Goal: Task Accomplishment & Management: Manage account settings

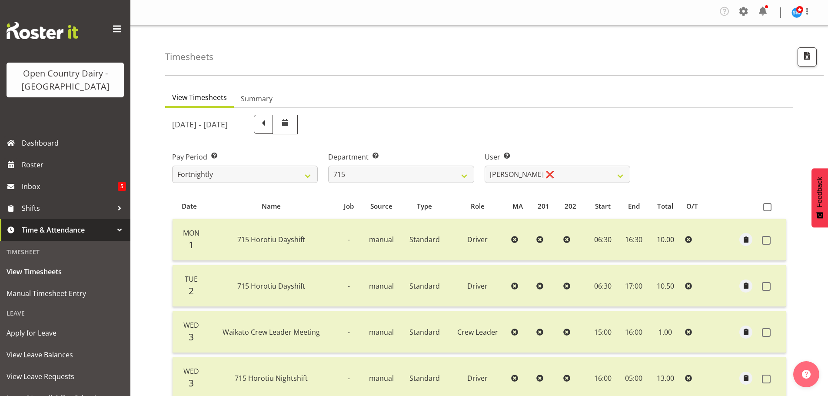
select select "820"
select select "9837"
click at [467, 177] on select "701 702 703 704 705 706 707 708 709 710 711 712 713 714 715 716 717 718 719 720" at bounding box center [401, 174] width 146 height 17
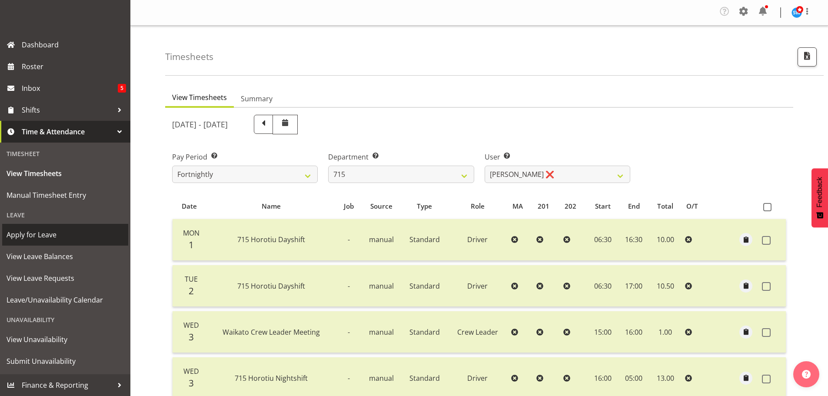
click at [35, 241] on span "Apply for Leave" at bounding box center [65, 234] width 117 height 13
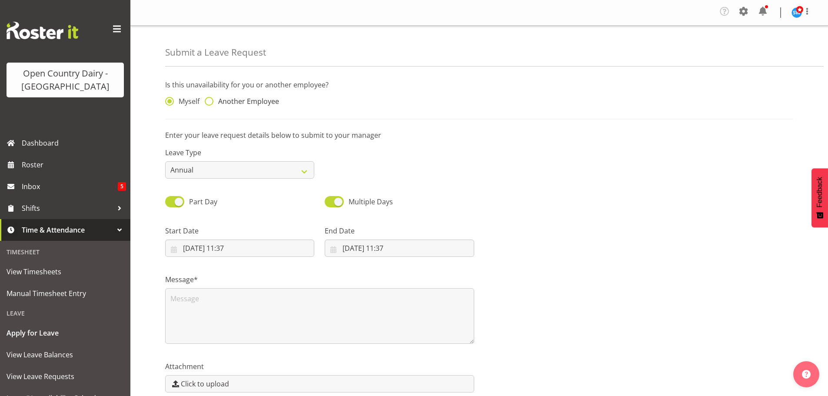
click at [212, 98] on span at bounding box center [209, 101] width 9 height 9
click at [210, 99] on input "Another Employee" at bounding box center [208, 102] width 6 height 6
radio input "true"
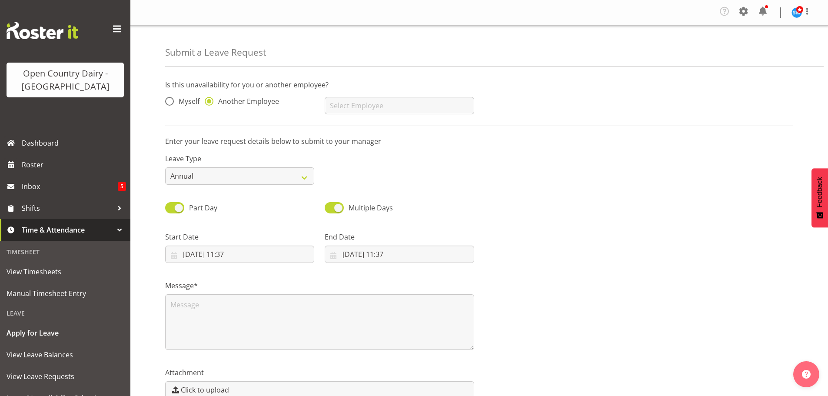
click at [353, 99] on div "Abhilash Antony Alan (TK) Bedford Alex Barclay Amba Swann Amrik Singh Andrew de…" at bounding box center [398, 102] width 159 height 35
click at [346, 109] on input "text" at bounding box center [399, 105] width 149 height 17
click at [358, 160] on span "[PERSON_NAME]" at bounding box center [358, 159] width 54 height 10
type input "[PERSON_NAME]"
click at [307, 177] on select "Annual Sick Leave Without Pay Bereavement Domestic Violence Parental Jury Servi…" at bounding box center [239, 175] width 149 height 17
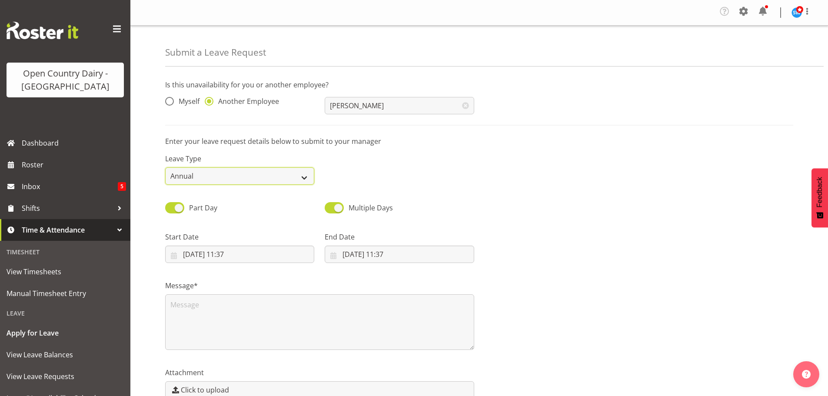
select select "Sick"
click at [165, 167] on select "Annual Sick Leave Without Pay Bereavement Domestic Violence Parental Jury Servi…" at bounding box center [239, 175] width 149 height 17
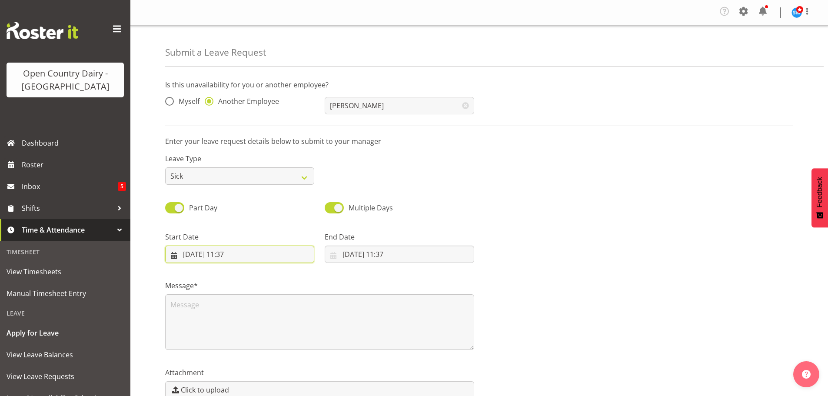
click at [215, 258] on input "05/09/2025, 11:37" at bounding box center [239, 253] width 149 height 17
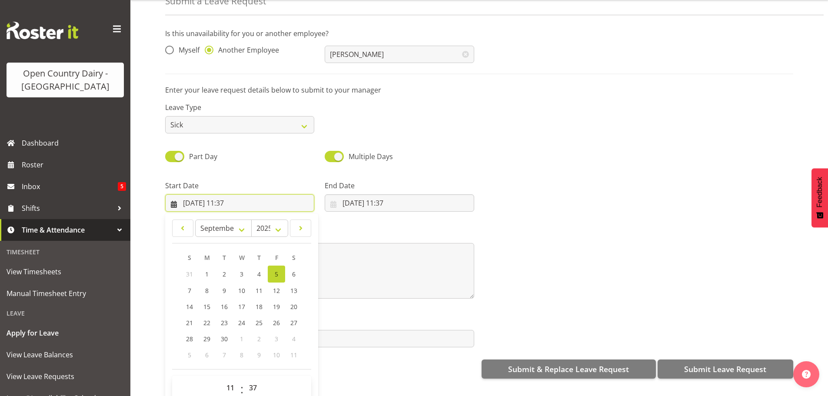
scroll to position [47, 0]
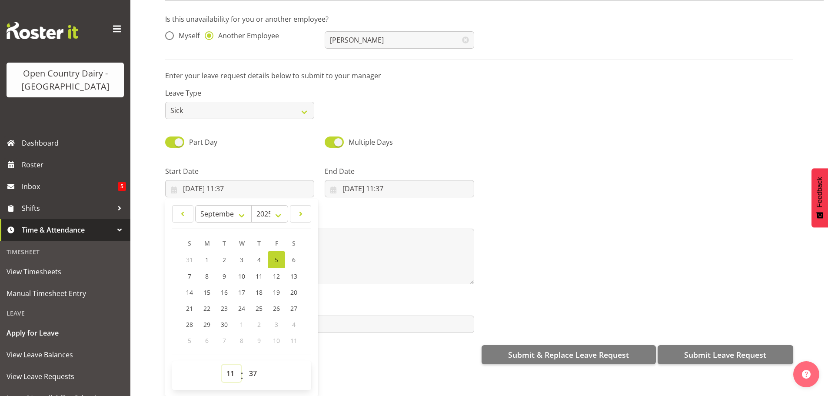
click at [235, 370] on select "00 01 02 03 04 05 06 07 08 09 10 11 12 13 14 15 16 17 18 19 20 21 22 23" at bounding box center [232, 372] width 20 height 17
select select "16"
click at [222, 364] on select "00 01 02 03 04 05 06 07 08 09 10 11 12 13 14 15 16 17 18 19 20 21 22 23" at bounding box center [232, 372] width 20 height 17
type input "05/09/2025, 16:37"
click at [253, 369] on select "00 01 02 03 04 05 06 07 08 09 10 11 12 13 14 15 16 17 18 19 20 21 22 23 24 25 2…" at bounding box center [254, 372] width 20 height 17
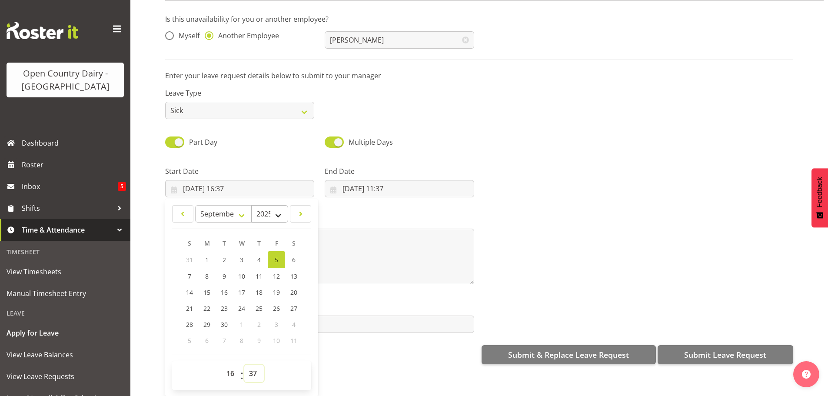
select select "45"
click at [244, 364] on select "00 01 02 03 04 05 06 07 08 09 10 11 12 13 14 15 16 17 18 19 20 21 22 23 24 25 2…" at bounding box center [254, 372] width 20 height 17
type input "[DATE] 16:45"
click at [347, 349] on div "Submit & Replace Leave Request Submit Leave Request" at bounding box center [479, 353] width 628 height 21
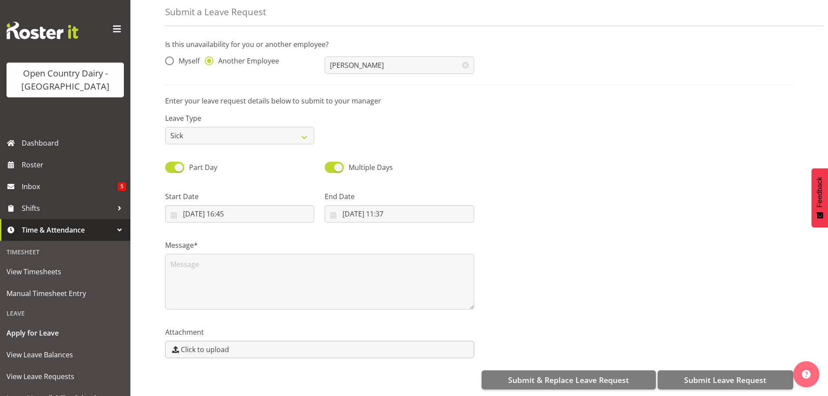
scroll to position [0, 0]
click at [358, 206] on input "05/09/2025, 11:37" at bounding box center [399, 213] width 149 height 17
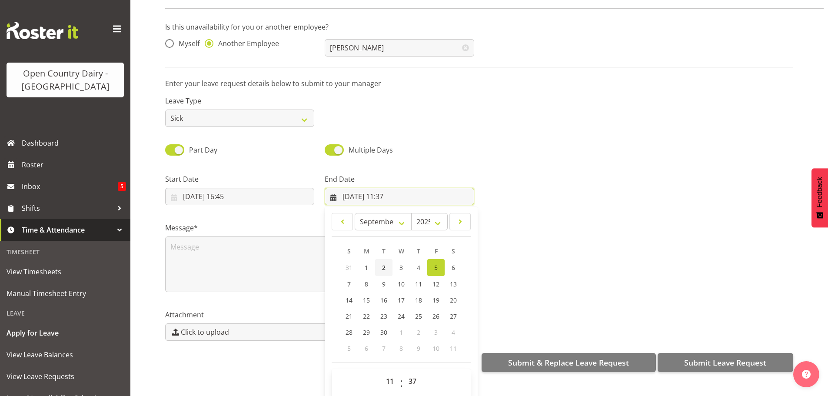
scroll to position [25, 0]
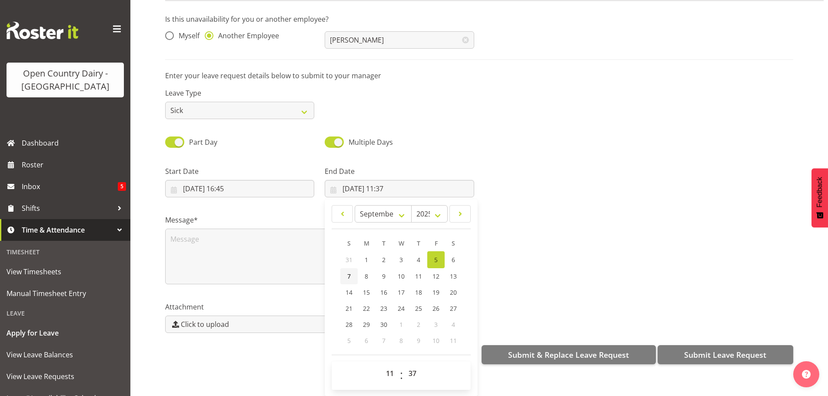
click at [348, 272] on span "7" at bounding box center [348, 276] width 3 height 8
type input "07/09/2025, 11:37"
click at [386, 368] on select "00 01 02 03 04 05 06 07 08 09 10 11 12 13 14 15 16 17 18 19 20 21 22 23" at bounding box center [391, 372] width 20 height 17
select select "4"
click at [381, 364] on select "00 01 02 03 04 05 06 07 08 09 10 11 12 13 14 15 16 17 18 19 20 21 22 23" at bounding box center [391, 372] width 20 height 17
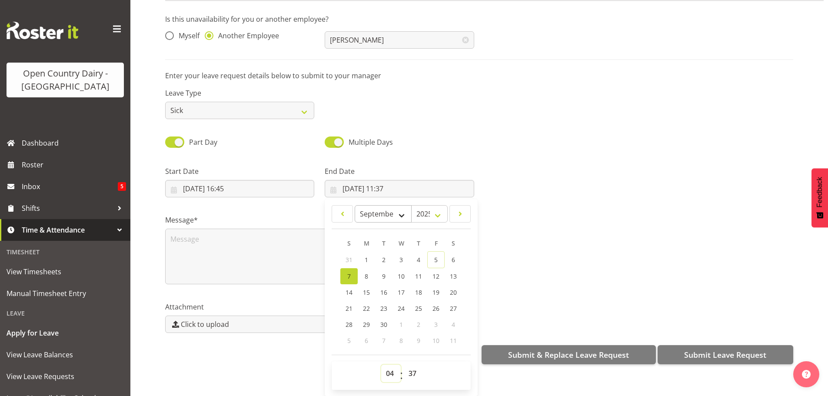
type input "07/09/2025, 04:37"
click at [412, 364] on select "00 01 02 03 04 05 06 07 08 09 10 11 12 13 14 15 16 17 18 19 20 21 22 23 24 25 2…" at bounding box center [414, 372] width 20 height 17
select select "0"
click at [404, 364] on select "00 01 02 03 04 05 06 07 08 09 10 11 12 13 14 15 16 17 18 19 20 21 22 23 24 25 2…" at bounding box center [414, 372] width 20 height 17
type input "[DATE] 04:00"
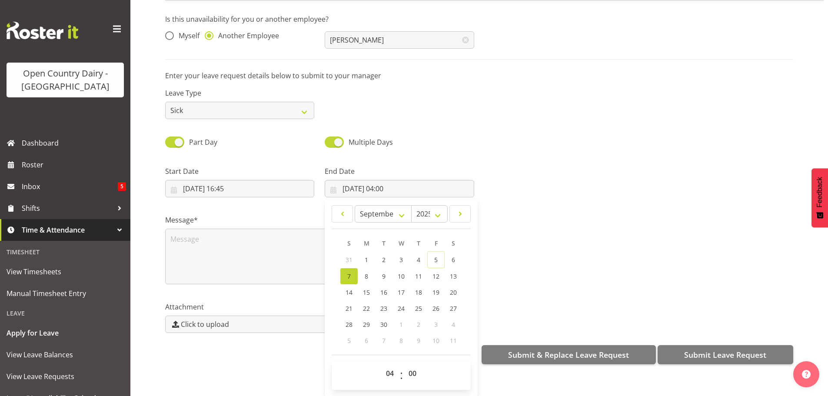
click at [531, 273] on div "Message*" at bounding box center [479, 245] width 638 height 87
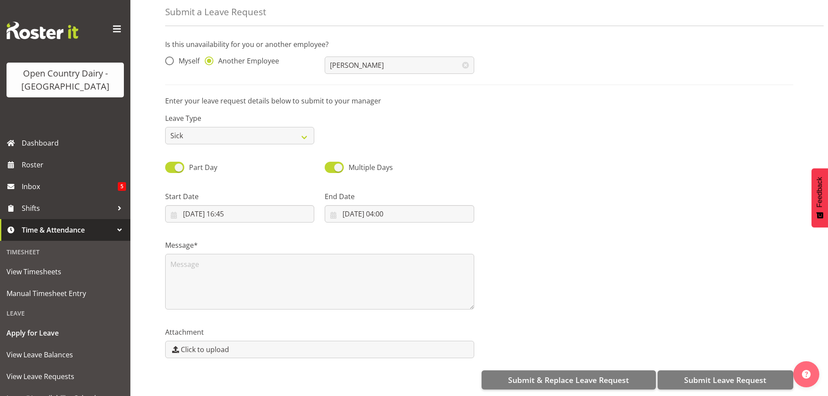
scroll to position [0, 0]
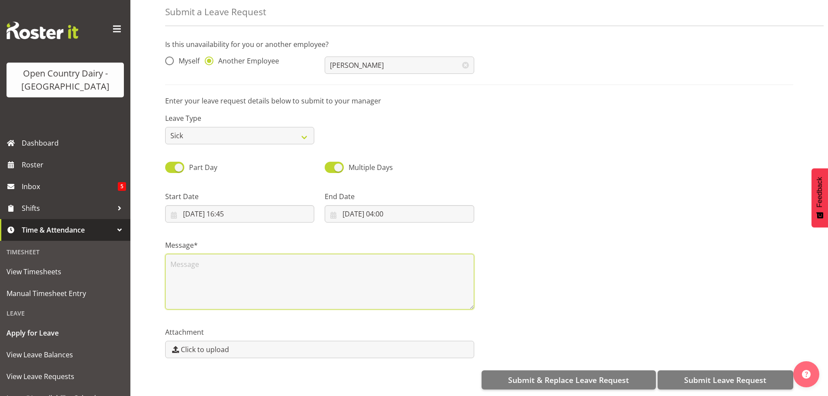
click at [192, 262] on textarea at bounding box center [319, 282] width 309 height 56
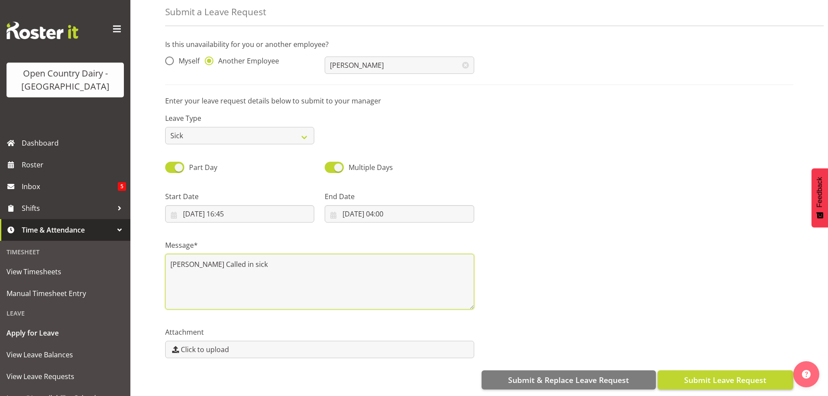
type textarea "Stephen Called in sick"
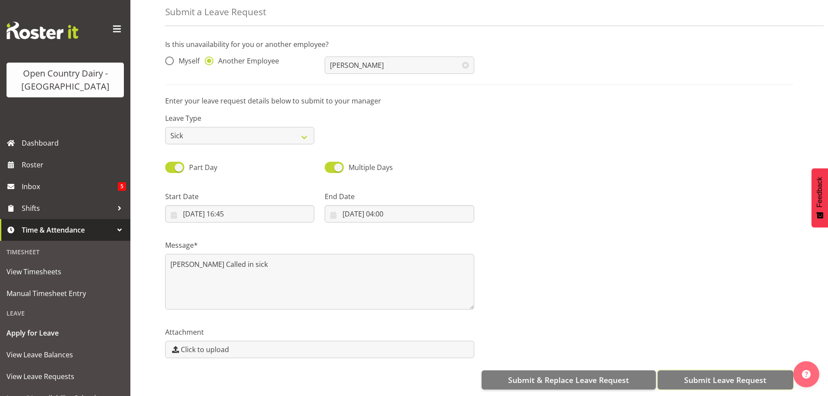
click at [688, 374] on span "Submit Leave Request" at bounding box center [725, 379] width 82 height 11
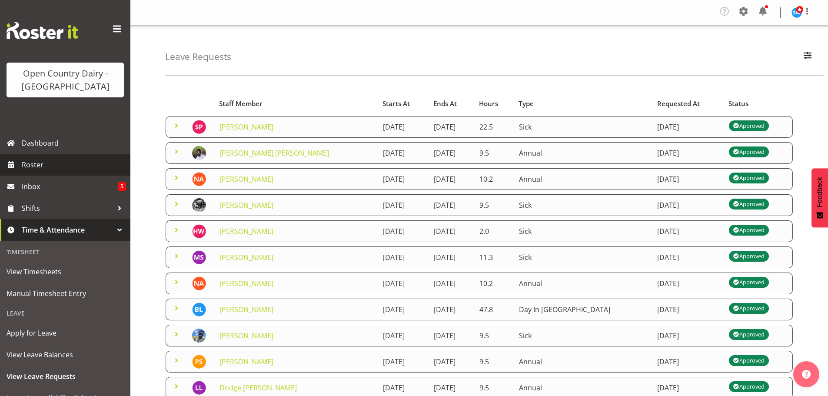
click at [39, 165] on span "Roster" at bounding box center [74, 164] width 104 height 13
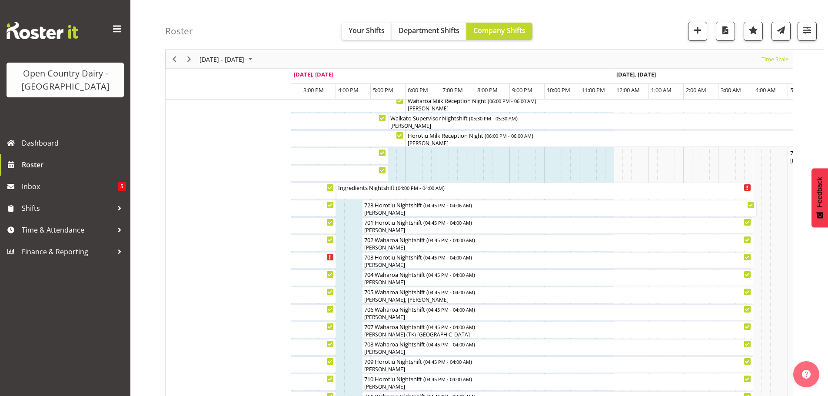
scroll to position [87, 0]
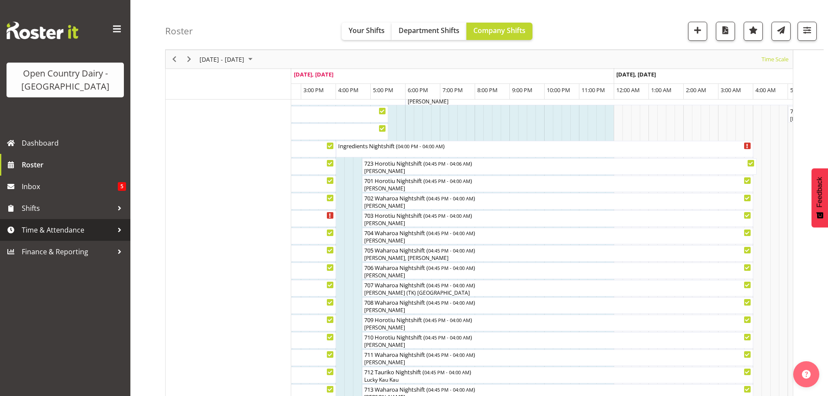
click at [74, 234] on span "Time & Attendance" at bounding box center [67, 229] width 91 height 13
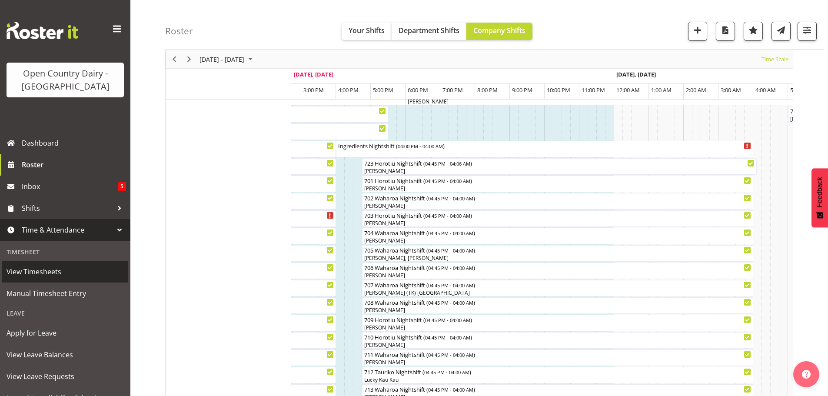
click at [45, 271] on span "View Timesheets" at bounding box center [65, 271] width 117 height 13
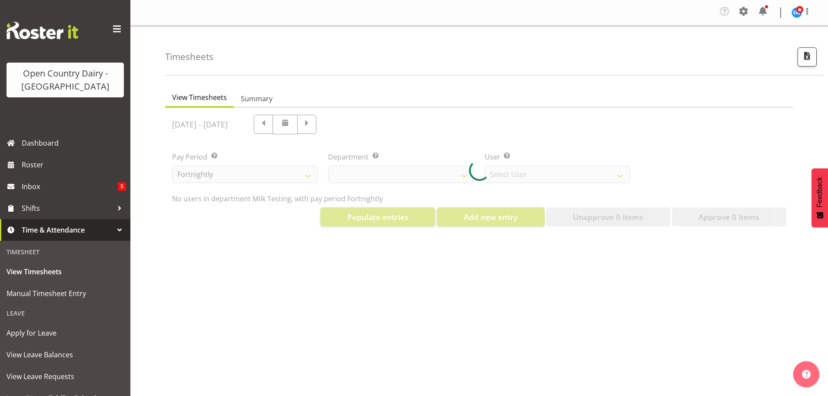
click at [466, 175] on div at bounding box center [479, 171] width 628 height 126
select select "733"
select select "7414"
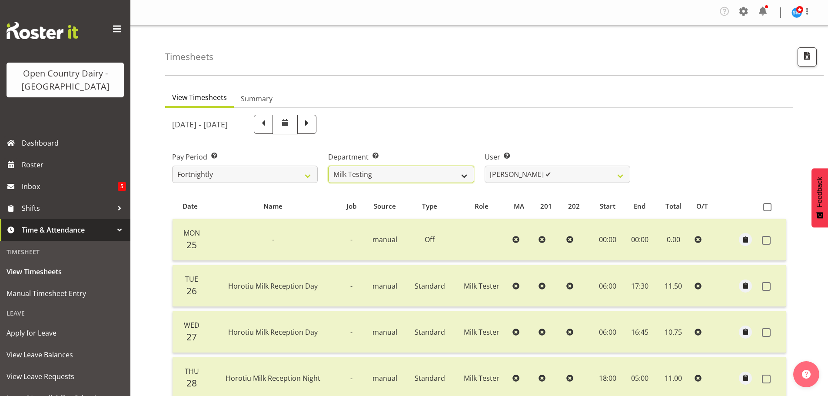
click at [463, 176] on select "701 702 703 704 705 706 707 708 709 710 711 712 713 714 715 716 717 718 719 720" at bounding box center [401, 174] width 146 height 17
click at [328, 166] on select "701 702 703 704 705 706 707 708 709 710 711 712 713 714 715 716 717 718 719 720" at bounding box center [401, 174] width 146 height 17
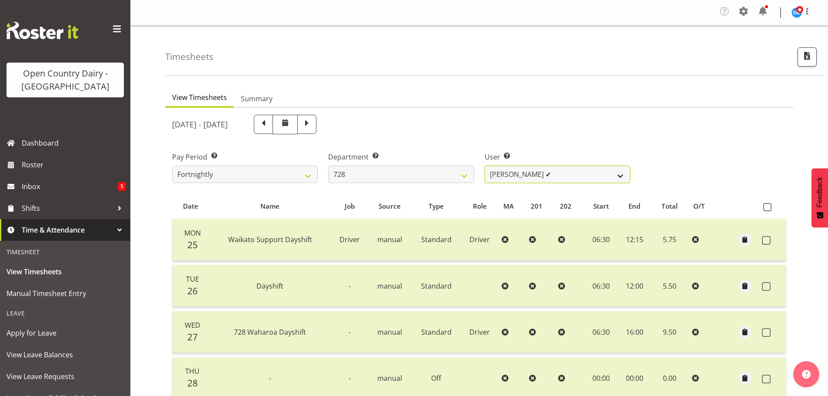
click at [620, 174] on select "Callum Leslie ✔ Nick Warren ✔ Ross Robert Hamilton ✔ Stuart Cherrington ✔ Wally…" at bounding box center [557, 174] width 146 height 17
click at [466, 175] on select "701 702 703 704 705 706 707 708 709 710 711 712 713 714 715 716 717 718 719 720" at bounding box center [401, 174] width 146 height 17
select select "757"
click at [328, 166] on select "701 702 703 704 705 706 707 708 709 710 711 712 713 714 715 716 717 718 719 720" at bounding box center [401, 174] width 146 height 17
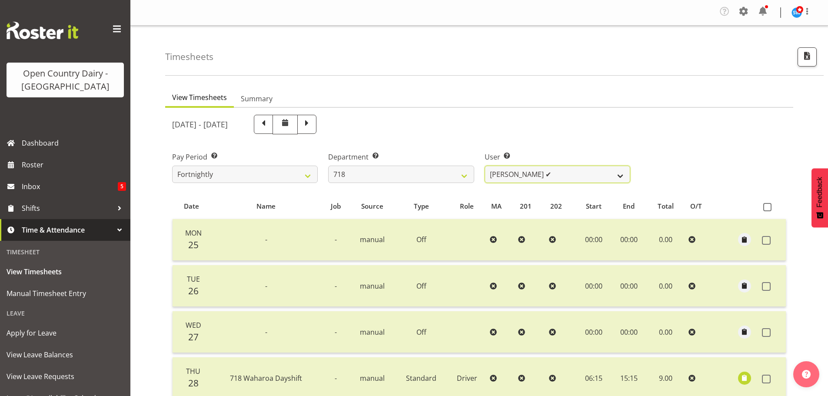
click at [622, 171] on select "Graeme Raupi ✔ Jimmy Boult ✔ Linsay Bourne ✔ Tony Fielding ✔" at bounding box center [557, 174] width 146 height 17
select select "10064"
click at [484, 166] on select "Graeme Raupi ✔ Jimmy Boult ✔ Linsay Bourne ✔ Tony Fielding ✔" at bounding box center [557, 174] width 146 height 17
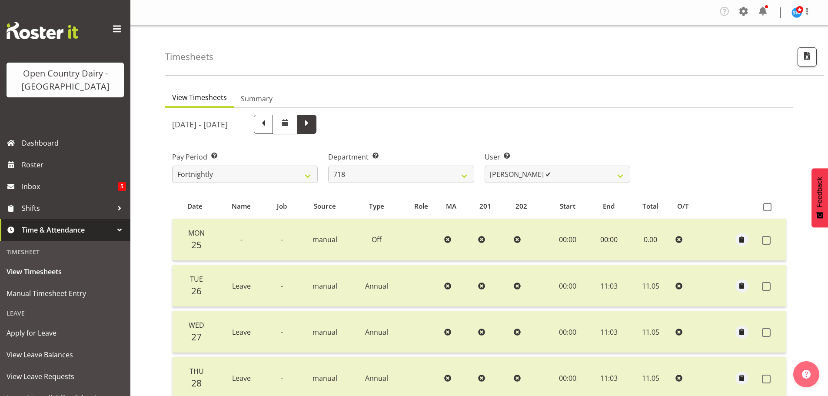
click at [312, 127] on span at bounding box center [306, 123] width 11 height 11
select select
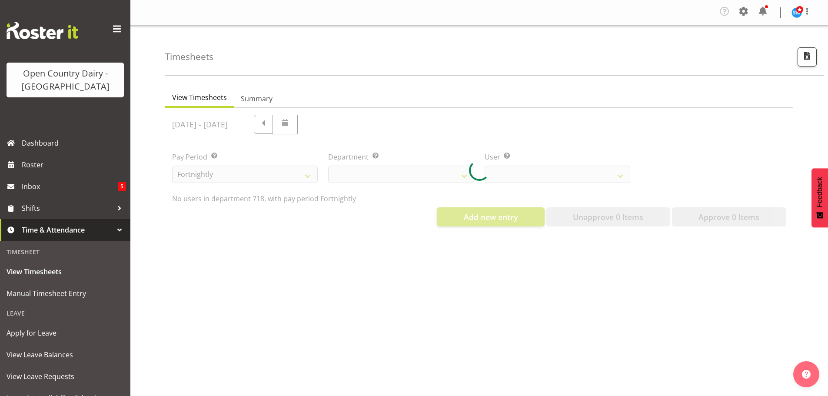
select select "757"
select select "10064"
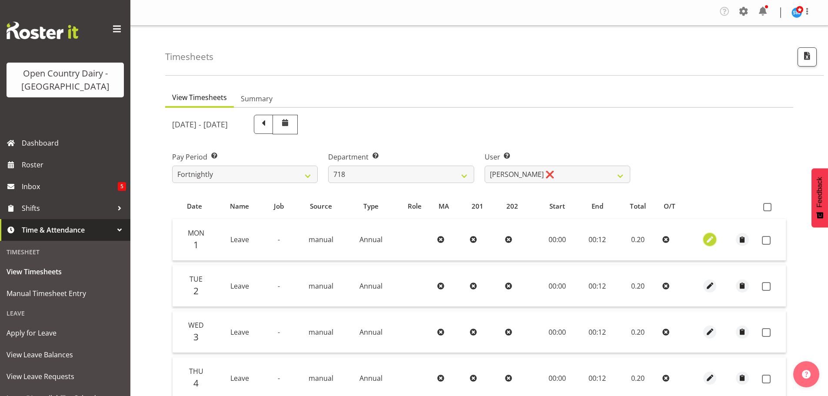
click at [710, 240] on span "button" at bounding box center [710, 240] width 10 height 10
select select "Annual"
select select "819"
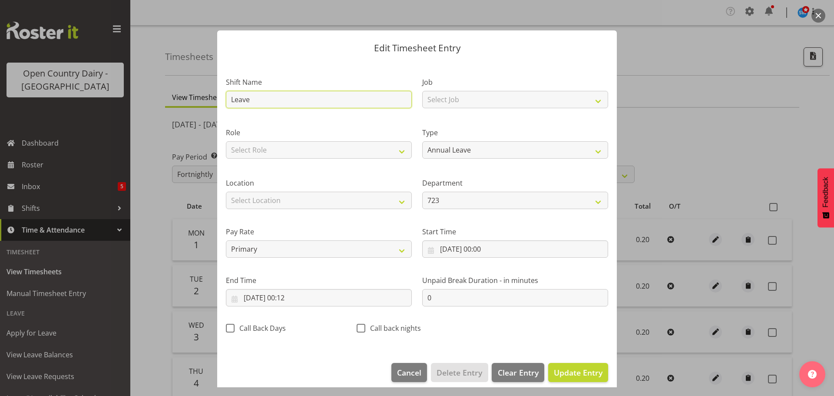
click at [255, 105] on input "Leave" at bounding box center [319, 99] width 186 height 17
click at [510, 371] on span "Clear Entry" at bounding box center [518, 372] width 41 height 11
select select "Off"
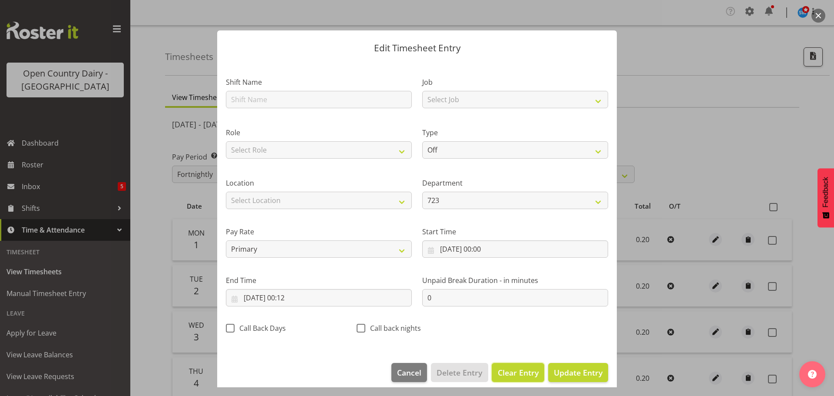
select select
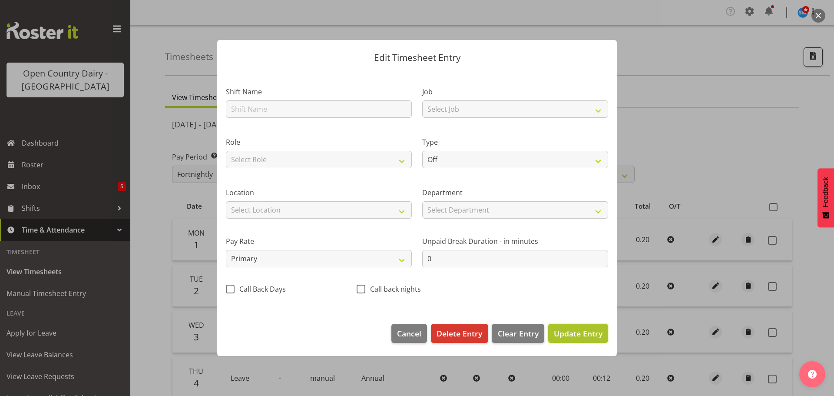
click at [577, 335] on span "Update Entry" at bounding box center [578, 333] width 49 height 10
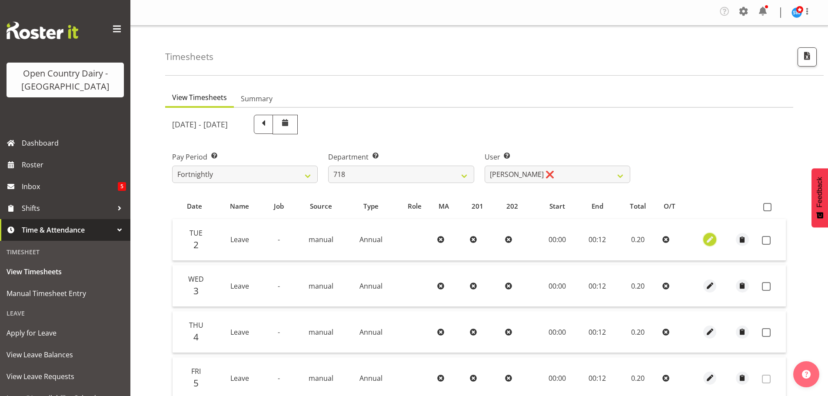
click at [707, 239] on span "button" at bounding box center [710, 240] width 10 height 10
select select "Annual"
select select "819"
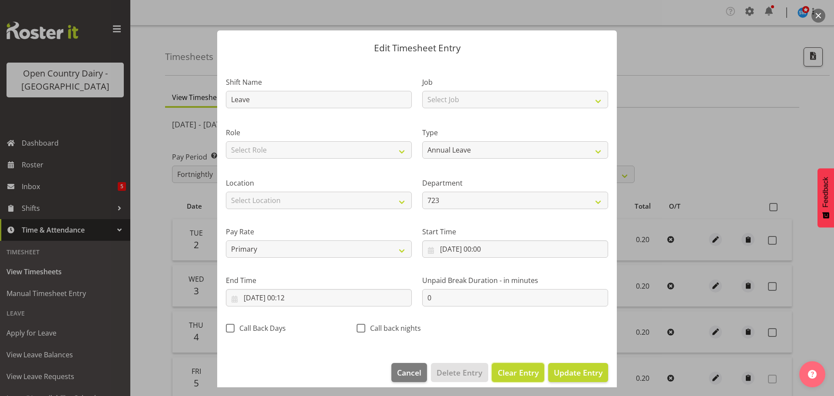
click at [514, 372] on span "Clear Entry" at bounding box center [518, 372] width 41 height 11
select select "Off"
select select
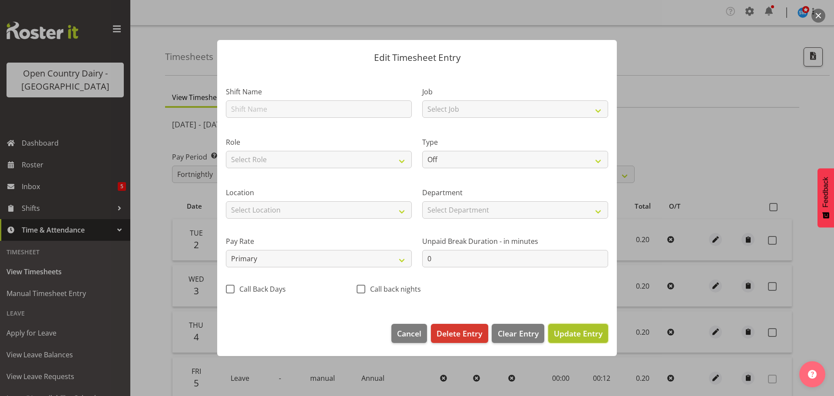
click at [588, 334] on span "Update Entry" at bounding box center [578, 333] width 49 height 10
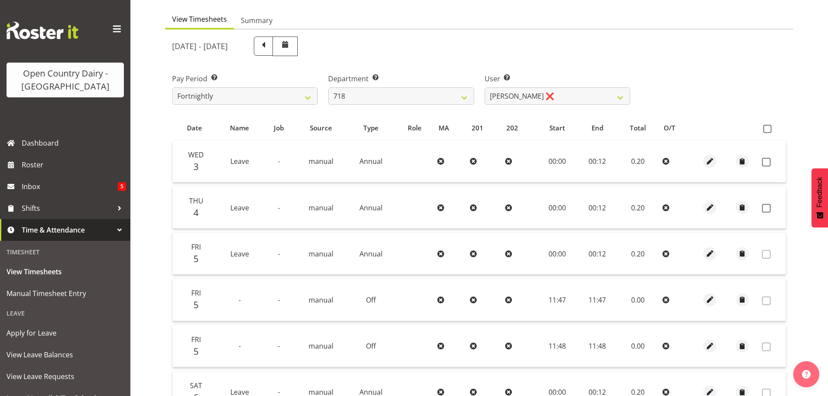
scroll to position [218, 0]
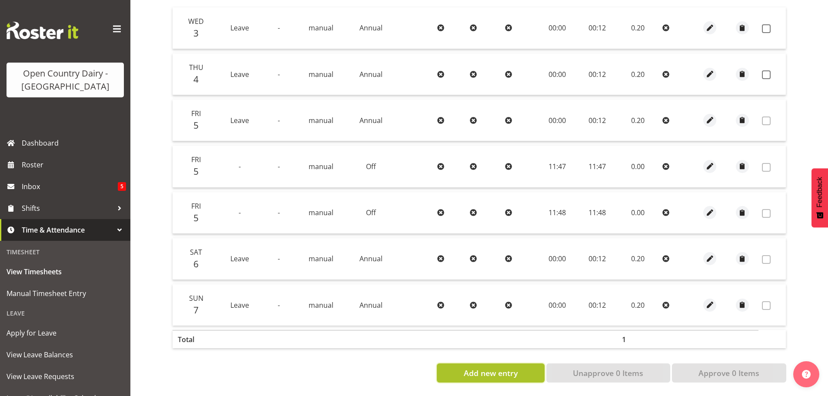
click at [484, 367] on span "Add new entry" at bounding box center [491, 372] width 54 height 11
select select
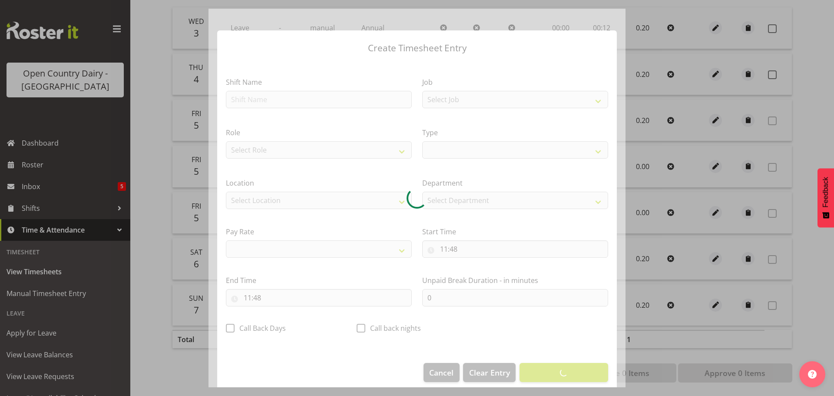
select select
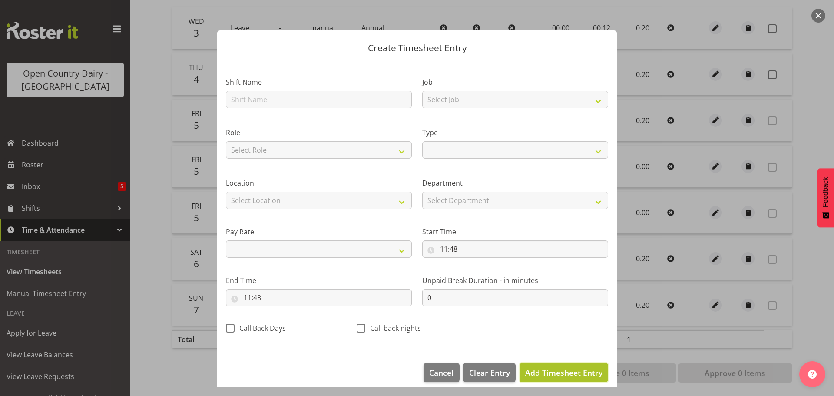
click at [558, 371] on span "Add Timesheet Entry" at bounding box center [563, 372] width 77 height 10
select select
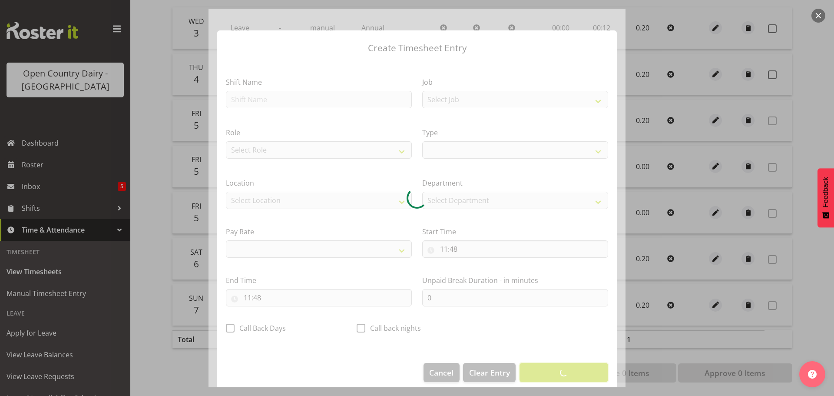
select select
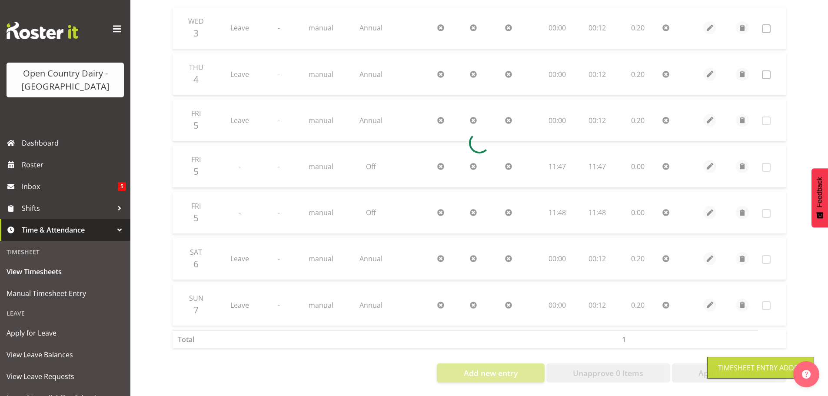
scroll to position [172, 0]
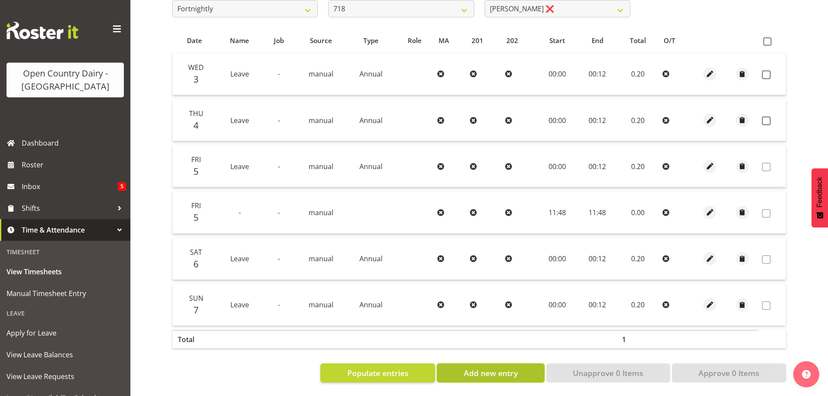
click at [486, 375] on button "Add new entry" at bounding box center [490, 372] width 107 height 19
select select
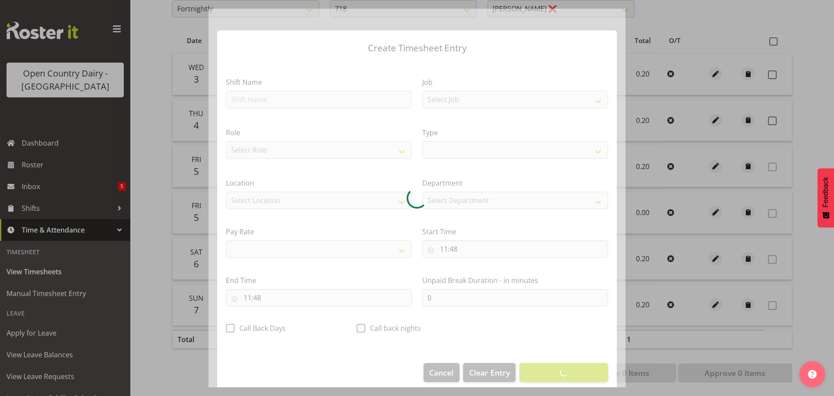
select select
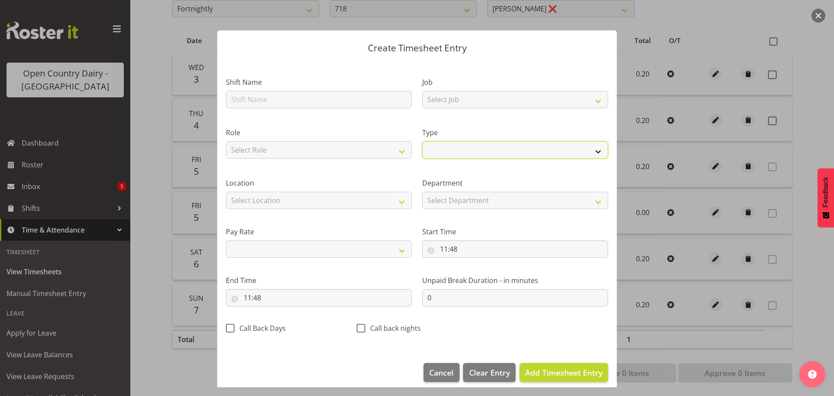
click at [595, 151] on select "Off Standard Public Holiday Public Holiday (Worked) Day In Lieu Annual Leave Si…" at bounding box center [515, 149] width 186 height 17
select select "Off"
click at [422, 150] on select "Off Standard Public Holiday Public Holiday (Worked) Day In Lieu Annual Leave Si…" at bounding box center [515, 149] width 186 height 17
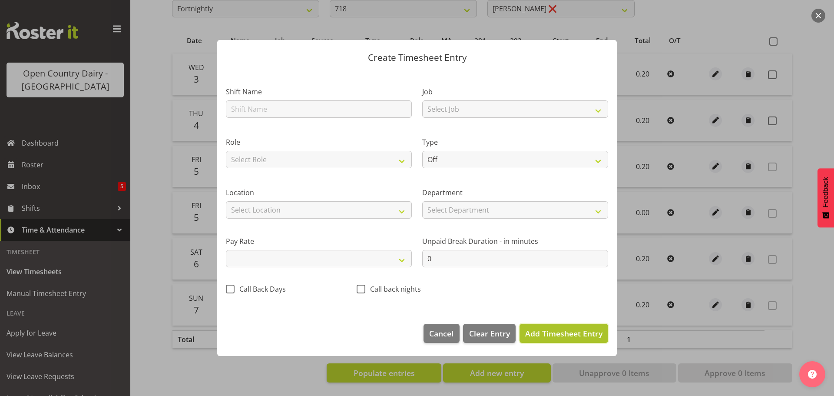
click at [552, 331] on span "Add Timesheet Entry" at bounding box center [563, 333] width 77 height 10
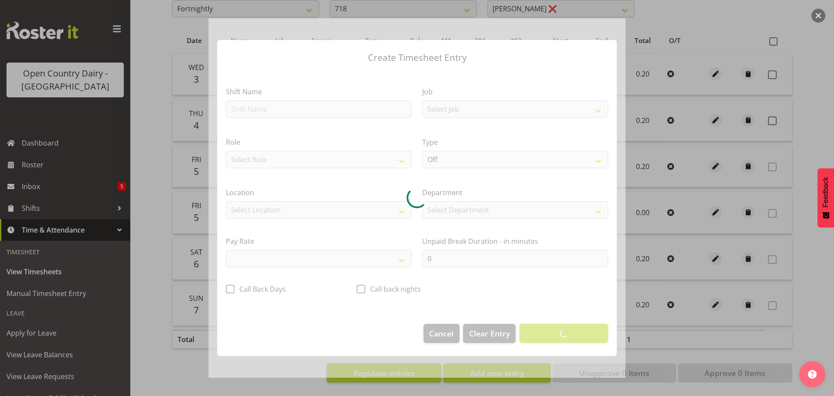
select select
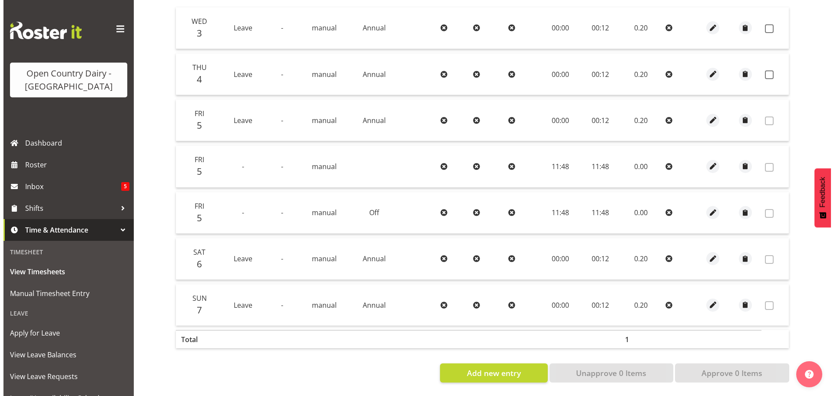
scroll to position [217, 0]
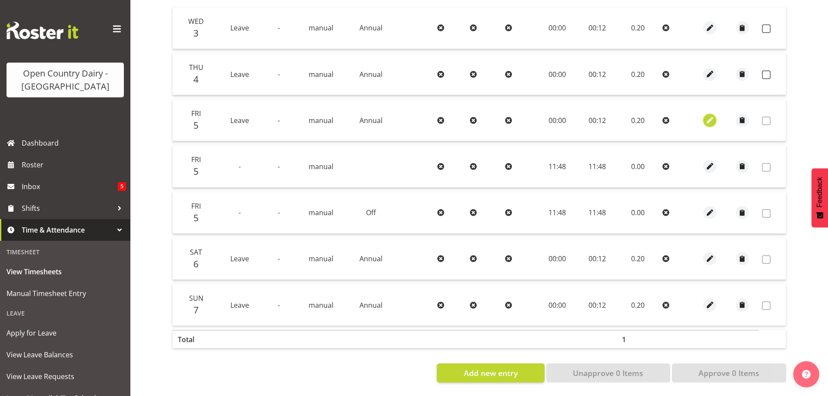
click at [707, 115] on span "button" at bounding box center [710, 120] width 10 height 10
select select "Annual"
select select "819"
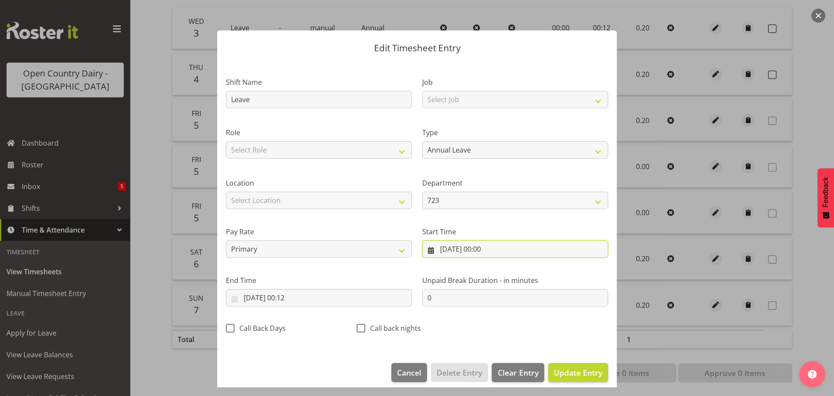
click at [445, 248] on input "05/09/2025, 00:00" at bounding box center [515, 248] width 186 height 17
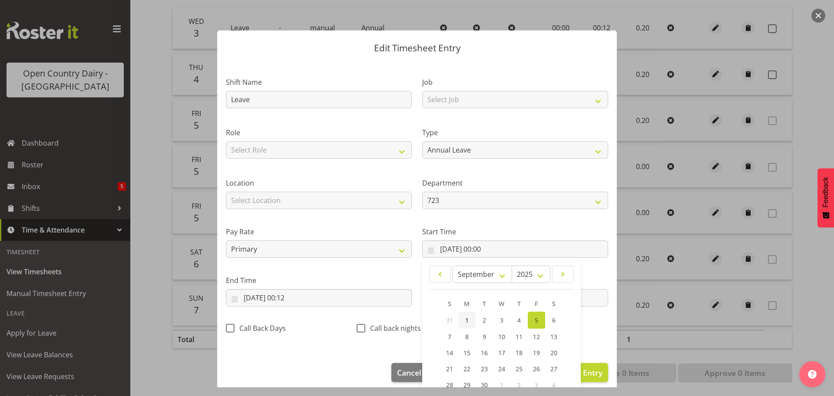
click at [459, 322] on link "1" at bounding box center [466, 319] width 17 height 17
type input "01/09/2025, 00:00"
click at [527, 222] on div "Start Time 01/09/2025, 00:00 January February March April May June July August …" at bounding box center [515, 238] width 196 height 49
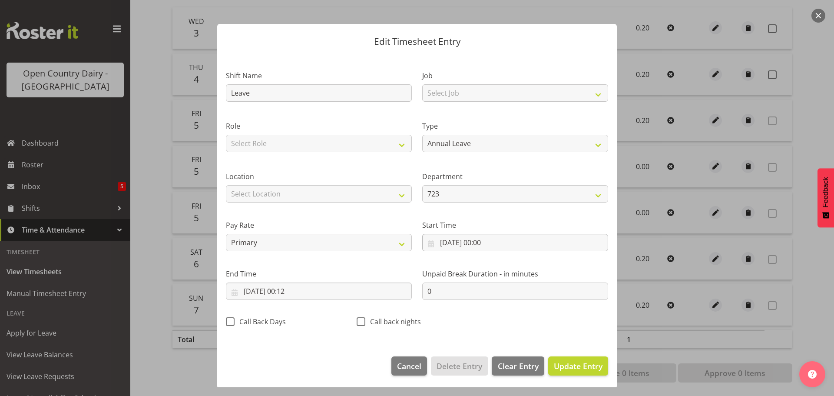
scroll to position [8, 0]
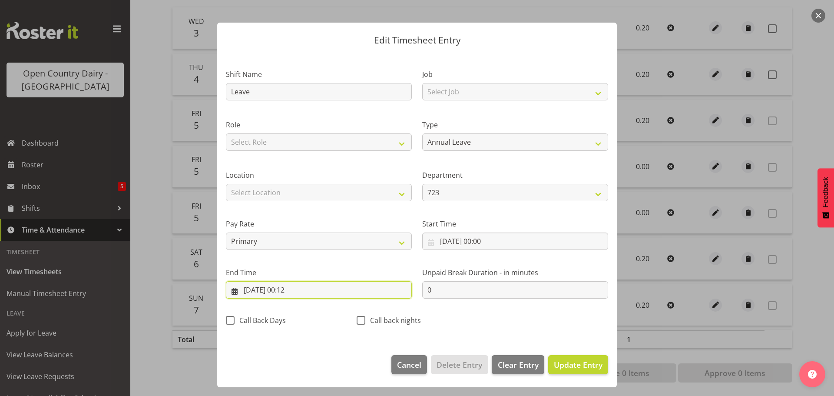
click at [292, 292] on input "05/09/2025, 00:12" at bounding box center [319, 289] width 186 height 17
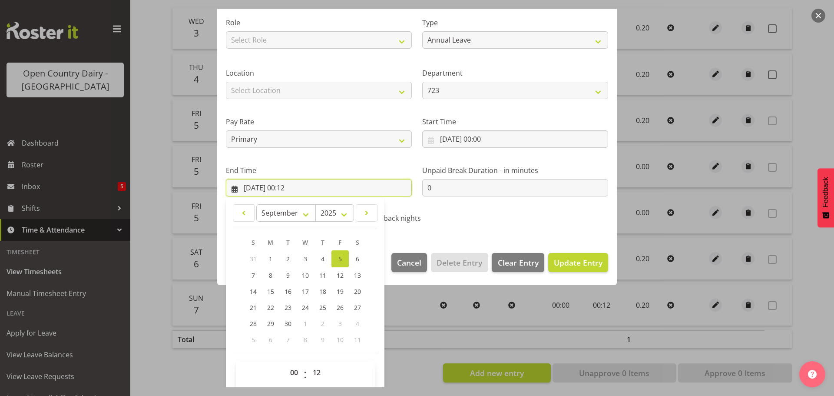
scroll to position [118, 0]
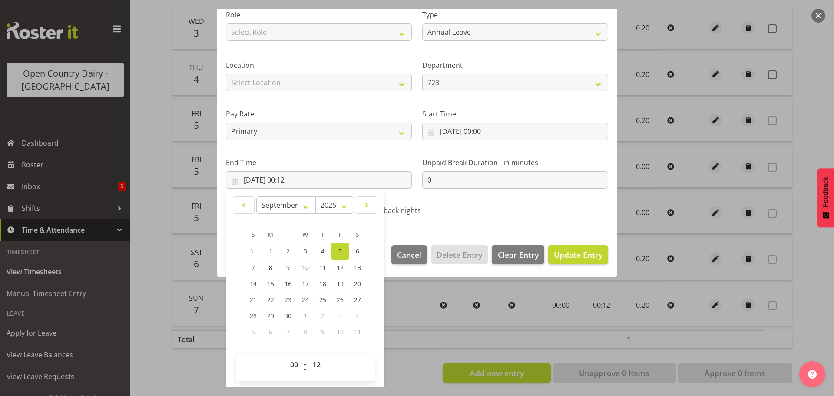
click at [474, 216] on div "Call back nights" at bounding box center [416, 208] width 131 height 29
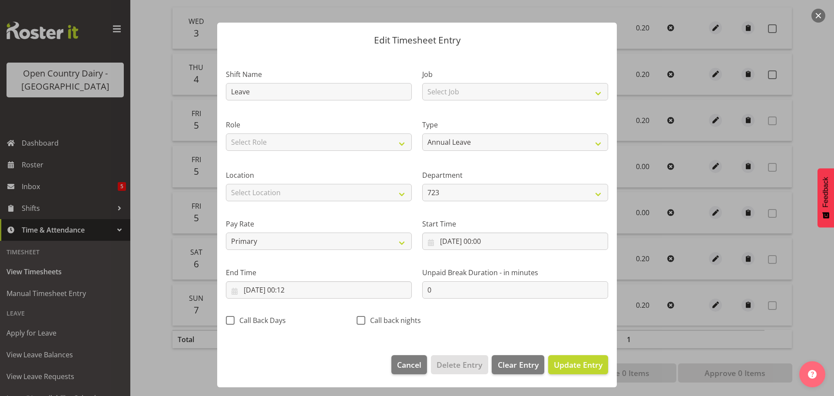
scroll to position [8, 0]
click at [590, 143] on select "Off Standard Public Holiday Public Holiday (Worked) Day In Lieu Annual Leave Si…" at bounding box center [515, 141] width 186 height 17
select select "Off"
click at [422, 150] on select "Off Standard Public Holiday Public Holiday (Worked) Day In Lieu Annual Leave Si…" at bounding box center [515, 141] width 186 height 17
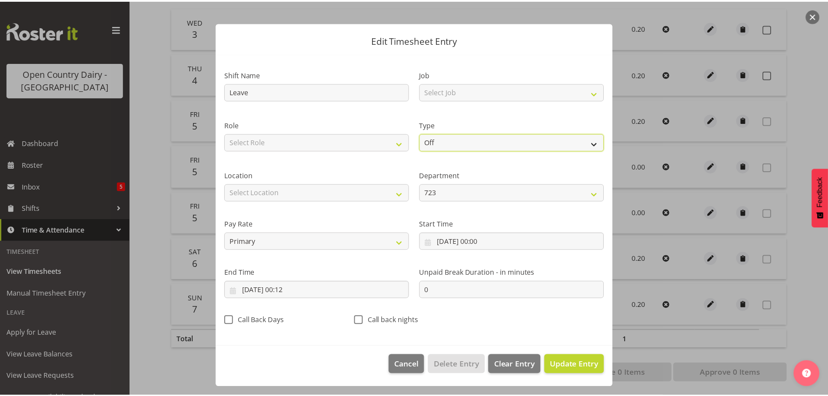
scroll to position [0, 0]
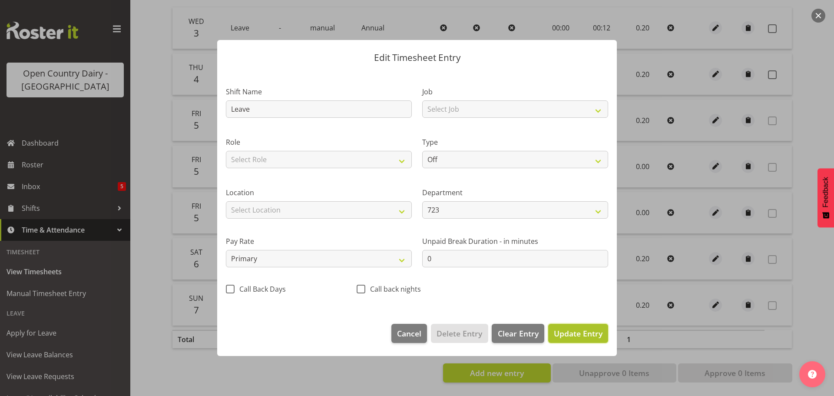
click at [566, 331] on span "Update Entry" at bounding box center [578, 333] width 49 height 10
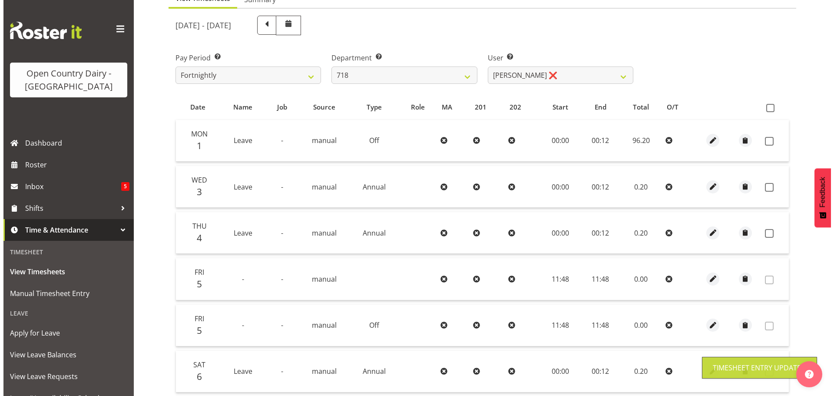
scroll to position [87, 0]
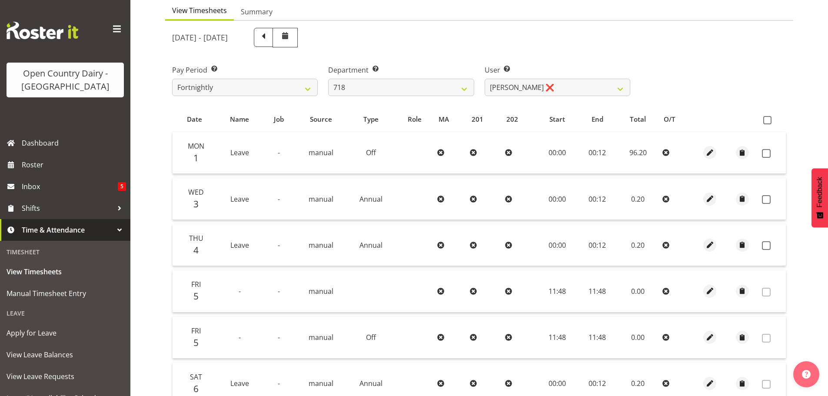
click at [348, 289] on td at bounding box center [371, 291] width 48 height 42
click at [709, 152] on span "button" at bounding box center [710, 153] width 10 height 10
select select "819"
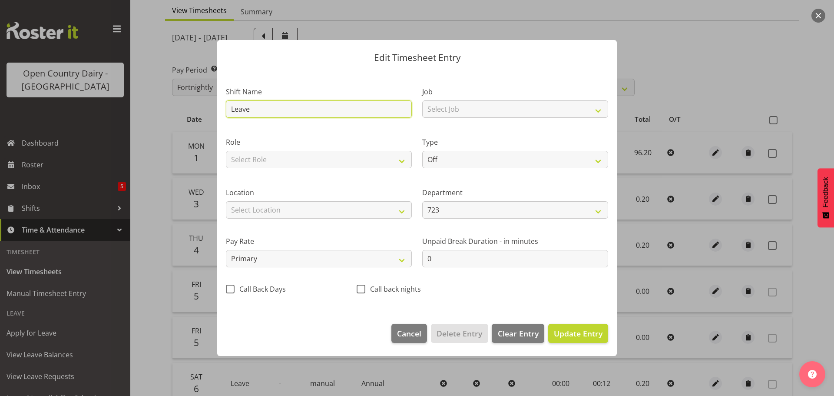
drag, startPoint x: 265, startPoint y: 110, endPoint x: 229, endPoint y: 110, distance: 36.5
click at [229, 110] on input "Leave" at bounding box center [319, 108] width 186 height 17
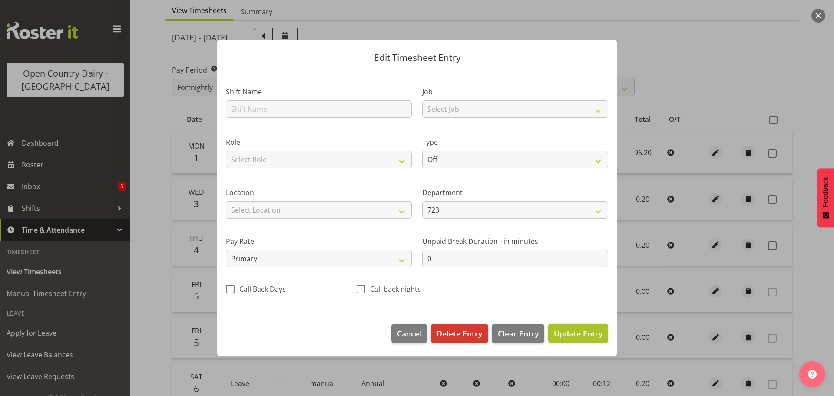
click at [574, 332] on span "Update Entry" at bounding box center [578, 333] width 49 height 10
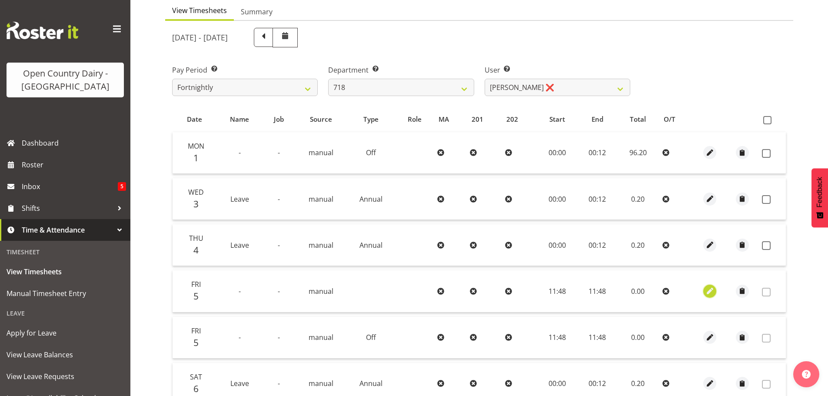
click at [709, 292] on span "button" at bounding box center [710, 291] width 10 height 10
select select "8"
select select "2025"
select select "11"
select select "48"
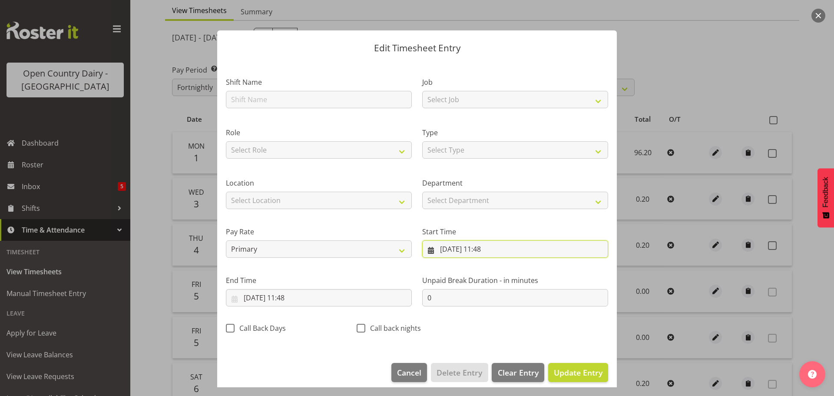
click at [450, 248] on input "05/09/2025, 11:48" at bounding box center [515, 248] width 186 height 17
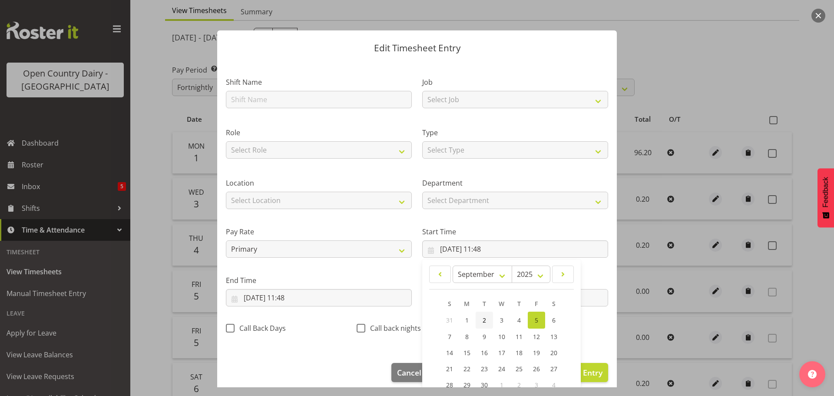
click at [484, 321] on link "2" at bounding box center [484, 319] width 17 height 17
type input "02/09/2025, 11:48"
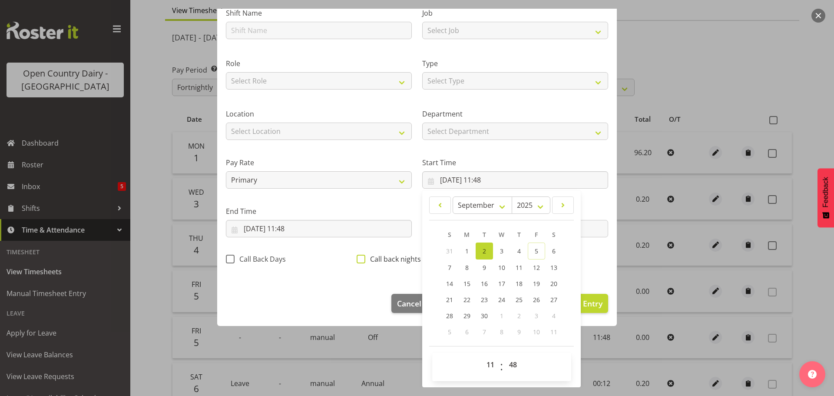
scroll to position [26, 0]
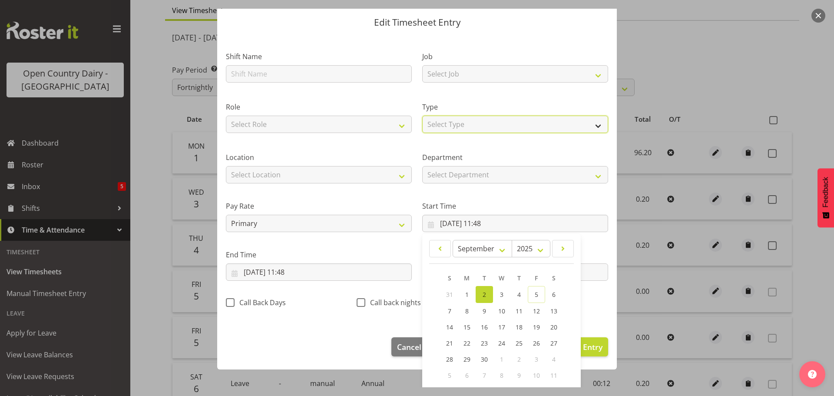
click at [593, 123] on select "Select Type Off Standard Public Holiday Public Holiday (Worked) Day In Lieu Ann…" at bounding box center [515, 124] width 186 height 17
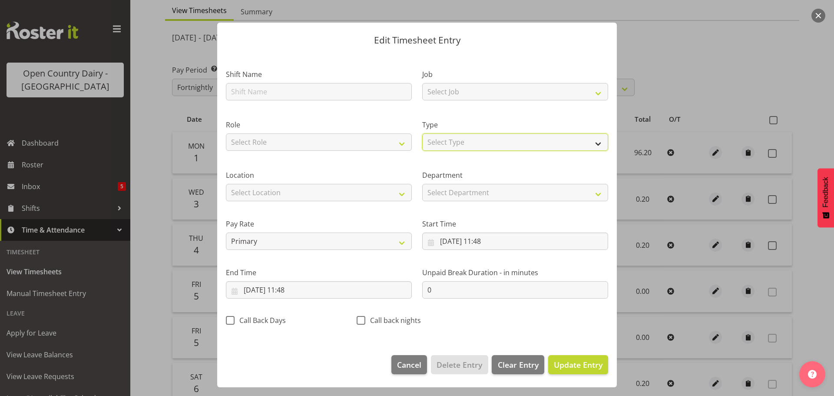
scroll to position [8, 0]
select select "Off"
click at [422, 150] on select "Select Type Off Standard Public Holiday Public Holiday (Worked) Day In Lieu Ann…" at bounding box center [515, 141] width 186 height 17
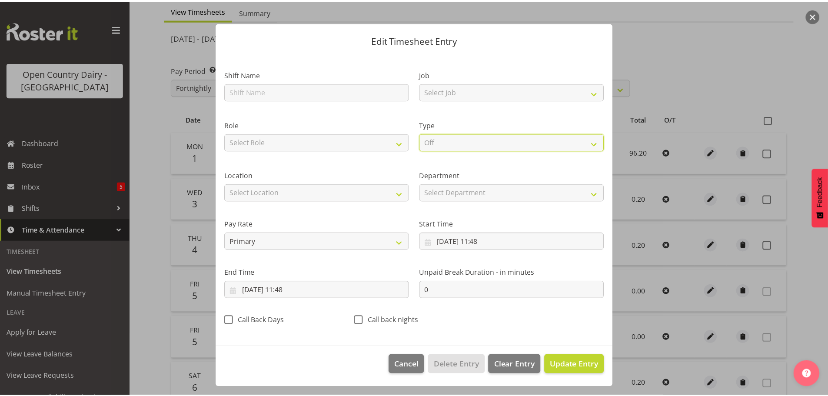
scroll to position [0, 0]
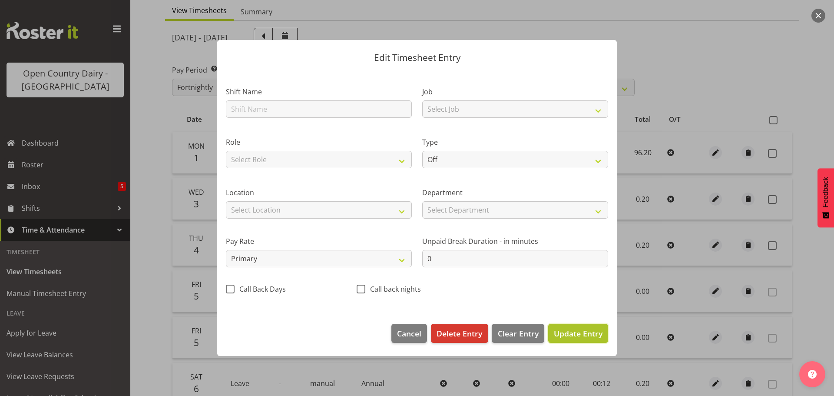
click at [589, 336] on span "Update Entry" at bounding box center [578, 333] width 49 height 10
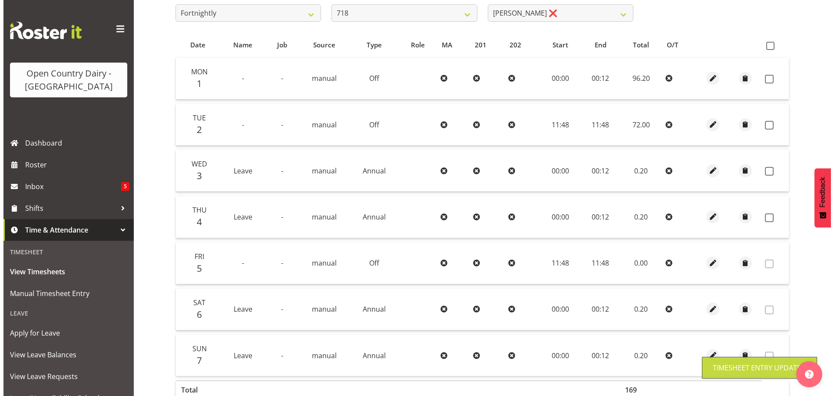
scroll to position [174, 0]
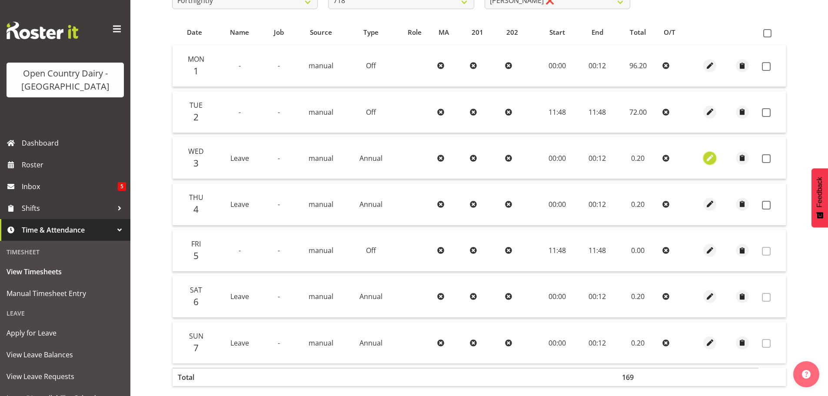
click at [711, 159] on span "button" at bounding box center [710, 158] width 10 height 10
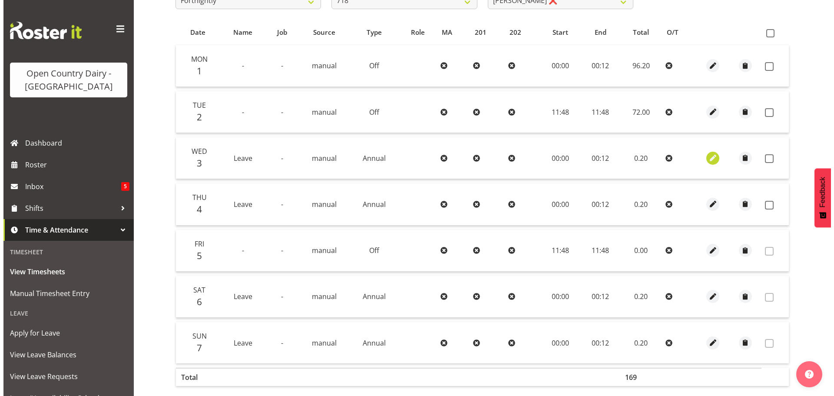
select select "Annual"
select select "819"
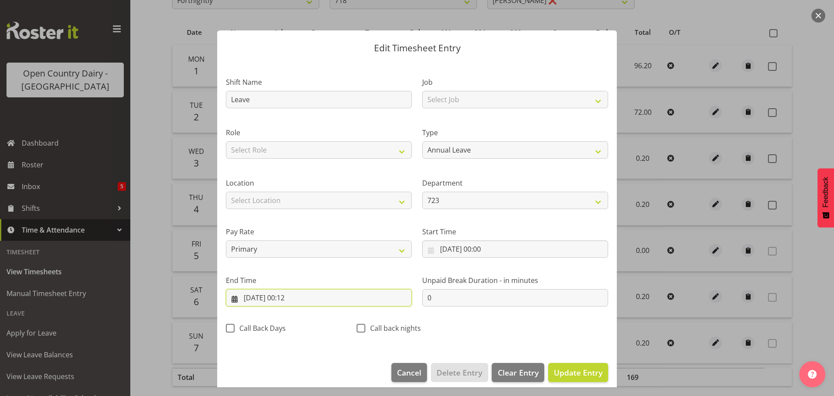
click at [300, 298] on input "03/09/2025, 00:12" at bounding box center [319, 297] width 186 height 17
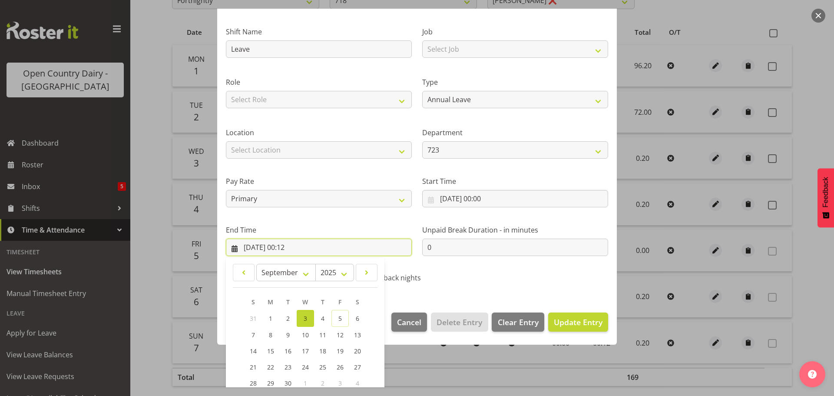
scroll to position [118, 0]
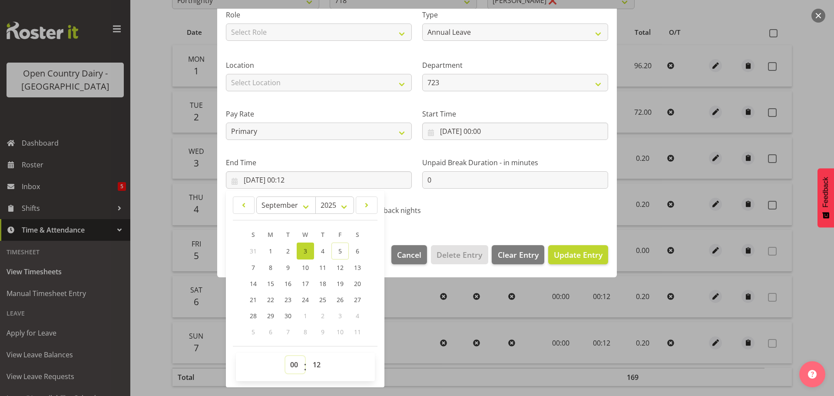
click at [295, 369] on select "00 01 02 03 04 05 06 07 08 09 10 11 12 13 14 15 16 17 18 19 20 21 22 23" at bounding box center [295, 364] width 20 height 17
select select "11"
click at [285, 356] on select "00 01 02 03 04 05 06 07 08 09 10 11 12 13 14 15 16 17 18 19 20 21 22 23" at bounding box center [295, 364] width 20 height 17
type input "03/09/2025, 11:12"
click at [319, 363] on select "00 01 02 03 04 05 06 07 08 09 10 11 12 13 14 15 16 17 18 19 20 21 22 23 24 25 2…" at bounding box center [318, 364] width 20 height 17
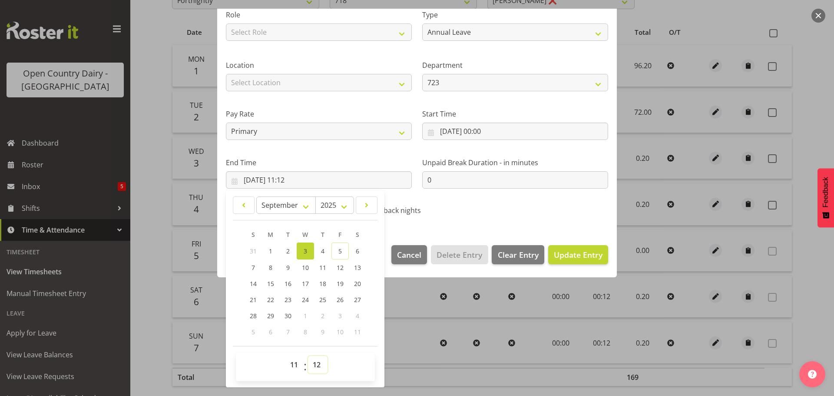
select select "3"
click at [308, 356] on select "00 01 02 03 04 05 06 07 08 09 10 11 12 13 14 15 16 17 18 19 20 21 22 23 24 25 2…" at bounding box center [318, 364] width 20 height 17
type input "03/09/2025, 11:03"
click at [567, 257] on span "Update Entry" at bounding box center [578, 254] width 49 height 10
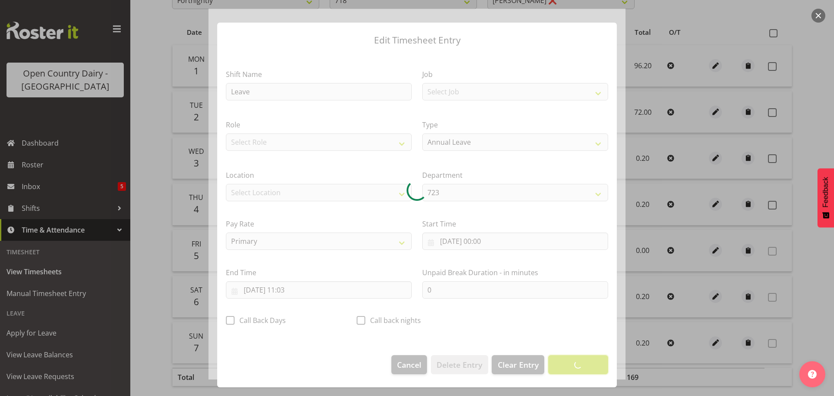
scroll to position [8, 0]
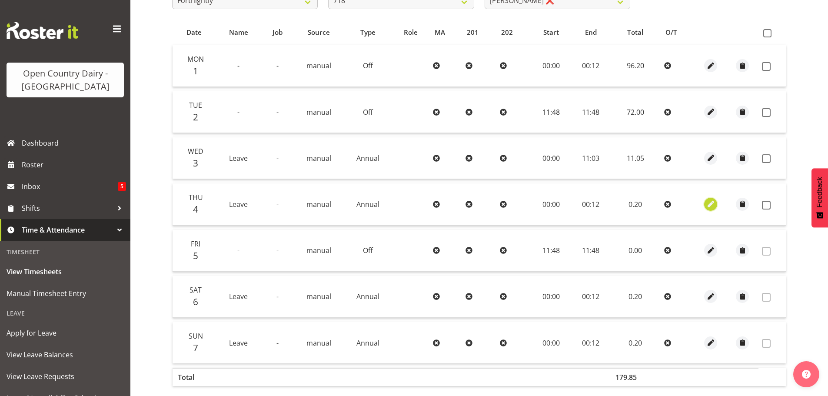
click at [712, 203] on span "button" at bounding box center [711, 204] width 10 height 10
select select "Annual"
select select "819"
select select "8"
select select "2025"
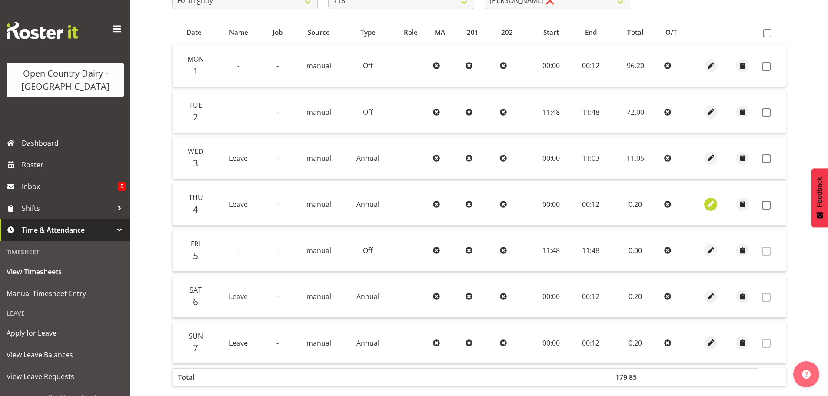
select select "12"
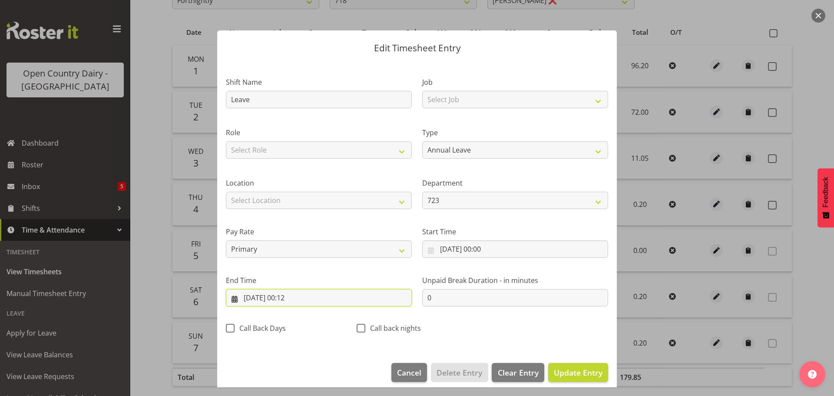
click at [290, 298] on input "04/09/2025, 00:12" at bounding box center [319, 297] width 186 height 17
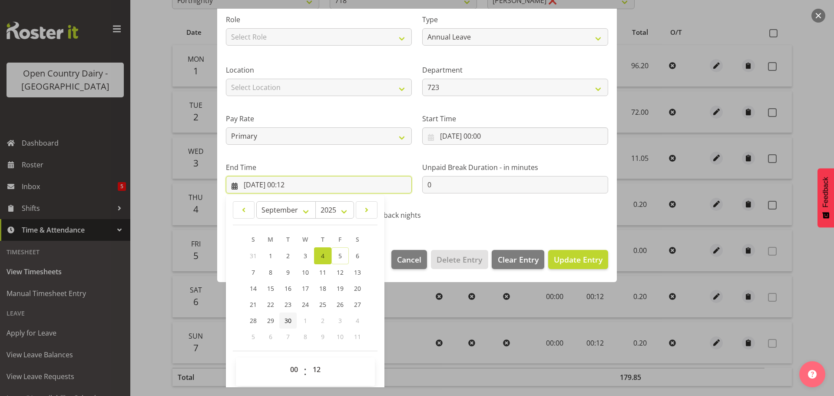
scroll to position [118, 0]
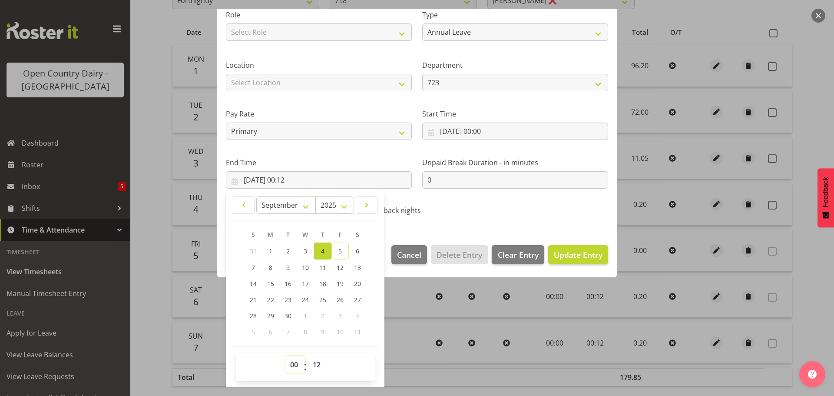
click at [297, 366] on select "00 01 02 03 04 05 06 07 08 09 10 11 12 13 14 15 16 17 18 19 20 21 22 23" at bounding box center [295, 364] width 20 height 17
select select "11"
click at [285, 356] on select "00 01 02 03 04 05 06 07 08 09 10 11 12 13 14 15 16 17 18 19 20 21 22 23" at bounding box center [295, 364] width 20 height 17
type input "04/09/2025, 11:12"
click at [318, 364] on select "00 01 02 03 04 05 06 07 08 09 10 11 12 13 14 15 16 17 18 19 20 21 22 23 24 25 2…" at bounding box center [318, 364] width 20 height 17
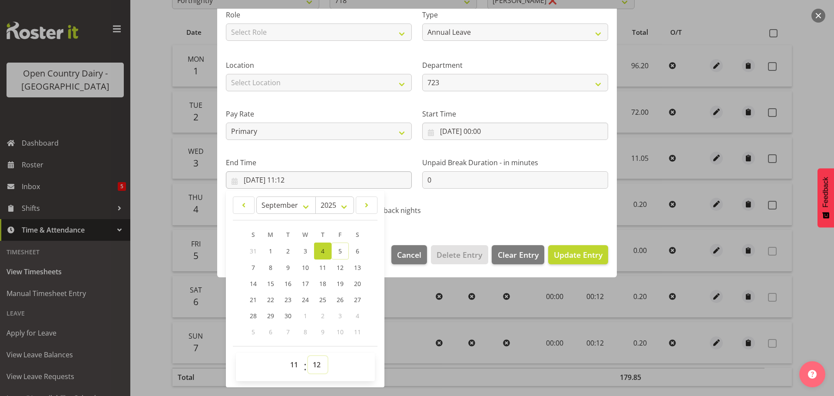
select select "3"
click at [308, 356] on select "00 01 02 03 04 05 06 07 08 09 10 11 12 13 14 15 16 17 18 19 20 21 22 23 24 25 2…" at bounding box center [318, 364] width 20 height 17
type input "04/09/2025, 11:03"
click at [565, 254] on span "Update Entry" at bounding box center [578, 254] width 49 height 10
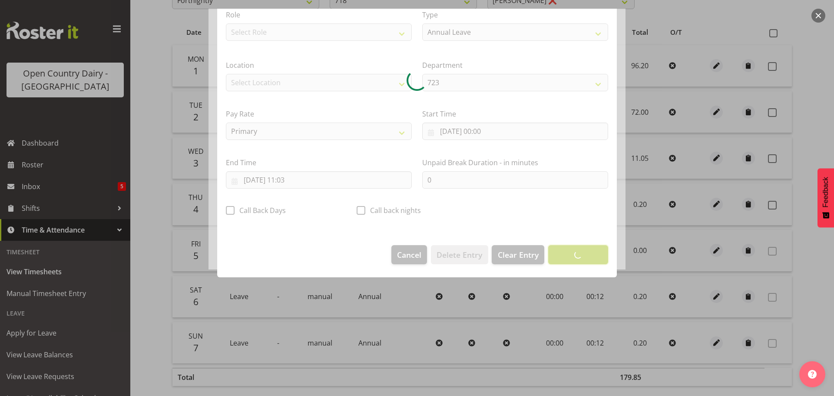
scroll to position [8, 0]
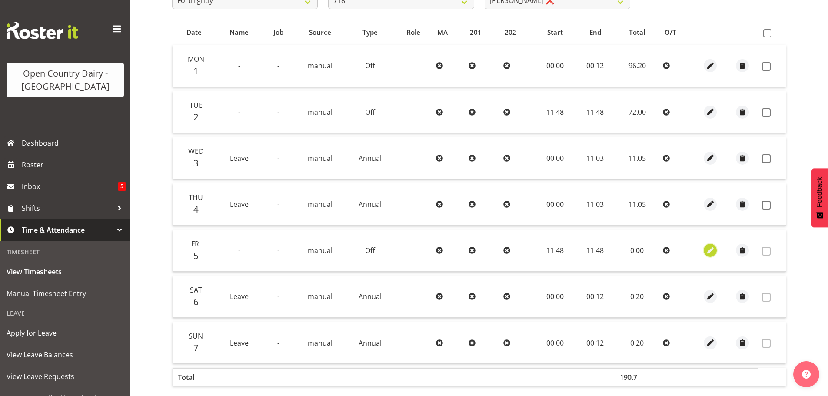
click at [710, 249] on span "button" at bounding box center [710, 250] width 10 height 10
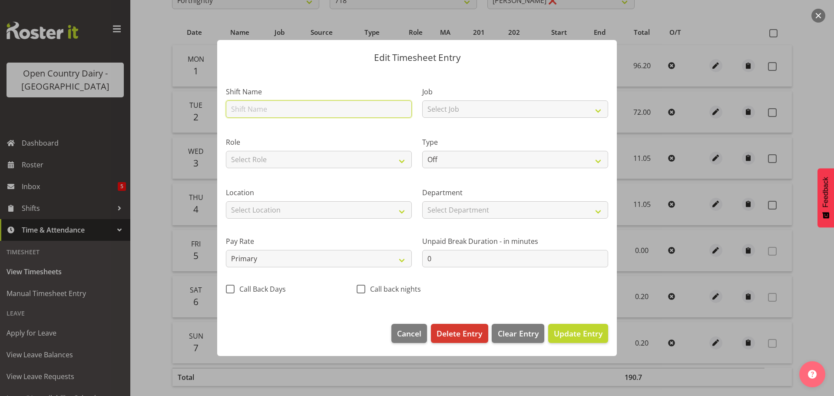
click at [276, 109] on input "text" at bounding box center [319, 108] width 186 height 17
type input "Leave"
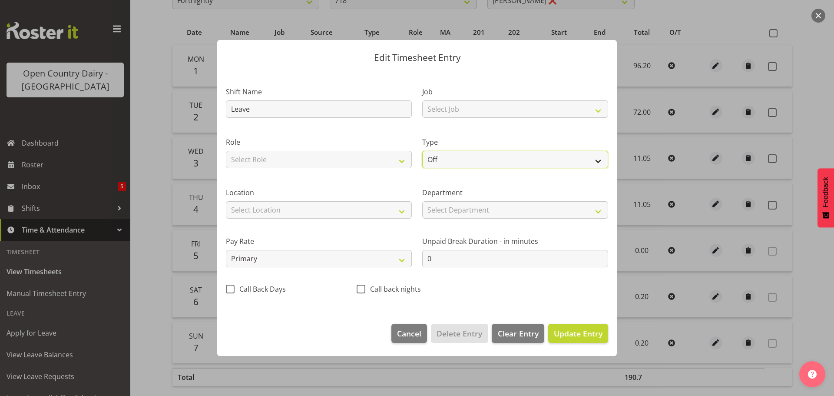
click at [597, 162] on select "Off Standard Public Holiday Public Holiday (Worked) Day In Lieu Annual Leave Si…" at bounding box center [515, 159] width 186 height 17
select select "Annual"
click at [422, 151] on select "Off Standard Public Holiday Public Holiday (Worked) Day In Lieu Annual Leave Si…" at bounding box center [515, 159] width 186 height 17
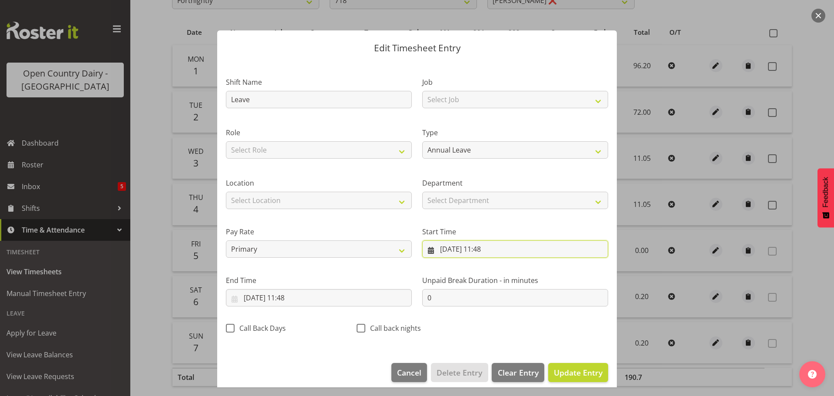
click at [488, 250] on input "05/09/2025, 11:48" at bounding box center [515, 248] width 186 height 17
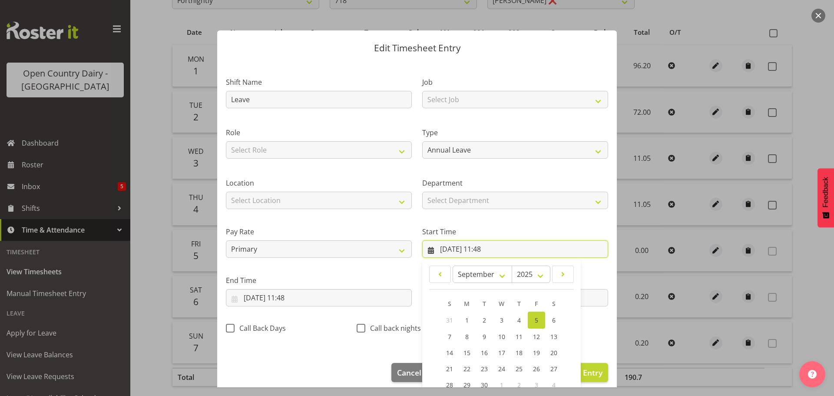
click at [491, 248] on input "05/09/2025, 11:48" at bounding box center [515, 248] width 186 height 17
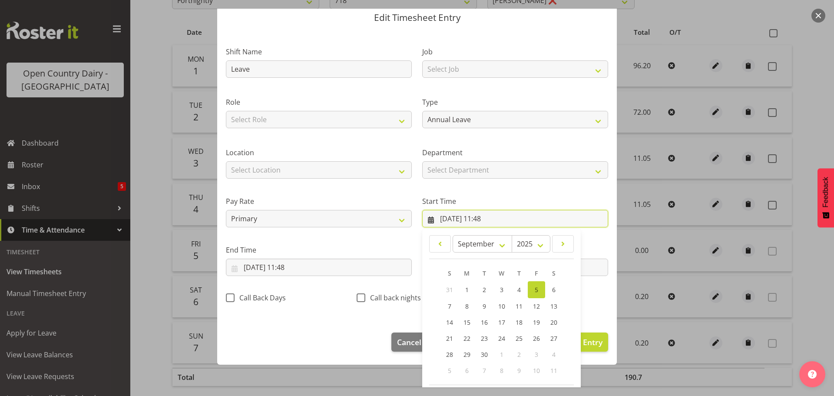
scroll to position [69, 0]
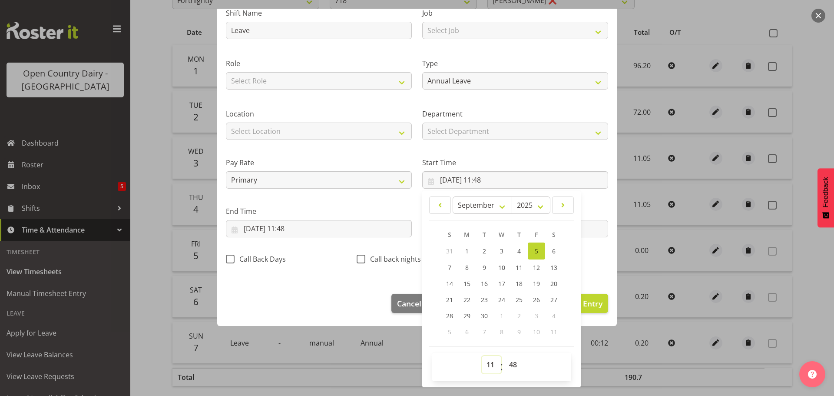
click at [488, 361] on select "00 01 02 03 04 05 06 07 08 09 10 11 12 13 14 15 16 17 18 19 20 21 22 23" at bounding box center [492, 364] width 20 height 17
select select "0"
click at [482, 356] on select "00 01 02 03 04 05 06 07 08 09 10 11 12 13 14 15 16 17 18 19 20 21 22 23" at bounding box center [492, 364] width 20 height 17
type input "05/09/2025, 00:48"
click at [513, 365] on select "00 01 02 03 04 05 06 07 08 09 10 11 12 13 14 15 16 17 18 19 20 21 22 23 24 25 2…" at bounding box center [514, 364] width 20 height 17
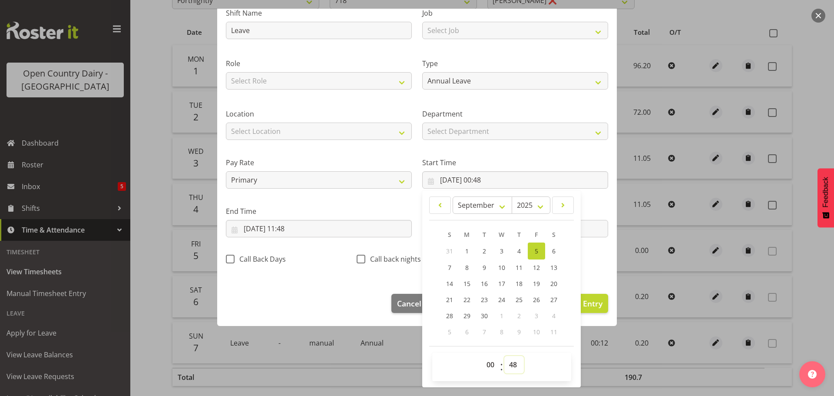
select select "0"
click at [504, 356] on select "00 01 02 03 04 05 06 07 08 09 10 11 12 13 14 15 16 17 18 19 20 21 22 23 24 25 2…" at bounding box center [514, 364] width 20 height 17
type input "05/09/2025, 00:00"
drag, startPoint x: 349, startPoint y: 295, endPoint x: 286, endPoint y: 252, distance: 76.2
click at [345, 291] on footer "Cancel Delete Entry Clear Entry Update Entry" at bounding box center [417, 305] width 400 height 41
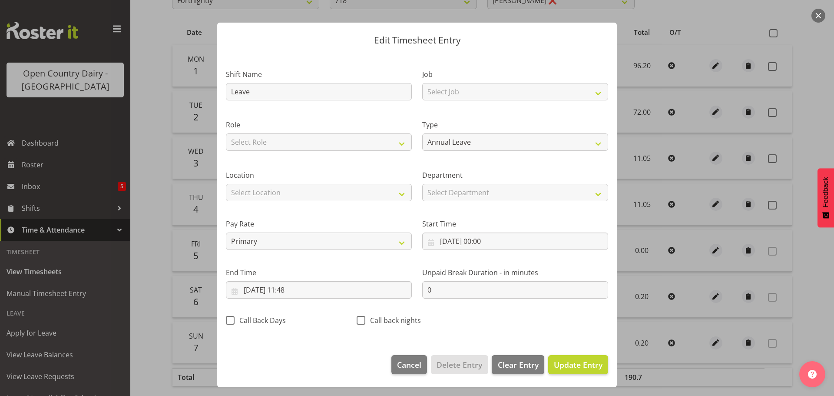
scroll to position [8, 0]
click at [291, 289] on input "05/09/2025, 11:48" at bounding box center [319, 289] width 186 height 17
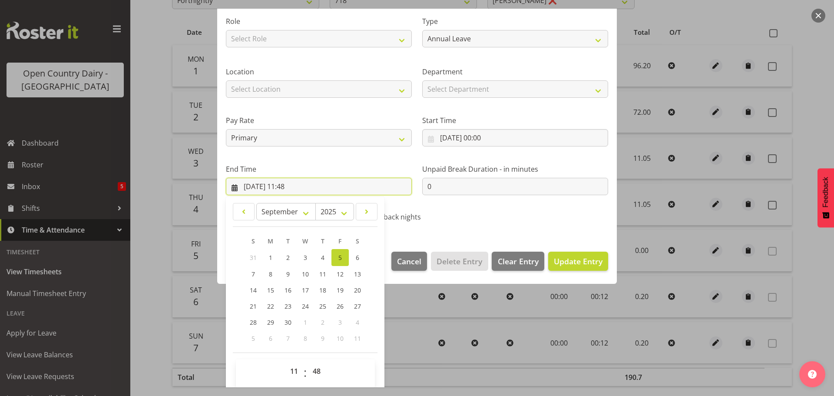
scroll to position [118, 0]
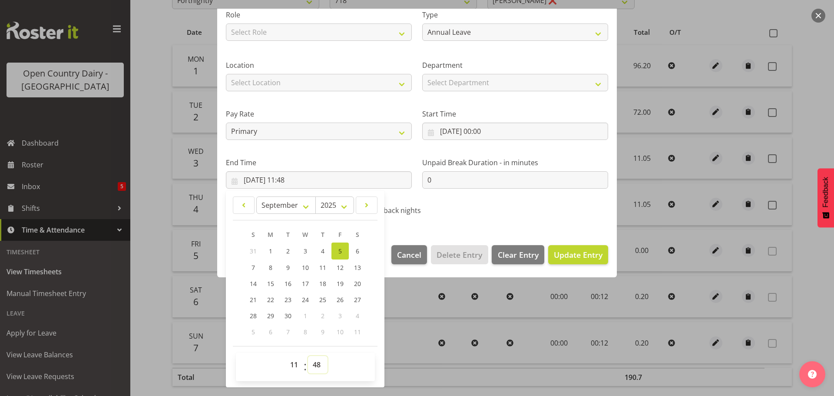
click at [315, 363] on select "00 01 02 03 04 05 06 07 08 09 10 11 12 13 14 15 16 17 18 19 20 21 22 23 24 25 2…" at bounding box center [318, 364] width 20 height 17
select select "3"
click at [308, 356] on select "00 01 02 03 04 05 06 07 08 09 10 11 12 13 14 15 16 17 18 19 20 21 22 23 24 25 2…" at bounding box center [318, 364] width 20 height 17
type input "05/09/2025, 11:03"
click at [578, 258] on span "Update Entry" at bounding box center [578, 254] width 49 height 10
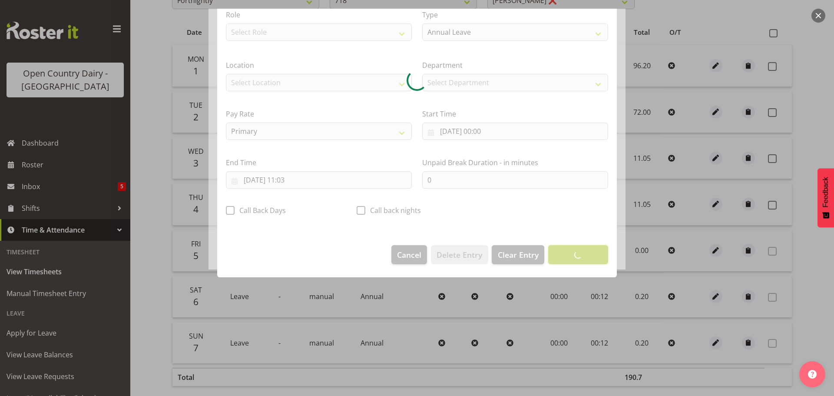
scroll to position [8, 0]
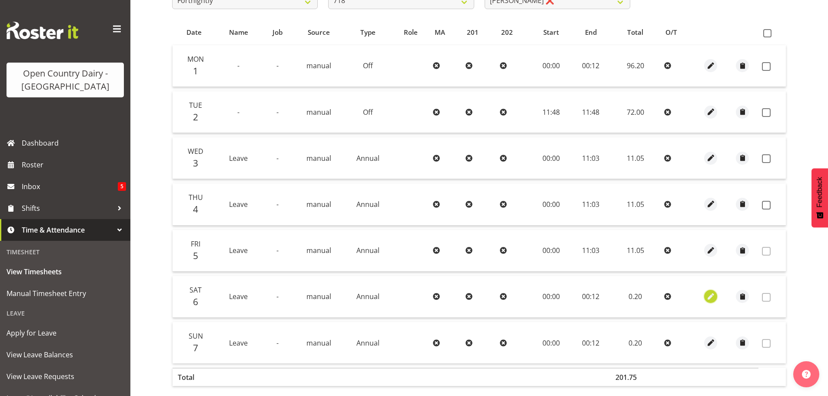
click at [716, 297] on button "button" at bounding box center [710, 296] width 13 height 13
select select "Annual"
select select "819"
select select "8"
select select "2025"
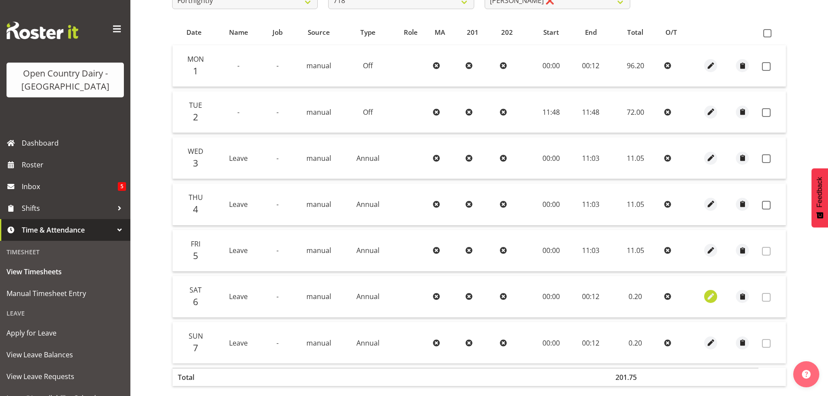
select select "12"
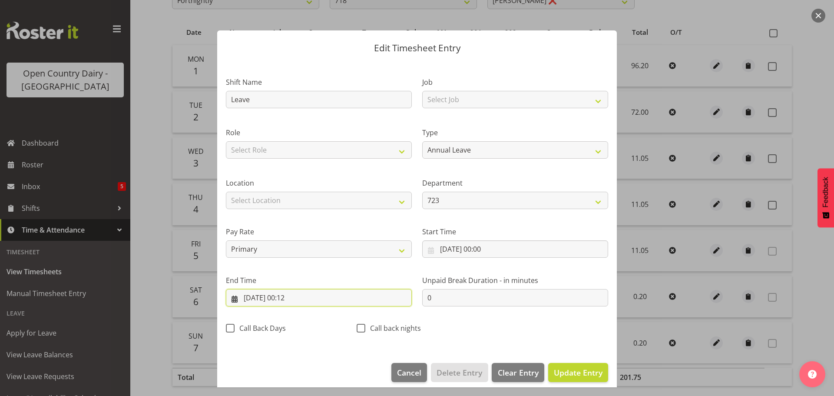
click at [296, 298] on input "06/09/2025, 00:12" at bounding box center [319, 297] width 186 height 17
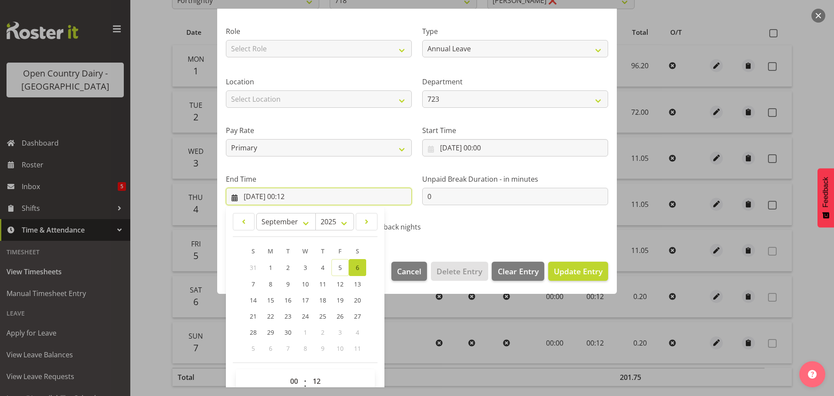
scroll to position [118, 0]
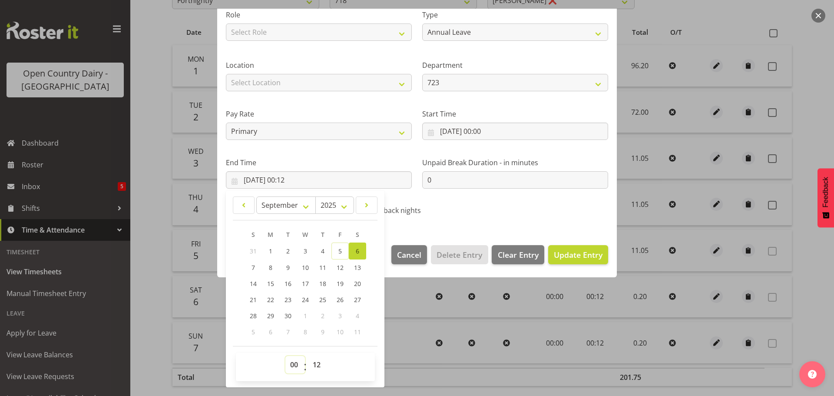
click at [298, 364] on select "00 01 02 03 04 05 06 07 08 09 10 11 12 13 14 15 16 17 18 19 20 21 22 23" at bounding box center [295, 364] width 20 height 17
select select "11"
click at [285, 356] on select "00 01 02 03 04 05 06 07 08 09 10 11 12 13 14 15 16 17 18 19 20 21 22 23" at bounding box center [295, 364] width 20 height 17
type input "06/09/2025, 11:12"
click at [316, 362] on select "00 01 02 03 04 05 06 07 08 09 10 11 12 13 14 15 16 17 18 19 20 21 22 23 24 25 2…" at bounding box center [318, 364] width 20 height 17
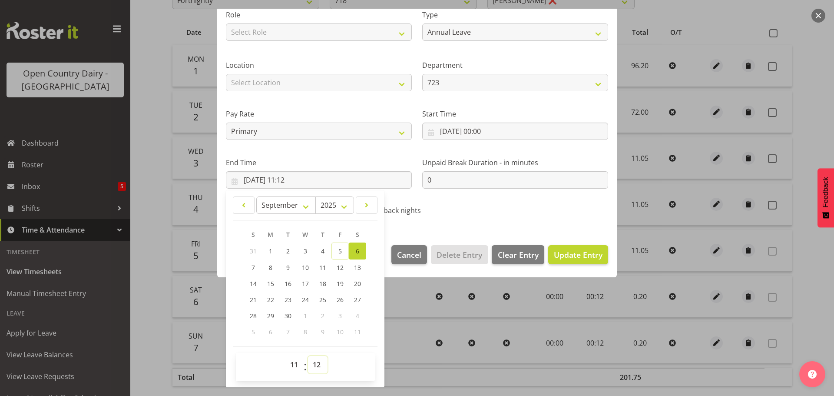
select select "3"
click at [308, 356] on select "00 01 02 03 04 05 06 07 08 09 10 11 12 13 14 15 16 17 18 19 20 21 22 23 24 25 2…" at bounding box center [318, 364] width 20 height 17
type input "06/09/2025, 11:03"
click at [571, 252] on span "Update Entry" at bounding box center [578, 254] width 49 height 10
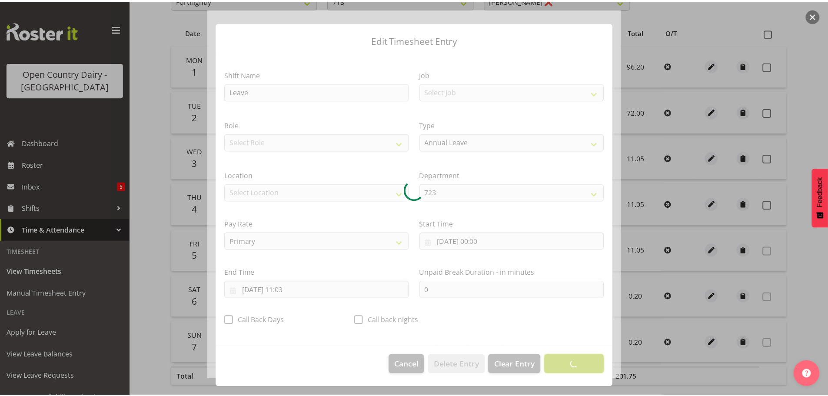
scroll to position [8, 0]
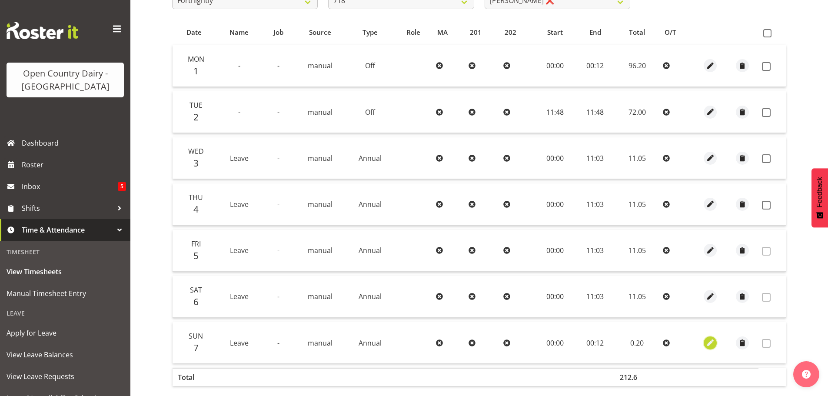
click at [705, 343] on span "button" at bounding box center [710, 343] width 10 height 10
select select "Annual"
select select "819"
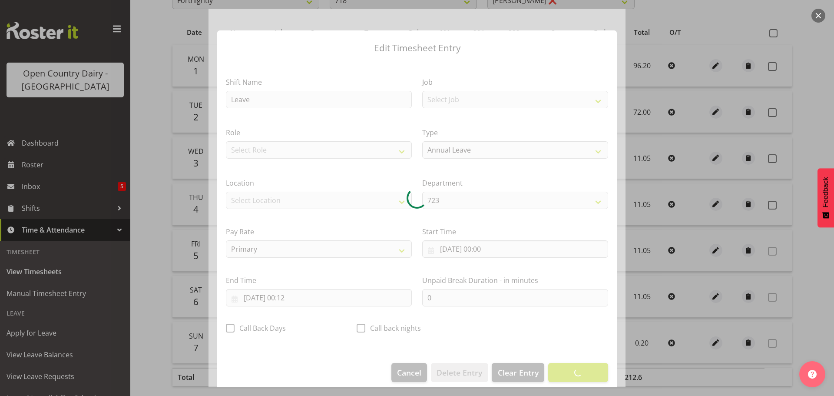
click at [249, 103] on div at bounding box center [417, 198] width 417 height 378
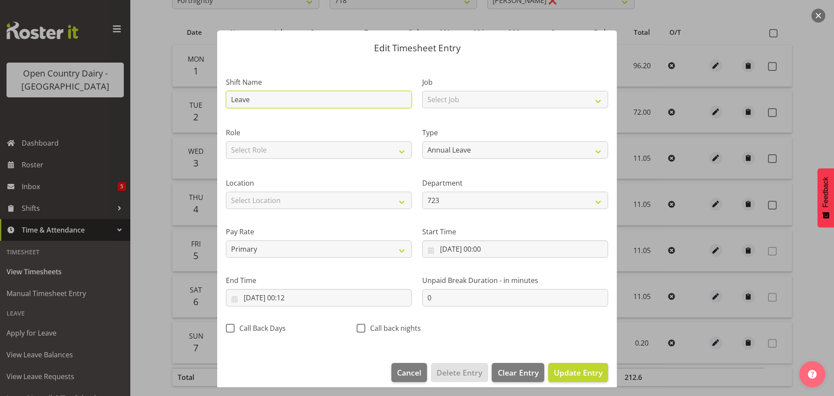
drag, startPoint x: 255, startPoint y: 101, endPoint x: 224, endPoint y: 103, distance: 30.5
click at [228, 102] on input "Leave" at bounding box center [319, 99] width 186 height 17
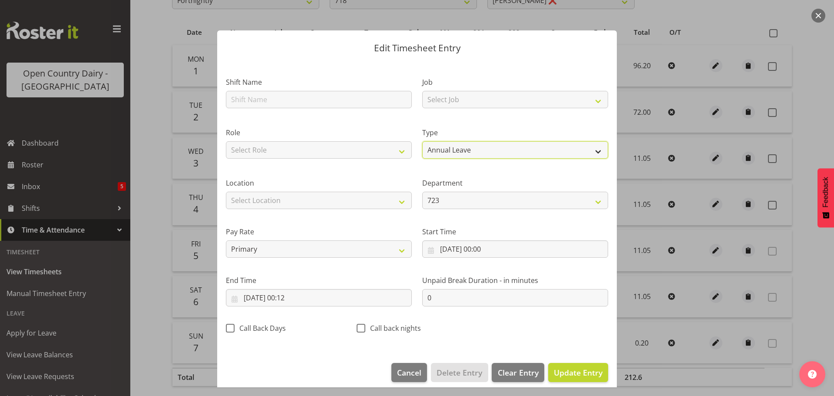
click at [591, 149] on select "Off Standard Public Holiday Public Holiday (Worked) Day In Lieu Annual Leave Si…" at bounding box center [515, 149] width 186 height 17
select select "Off"
click at [422, 150] on select "Off Standard Public Holiday Public Holiday (Worked) Day In Lieu Annual Leave Si…" at bounding box center [515, 149] width 186 height 17
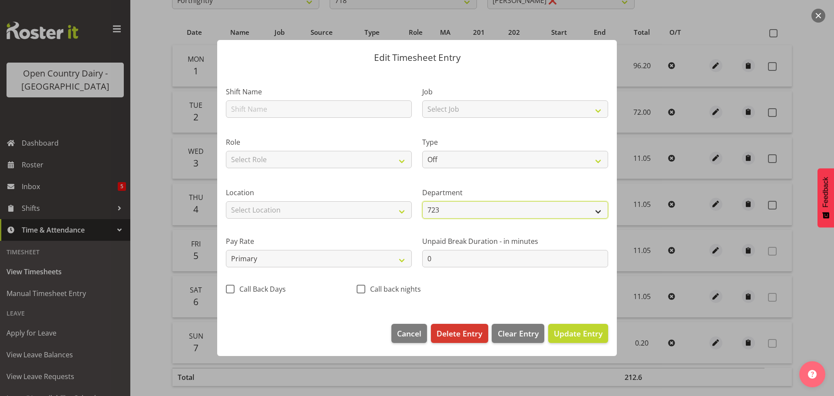
click at [600, 211] on select "718 703 705 713 704 702 706 729 709 716 722 718 717 721 724 727 708 Training 72…" at bounding box center [515, 209] width 186 height 17
click at [585, 337] on span "Update Entry" at bounding box center [578, 333] width 49 height 10
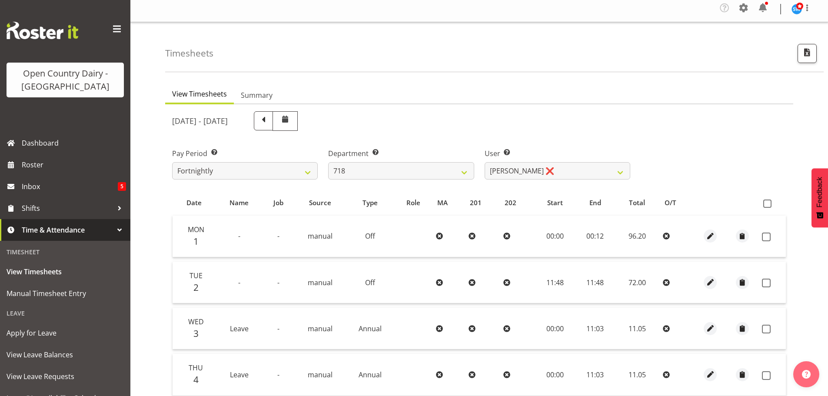
scroll to position [1, 0]
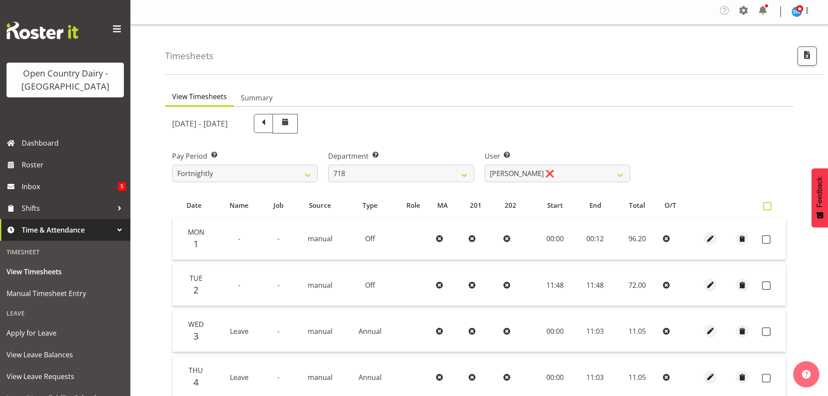
click at [768, 209] on span at bounding box center [767, 206] width 8 height 8
click at [768, 209] on input "checkbox" at bounding box center [766, 206] width 6 height 6
checkbox input "true"
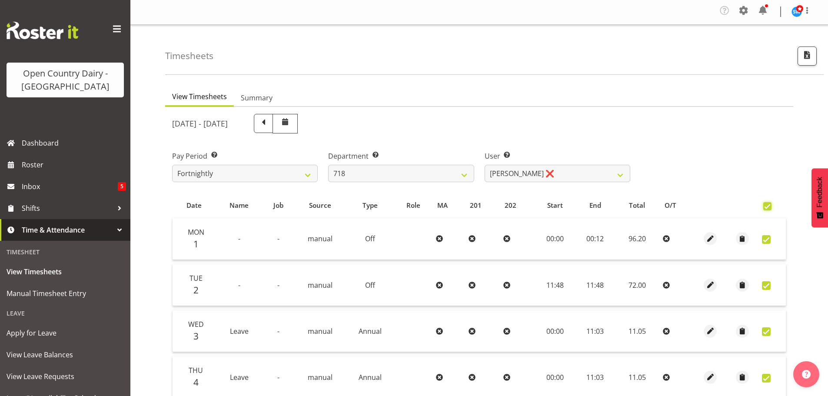
checkbox input "true"
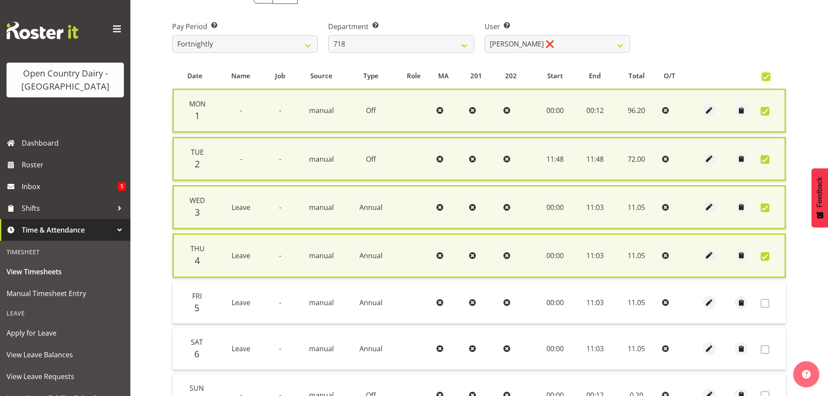
scroll to position [227, 0]
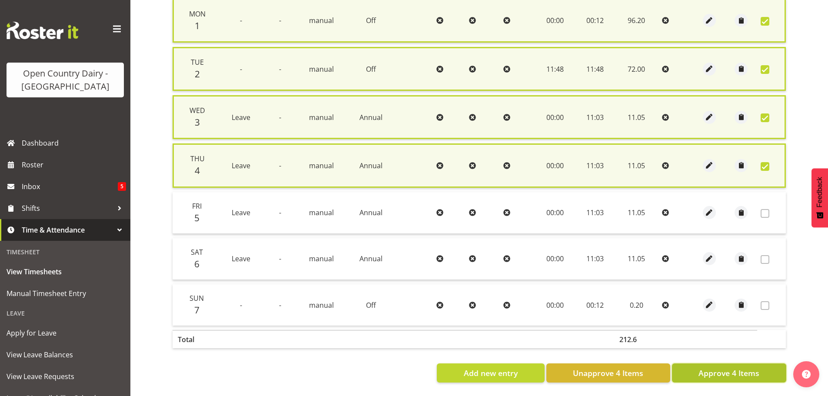
click at [729, 367] on span "Approve 4 Items" at bounding box center [728, 372] width 61 height 11
checkbox input "false"
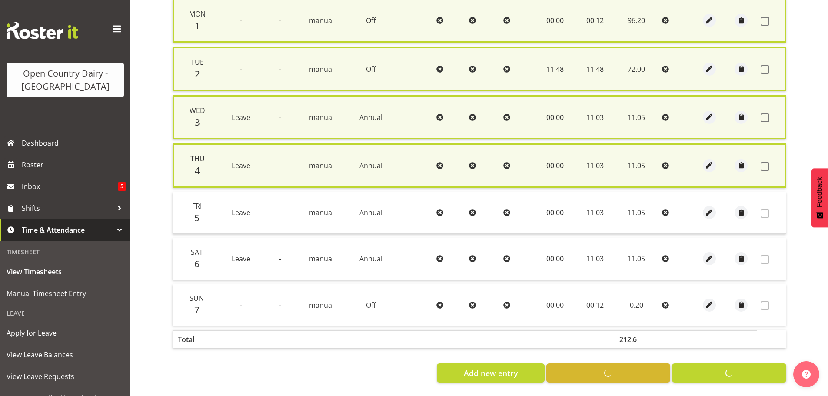
checkbox input "false"
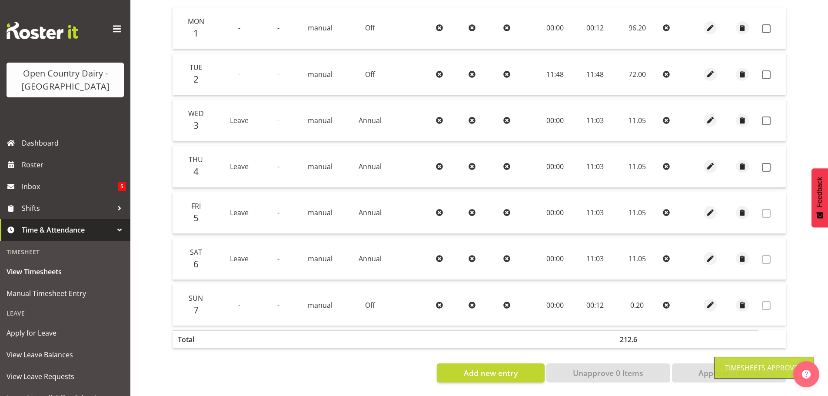
scroll to position [218, 0]
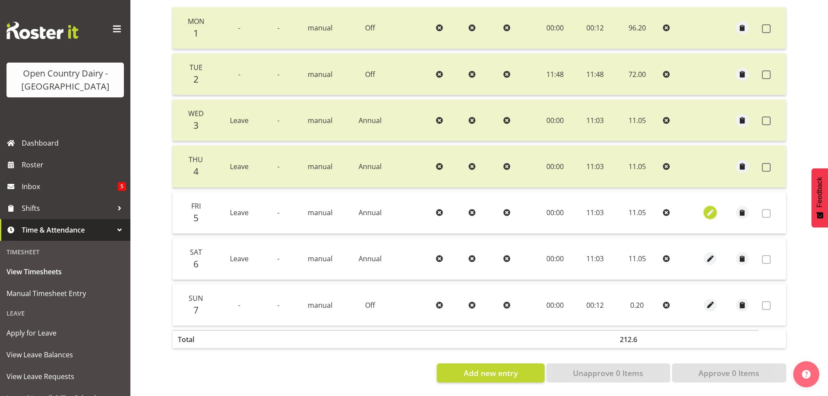
click at [709, 208] on span "button" at bounding box center [710, 213] width 10 height 10
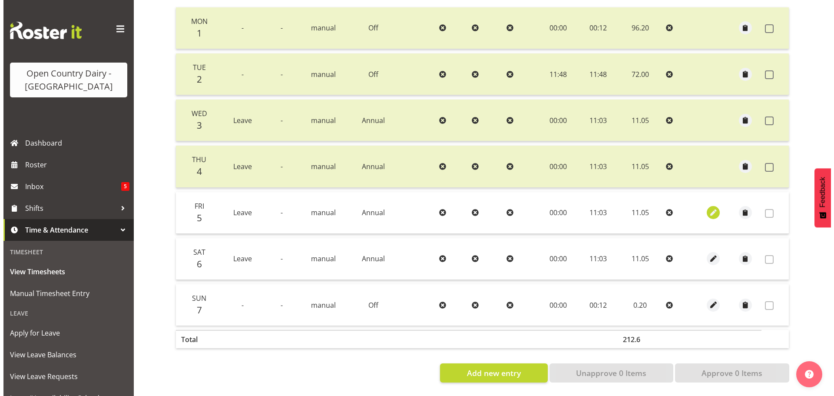
select select "Annual"
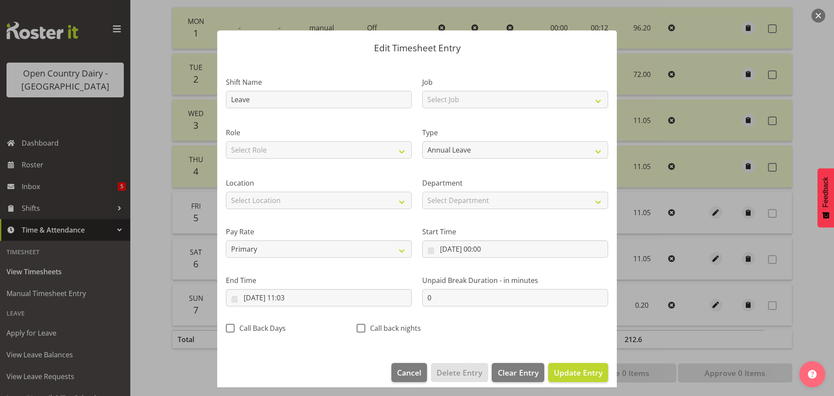
click at [816, 134] on div at bounding box center [417, 198] width 834 height 396
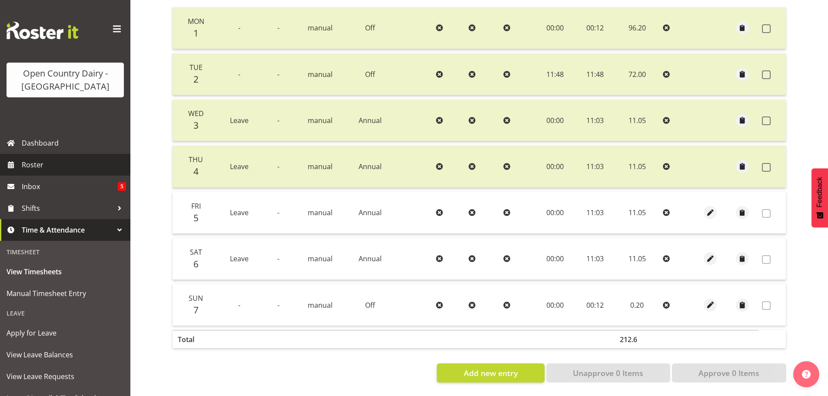
click at [34, 168] on span "Roster" at bounding box center [74, 164] width 104 height 13
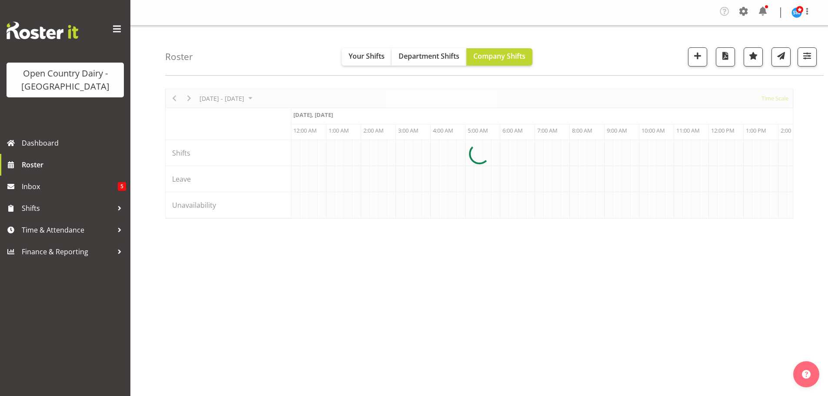
scroll to position [0, 3336]
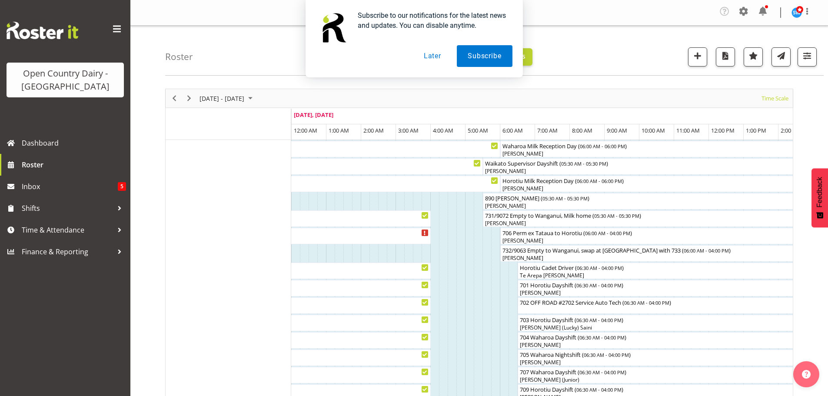
click at [437, 53] on button "Later" at bounding box center [432, 56] width 39 height 22
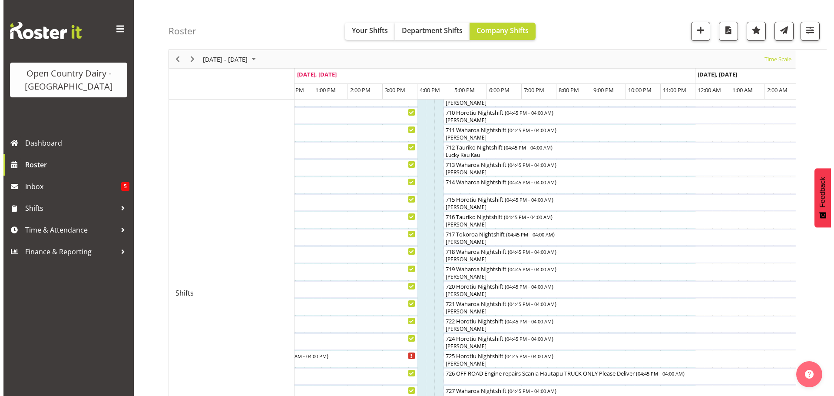
scroll to position [304, 0]
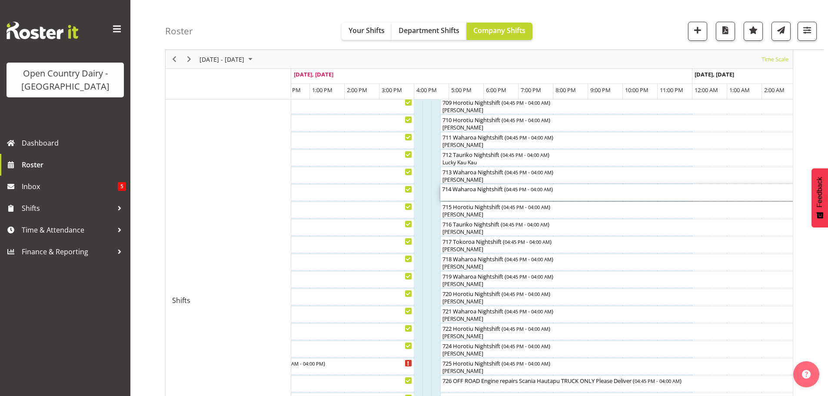
click at [455, 193] on div "714 Waharoa Nightshift ( 04:45 PM - 04:00 AM )" at bounding box center [636, 192] width 388 height 17
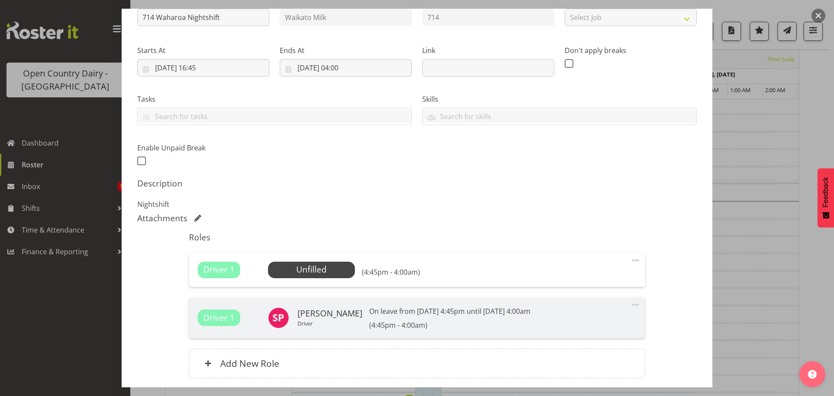
scroll to position [175, 0]
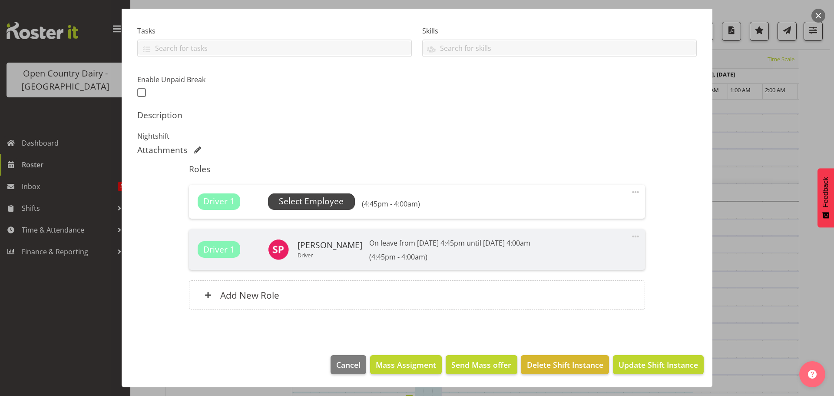
click at [318, 199] on span "Select Employee" at bounding box center [311, 201] width 65 height 13
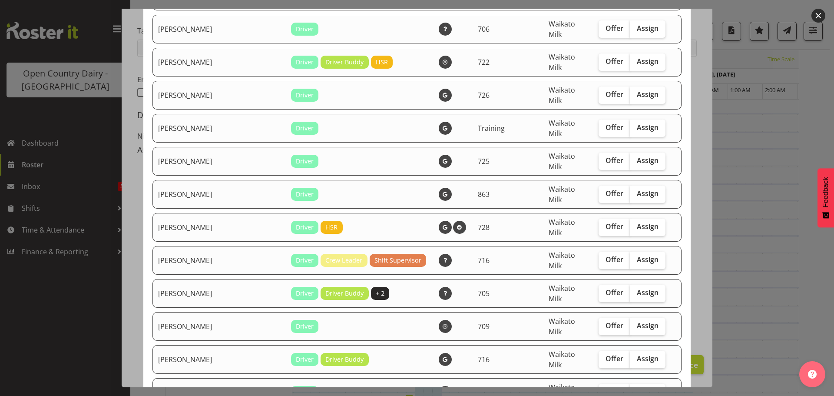
scroll to position [130, 0]
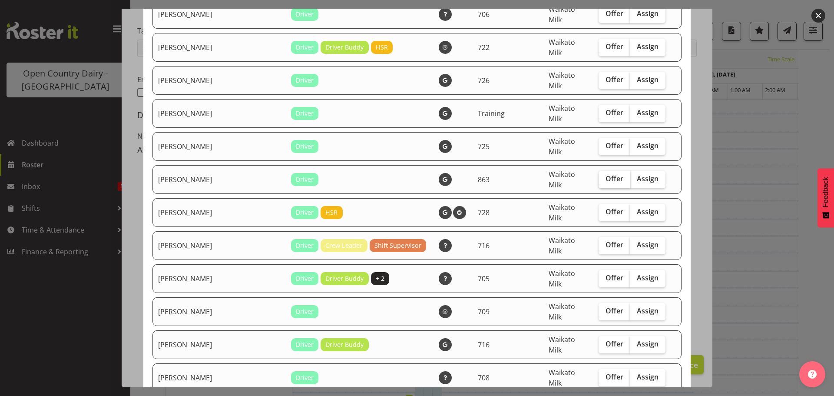
click at [606, 174] on span "Offer" at bounding box center [615, 178] width 18 height 9
click at [600, 176] on input "Offer" at bounding box center [602, 179] width 6 height 6
checkbox input "true"
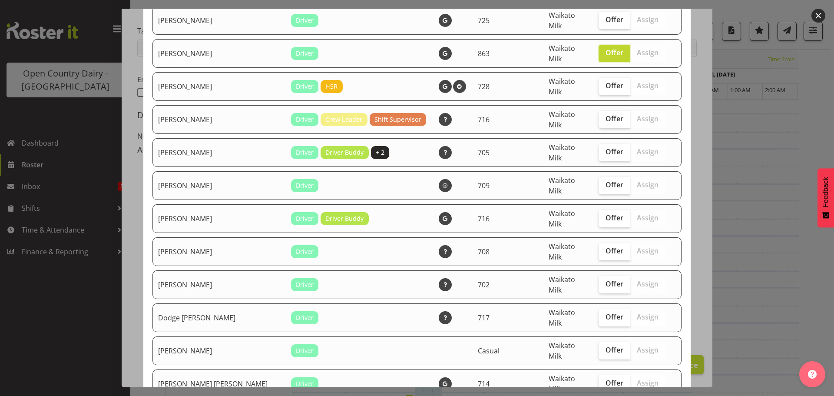
scroll to position [261, 0]
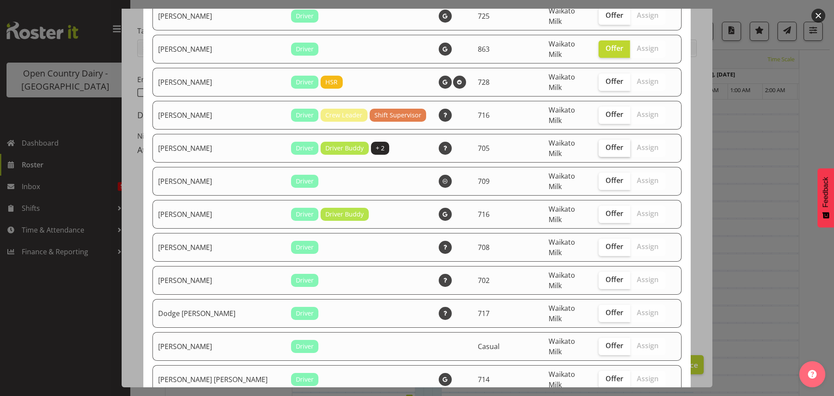
click at [606, 143] on span "Offer" at bounding box center [615, 147] width 18 height 9
click at [599, 145] on input "Offer" at bounding box center [602, 148] width 6 height 6
checkbox input "true"
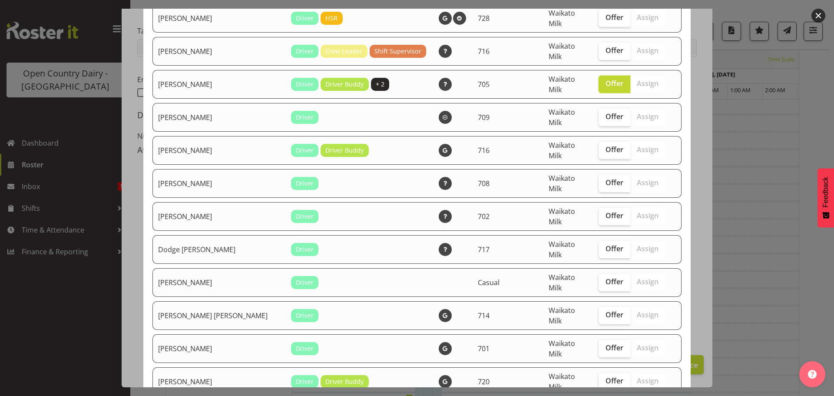
scroll to position [348, 0]
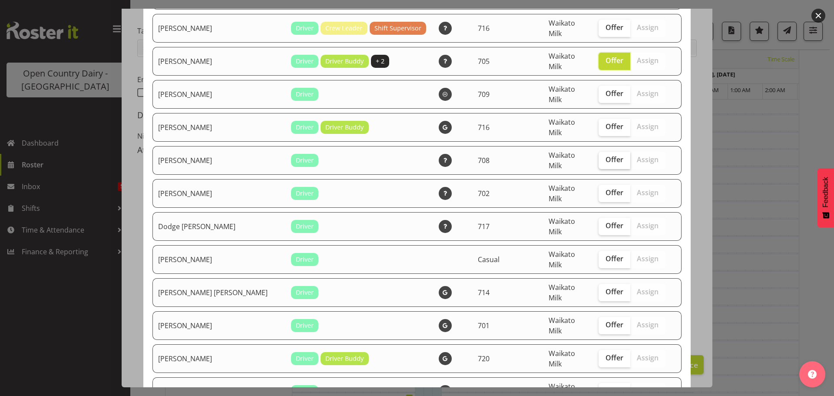
click at [606, 155] on span "Offer" at bounding box center [615, 159] width 18 height 9
click at [604, 157] on input "Offer" at bounding box center [602, 160] width 6 height 6
checkbox input "true"
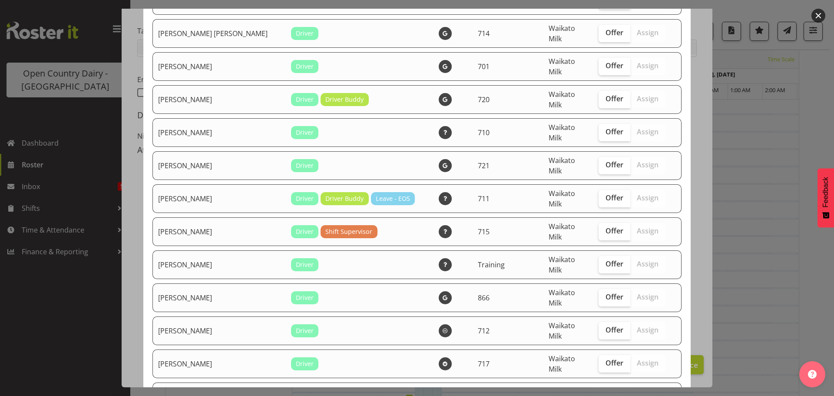
scroll to position [608, 0]
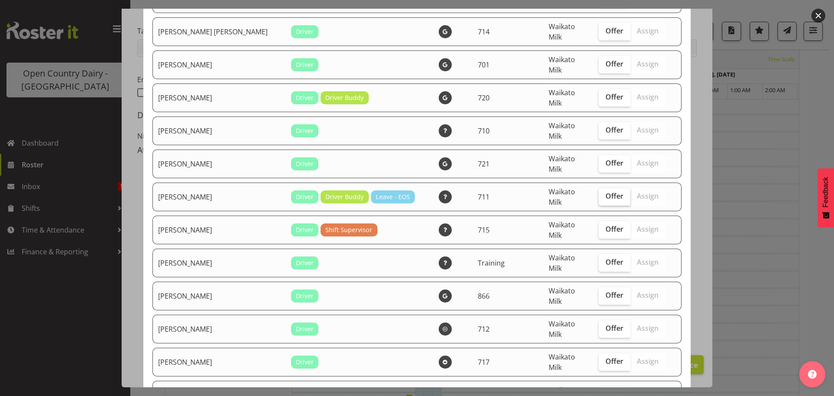
click at [606, 192] on span "Offer" at bounding box center [615, 196] width 18 height 9
click at [599, 193] on input "Offer" at bounding box center [602, 196] width 6 height 6
checkbox input "true"
click at [606, 324] on span "Offer" at bounding box center [615, 328] width 18 height 9
click at [599, 325] on input "Offer" at bounding box center [602, 328] width 6 height 6
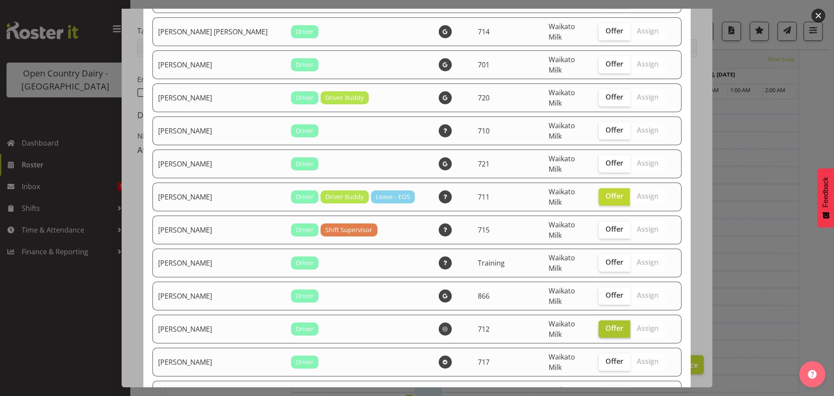
click at [606, 324] on span "Offer" at bounding box center [615, 328] width 18 height 9
click at [604, 325] on input "Offer" at bounding box center [602, 328] width 6 height 6
checkbox input "false"
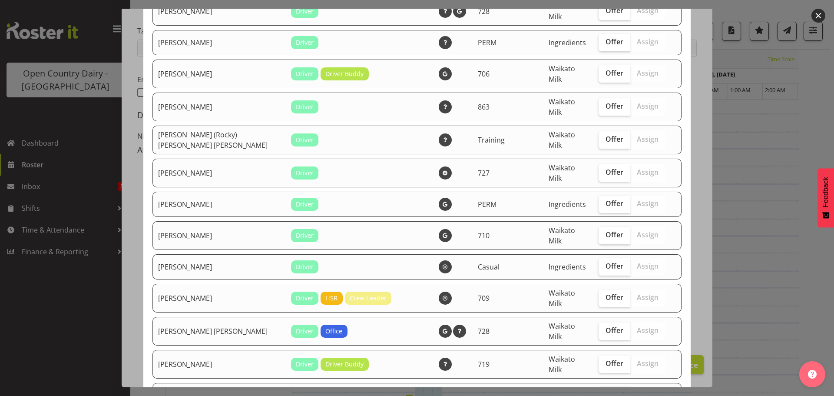
scroll to position [1661, 0]
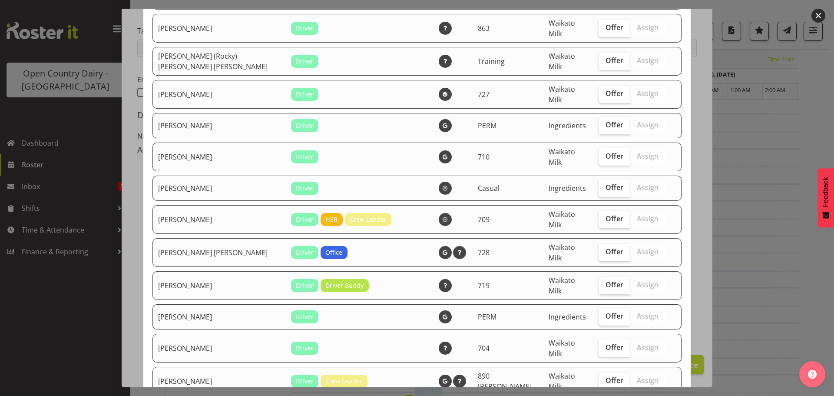
checkbox input "true"
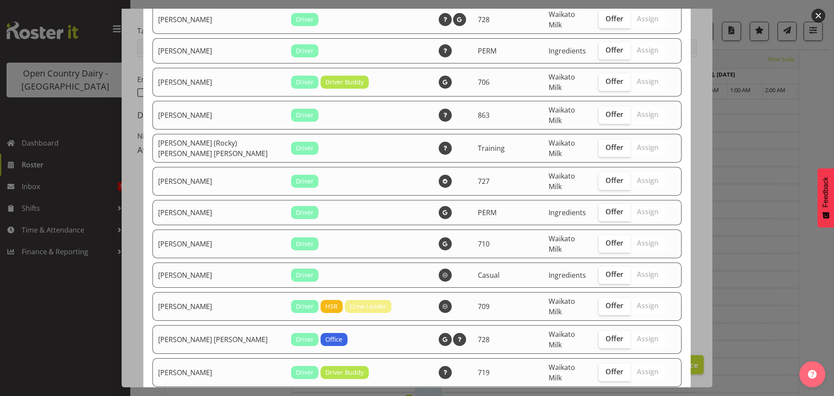
scroll to position [1531, 0]
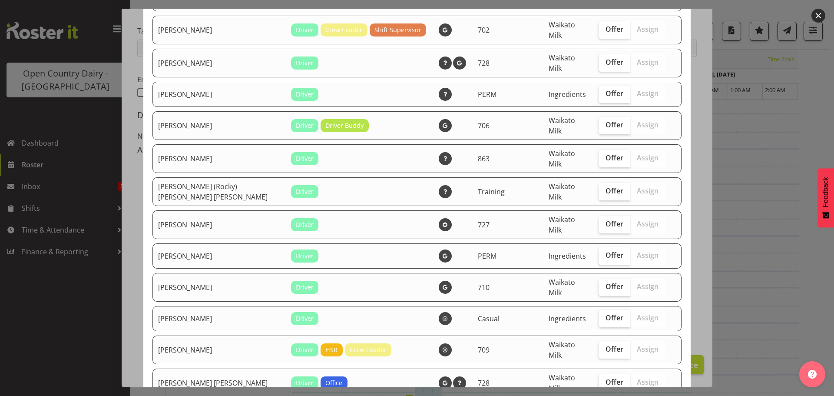
checkbox input "true"
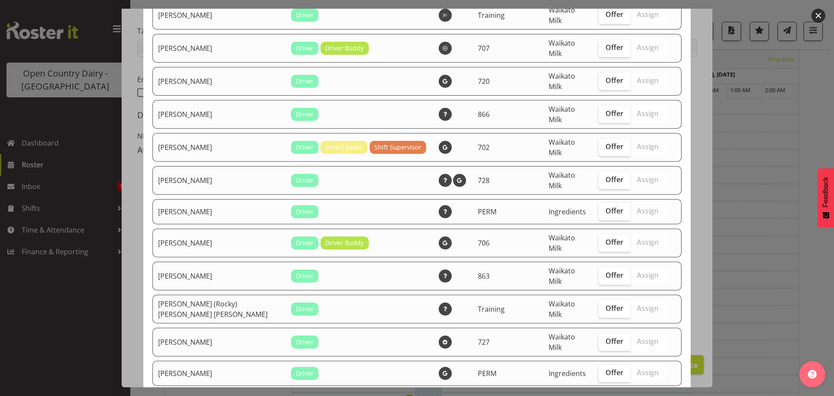
scroll to position [1401, 0]
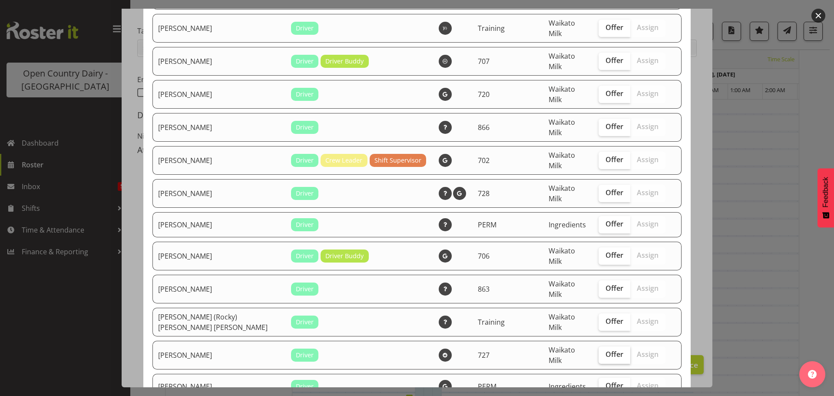
click at [606, 350] on span "Offer" at bounding box center [615, 354] width 18 height 9
click at [599, 351] on input "Offer" at bounding box center [602, 354] width 6 height 6
checkbox input "true"
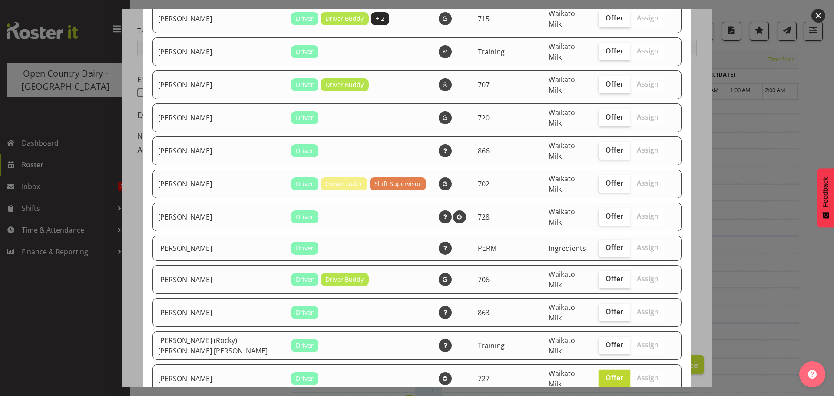
scroll to position [1357, 0]
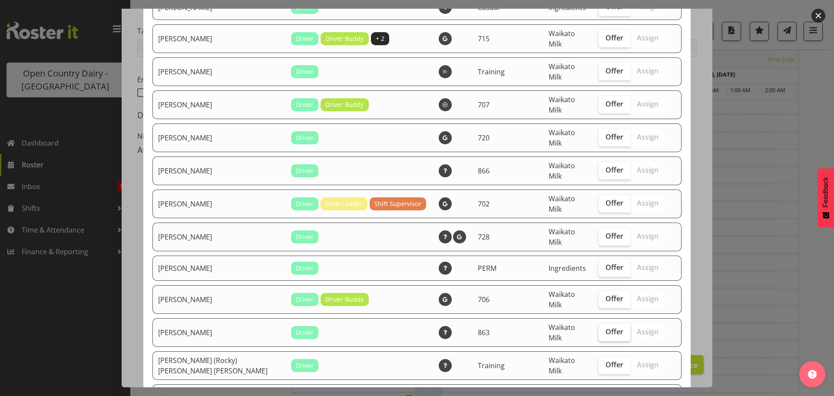
click at [606, 327] on span "Offer" at bounding box center [615, 331] width 18 height 9
click at [599, 329] on input "Offer" at bounding box center [602, 332] width 6 height 6
checkbox input "true"
click at [606, 232] on span "Offer" at bounding box center [615, 236] width 18 height 9
click at [599, 233] on input "Offer" at bounding box center [602, 236] width 6 height 6
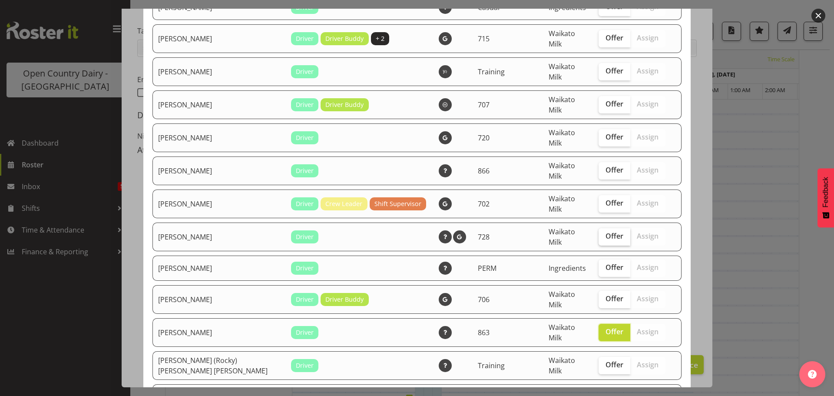
checkbox input "true"
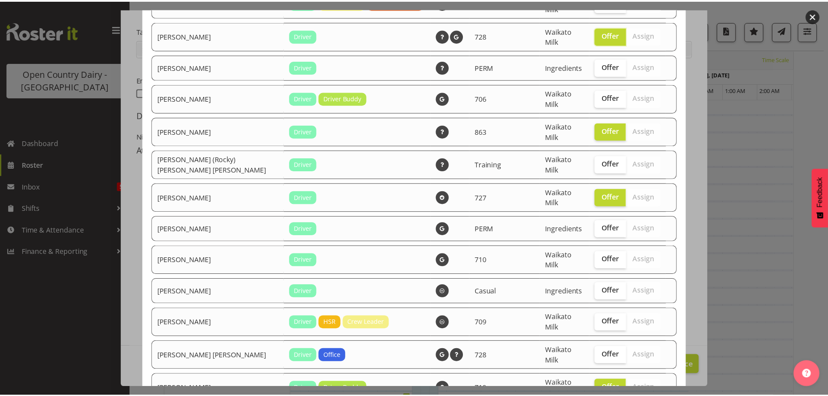
scroll to position [1661, 0]
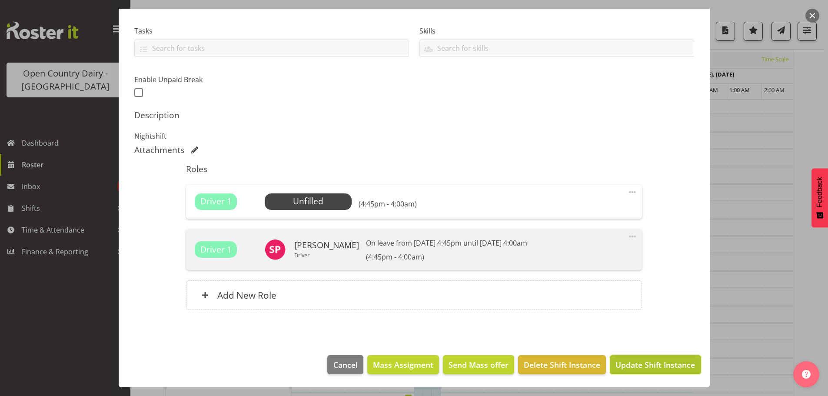
click at [650, 365] on span "Update Shift Instance" at bounding box center [655, 364] width 80 height 11
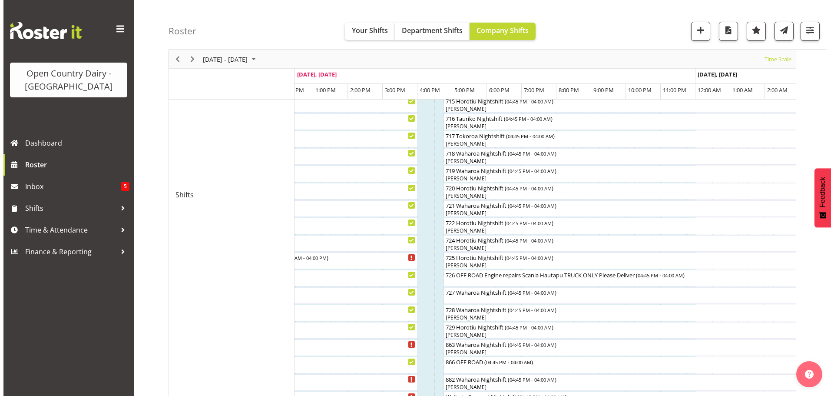
scroll to position [425, 0]
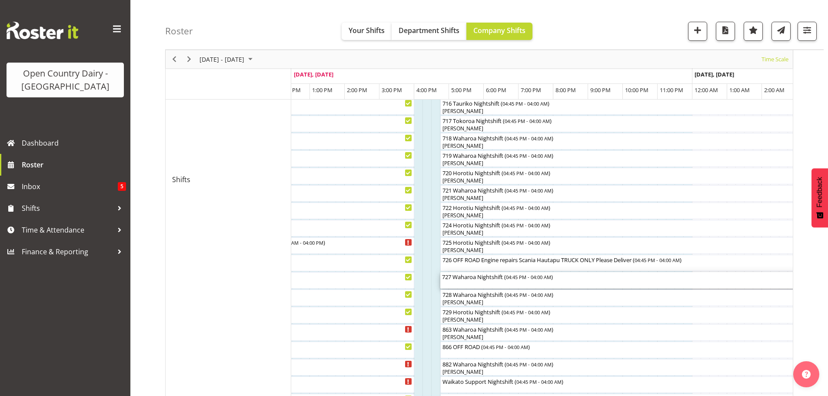
click at [456, 282] on div "727 Waharoa Nightshift ( 04:45 PM - 04:00 AM )" at bounding box center [636, 280] width 388 height 17
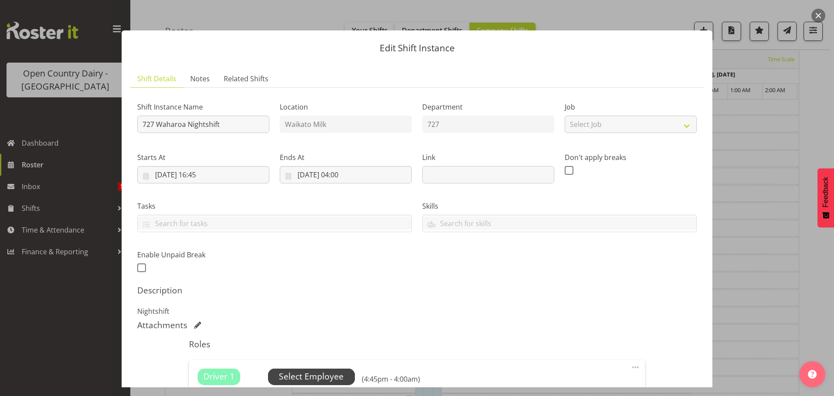
click at [328, 375] on span "Select Employee" at bounding box center [311, 376] width 65 height 13
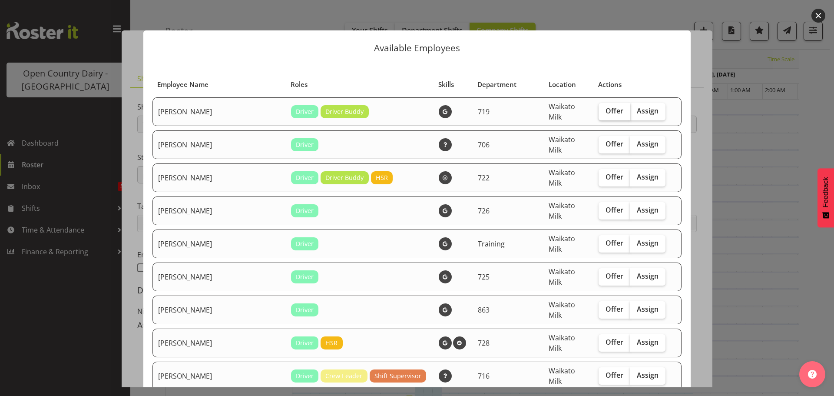
click at [606, 109] on span "Offer" at bounding box center [615, 110] width 18 height 9
click at [604, 109] on input "Offer" at bounding box center [602, 111] width 6 height 6
checkbox input "true"
click at [606, 139] on span "Offer" at bounding box center [615, 143] width 18 height 9
click at [599, 141] on input "Offer" at bounding box center [602, 144] width 6 height 6
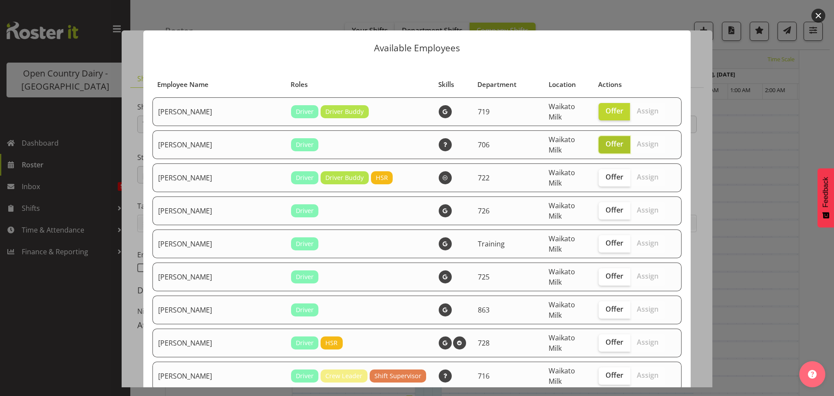
click at [606, 139] on span "Offer" at bounding box center [615, 143] width 18 height 9
click at [599, 141] on input "Offer" at bounding box center [602, 144] width 6 height 6
checkbox input "false"
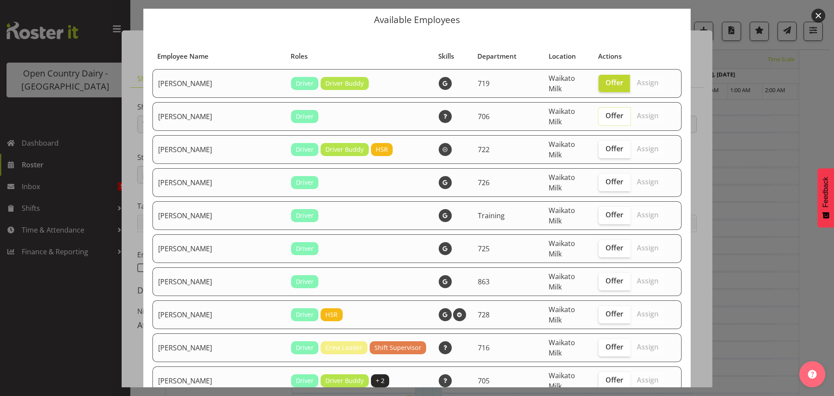
scroll to position [43, 0]
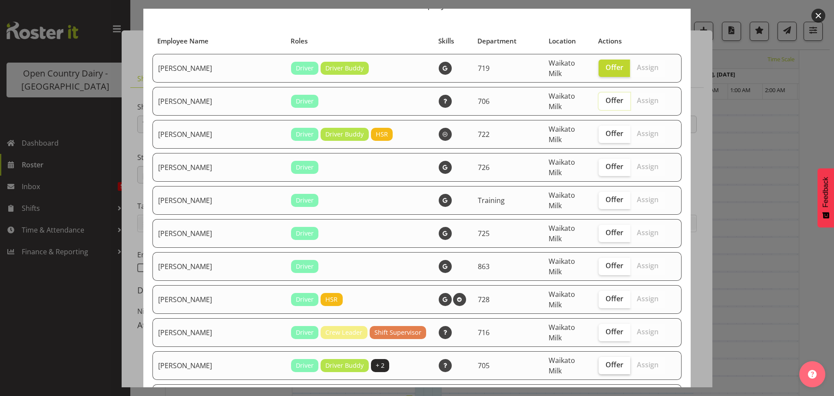
drag, startPoint x: 603, startPoint y: 332, endPoint x: 605, endPoint y: 328, distance: 5.1
click at [606, 360] on span "Offer" at bounding box center [615, 364] width 18 height 9
click at [602, 362] on input "Offer" at bounding box center [602, 365] width 6 height 6
checkbox input "true"
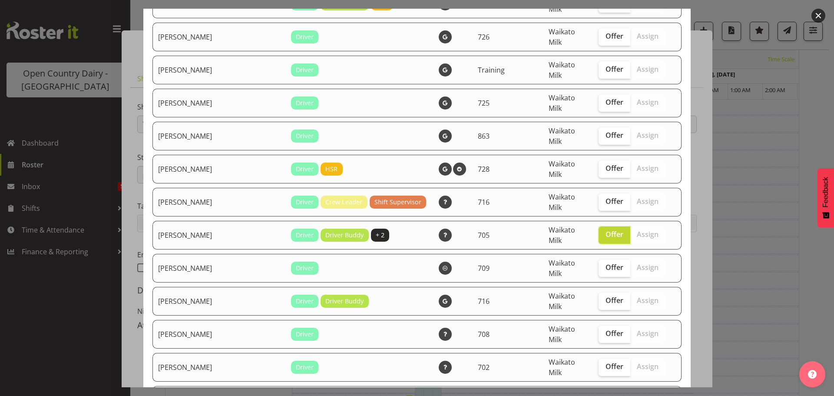
scroll to position [217, 0]
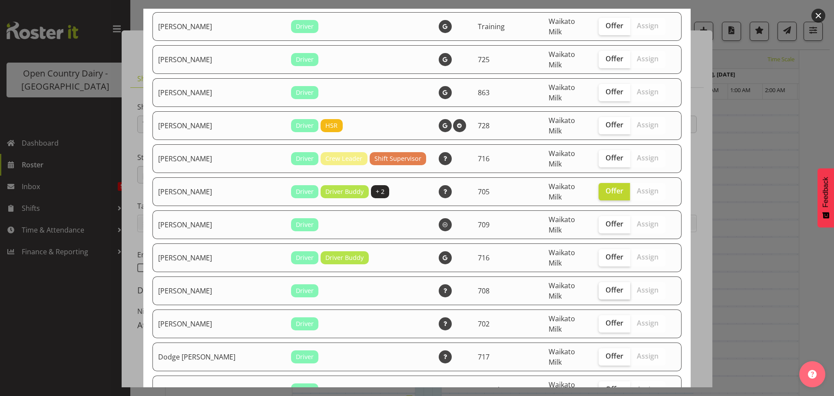
click at [606, 285] on span "Offer" at bounding box center [615, 289] width 18 height 9
click at [599, 287] on input "Offer" at bounding box center [602, 290] width 6 height 6
checkbox input "true"
click at [606, 318] on span "Offer" at bounding box center [615, 322] width 18 height 9
click at [599, 320] on input "Offer" at bounding box center [602, 323] width 6 height 6
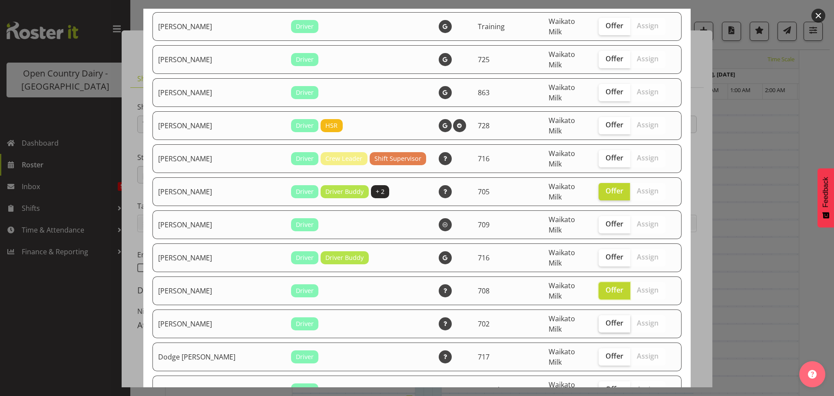
checkbox input "true"
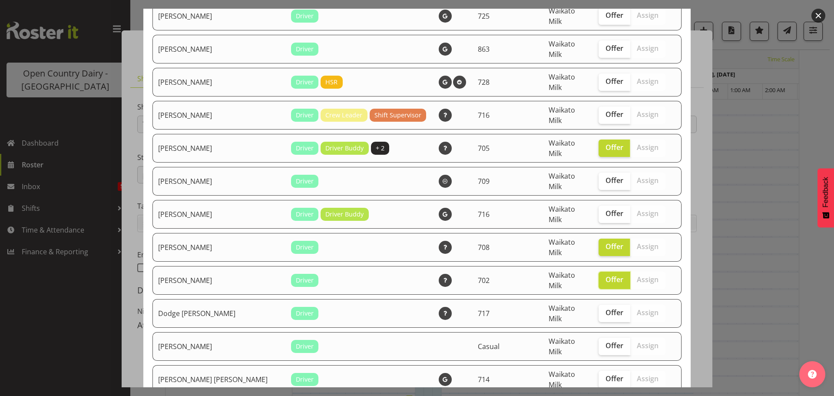
scroll to position [304, 0]
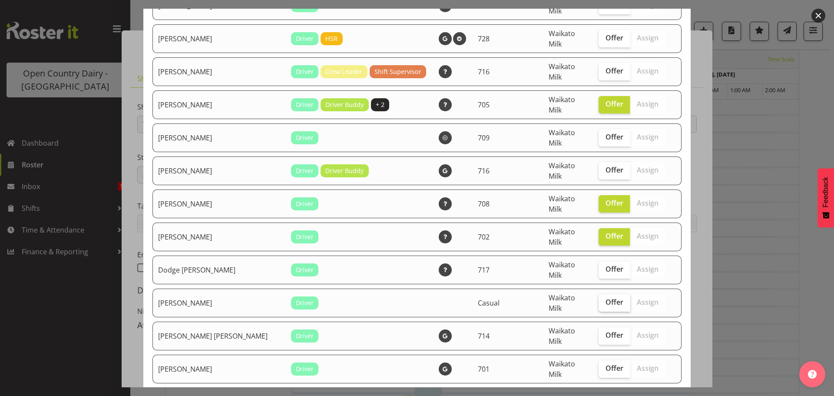
click at [606, 298] on span "Offer" at bounding box center [615, 302] width 18 height 9
click at [599, 299] on input "Offer" at bounding box center [602, 302] width 6 height 6
checkbox input "true"
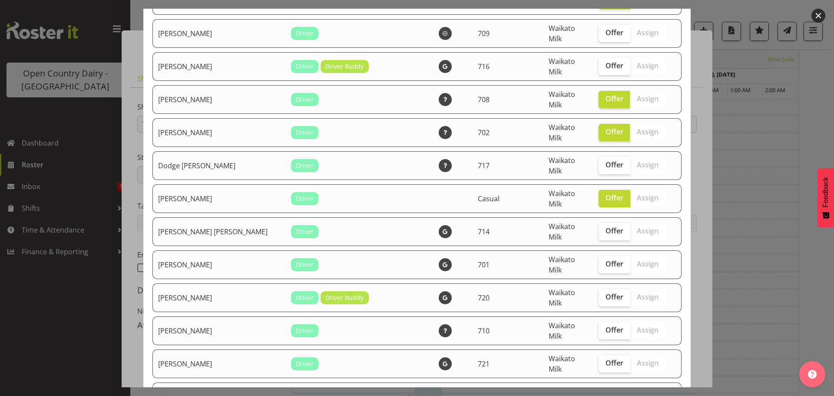
scroll to position [434, 0]
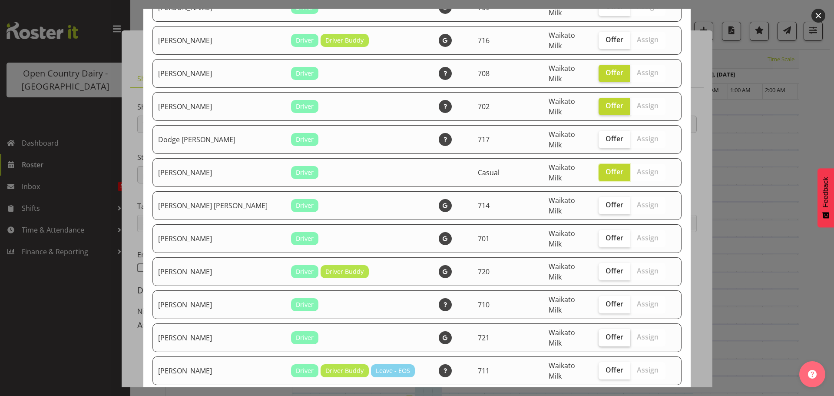
click at [606, 332] on span "Offer" at bounding box center [615, 336] width 18 height 9
click at [599, 334] on input "Offer" at bounding box center [602, 337] width 6 height 6
checkbox input "true"
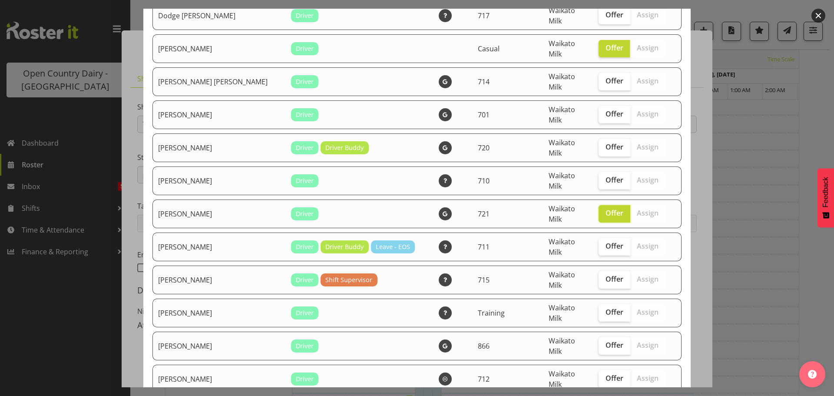
scroll to position [565, 0]
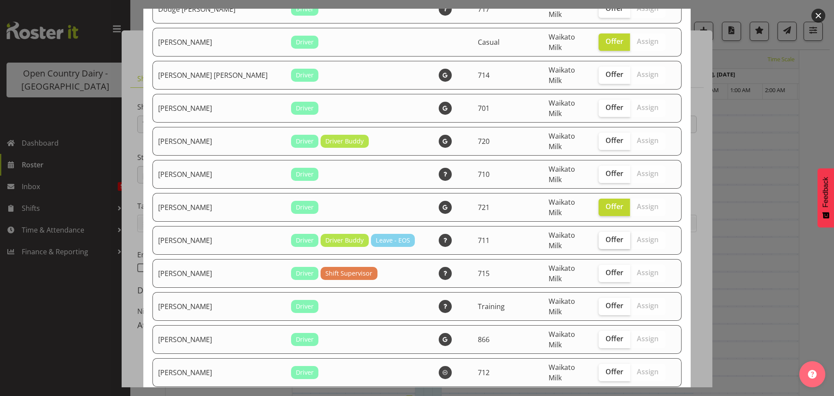
click at [606, 235] on span "Offer" at bounding box center [615, 239] width 18 height 9
click at [602, 237] on input "Offer" at bounding box center [602, 240] width 6 height 6
checkbox input "true"
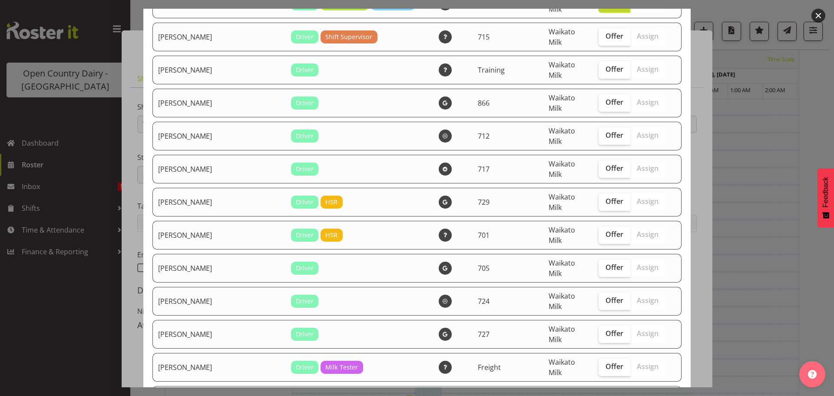
scroll to position [825, 0]
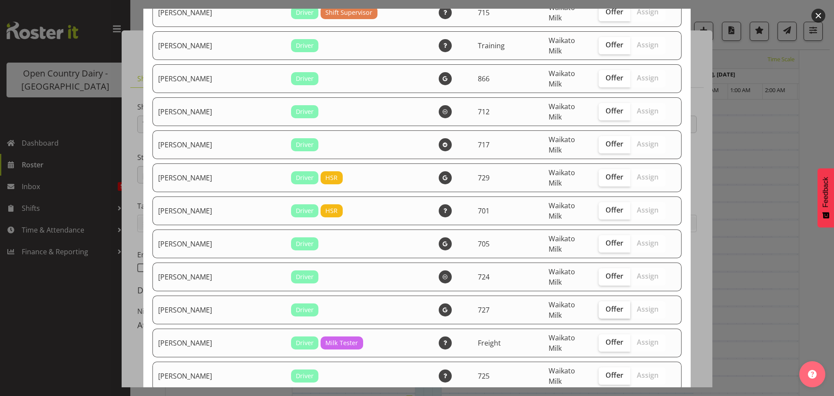
click at [606, 305] on span "Offer" at bounding box center [615, 309] width 18 height 9
click at [599, 306] on input "Offer" at bounding box center [602, 309] width 6 height 6
checkbox input "true"
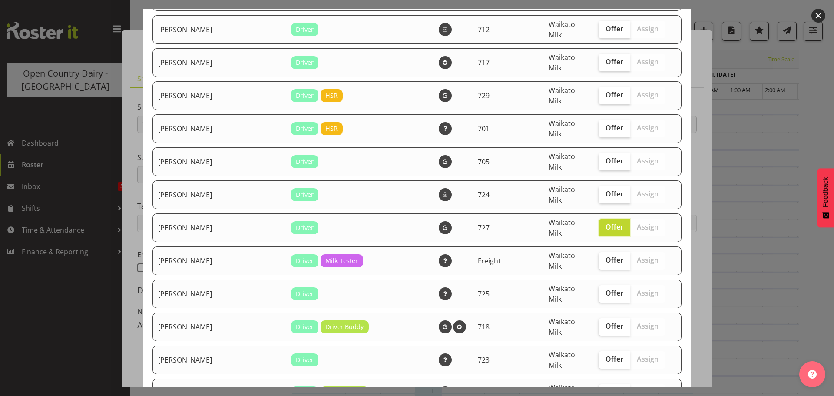
scroll to position [912, 0]
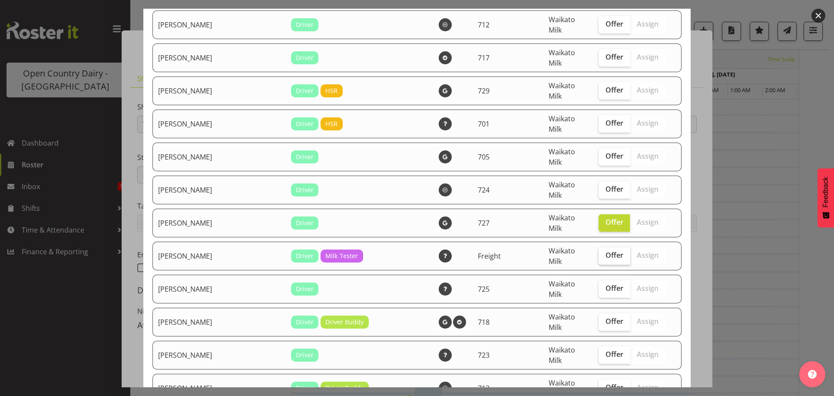
click at [606, 251] on span "Offer" at bounding box center [615, 255] width 18 height 9
click at [604, 252] on input "Offer" at bounding box center [602, 255] width 6 height 6
checkbox input "true"
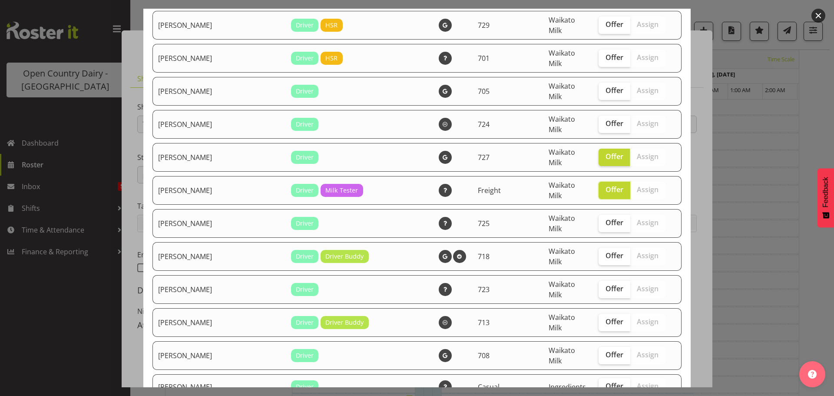
scroll to position [999, 0]
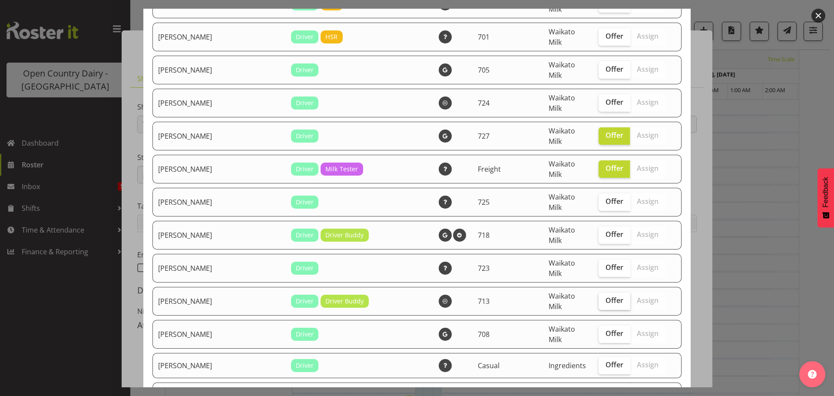
click at [606, 296] on span "Offer" at bounding box center [615, 300] width 18 height 9
click at [599, 298] on input "Offer" at bounding box center [602, 301] width 6 height 6
checkbox input "true"
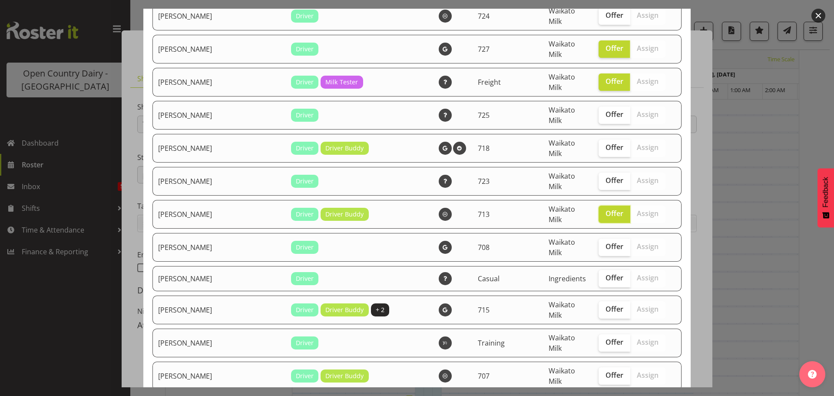
scroll to position [1130, 0]
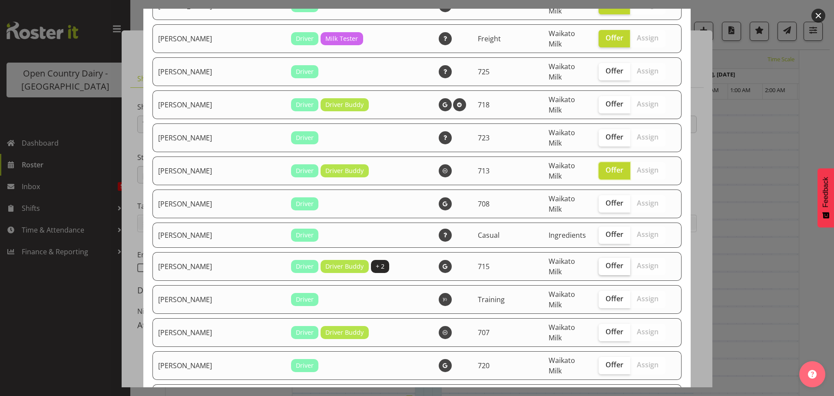
click at [606, 261] on span "Offer" at bounding box center [615, 265] width 18 height 9
click at [600, 263] on input "Offer" at bounding box center [602, 266] width 6 height 6
checkbox input "true"
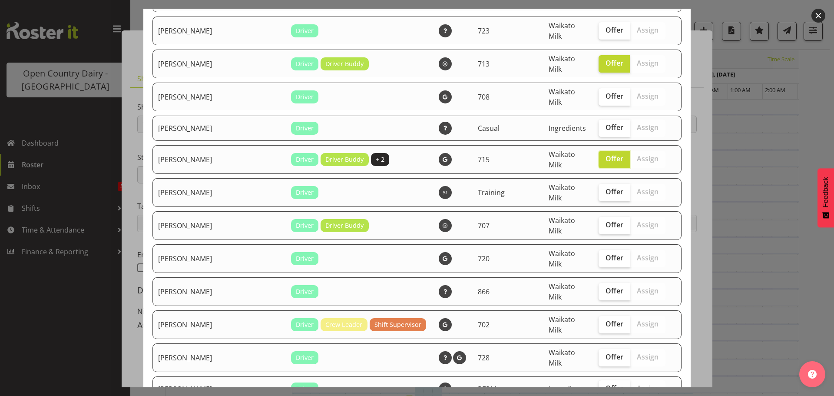
scroll to position [1260, 0]
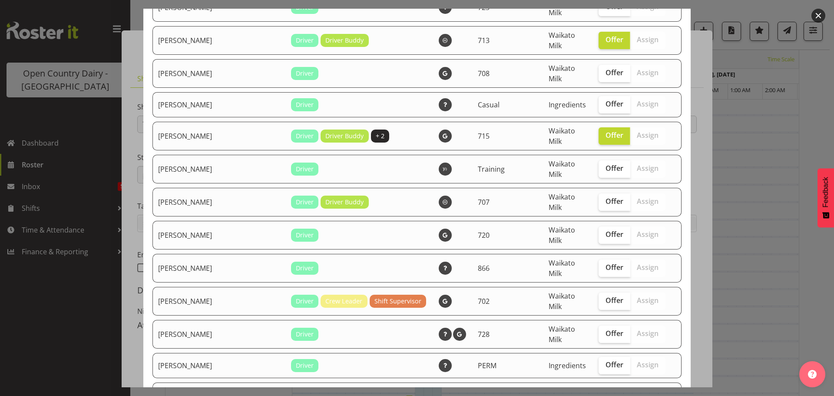
click at [606, 391] on span "Offer" at bounding box center [615, 395] width 18 height 9
click at [599, 393] on input "Offer" at bounding box center [602, 396] width 6 height 6
click at [606, 391] on span "Offer" at bounding box center [615, 395] width 18 height 9
click at [599, 393] on input "Offer" at bounding box center [602, 396] width 6 height 6
checkbox input "false"
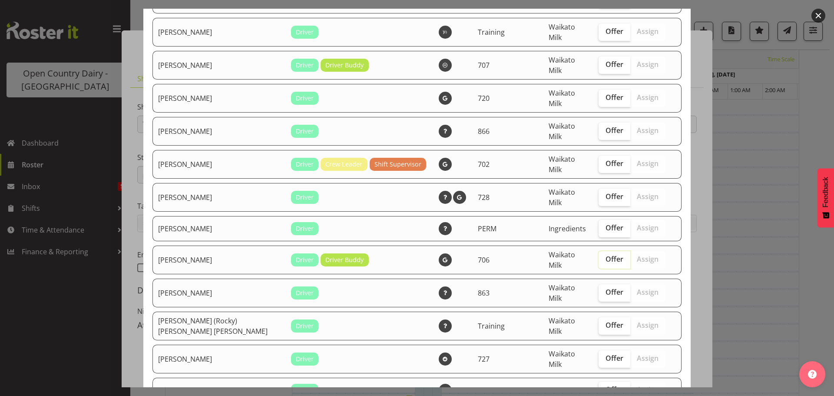
scroll to position [1390, 0]
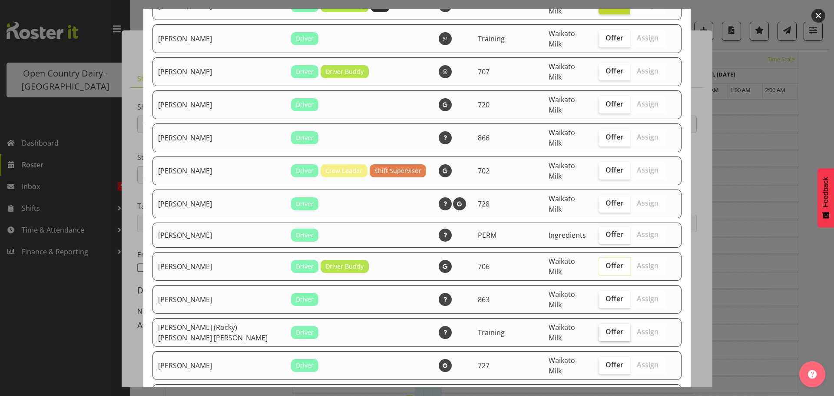
click at [606, 327] on span "Offer" at bounding box center [615, 331] width 18 height 9
click at [599, 329] on input "Offer" at bounding box center [602, 332] width 6 height 6
checkbox input "true"
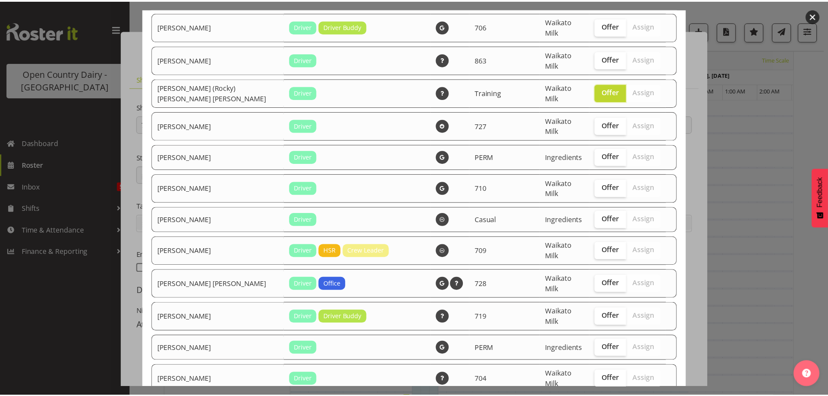
scroll to position [1661, 0]
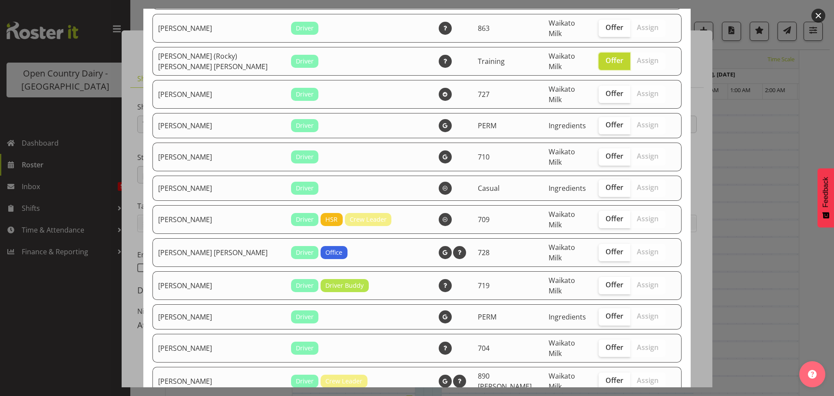
checkbox input "true"
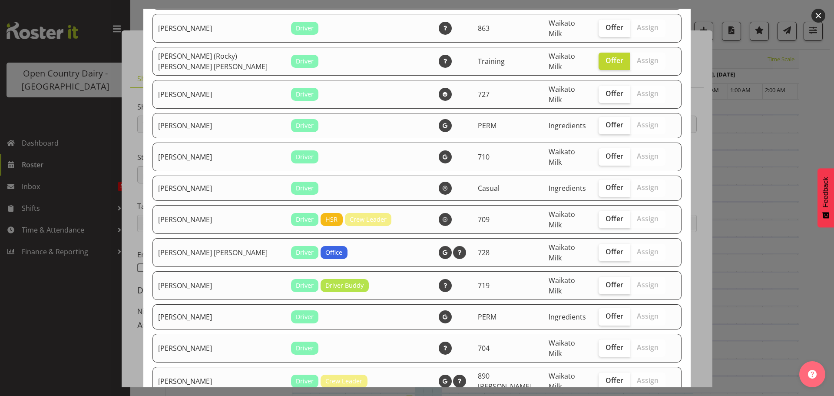
checkbox input "true"
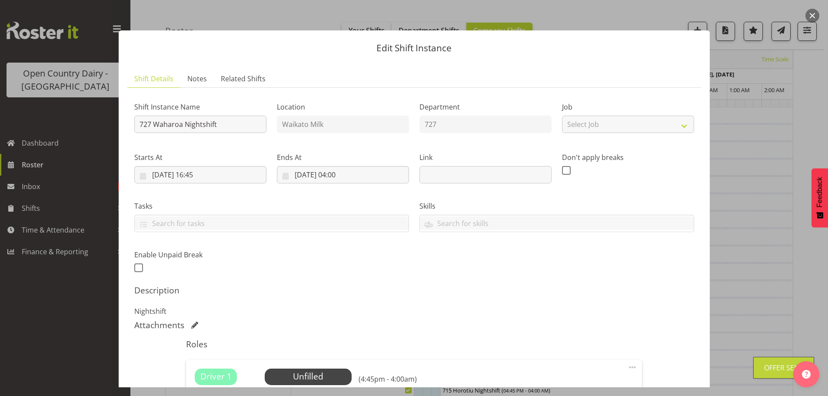
scroll to position [124, 0]
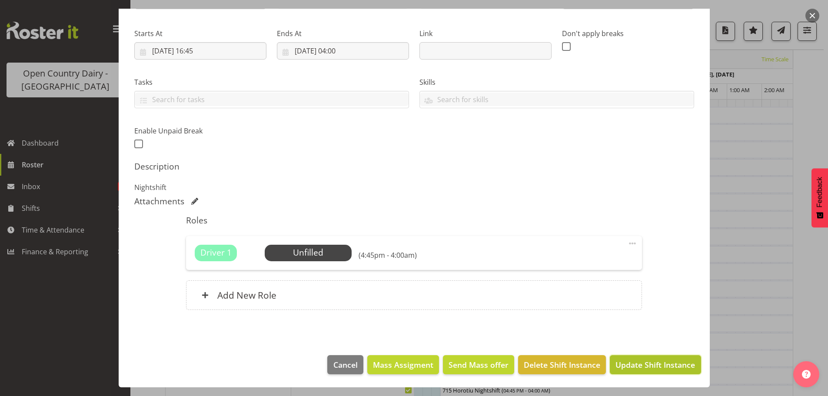
click at [660, 367] on span "Update Shift Instance" at bounding box center [655, 364] width 80 height 11
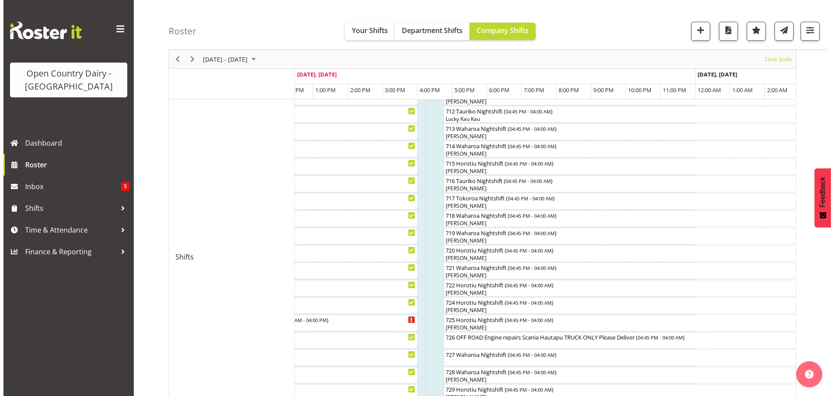
scroll to position [261, 0]
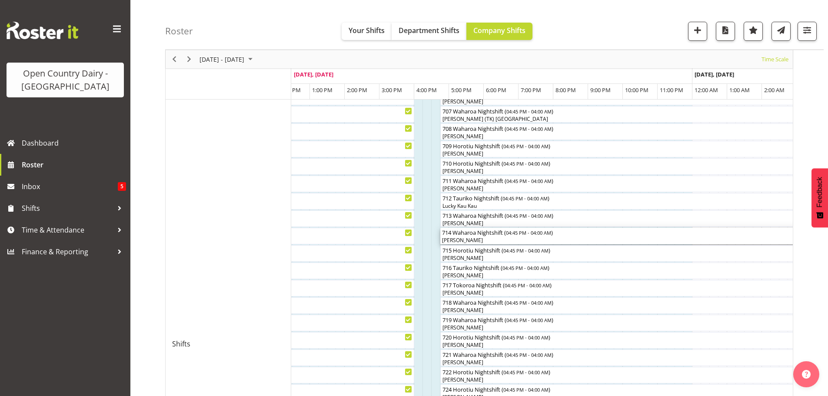
drag, startPoint x: 462, startPoint y: 240, endPoint x: 828, endPoint y: 237, distance: 366.2
click at [462, 240] on div "[PERSON_NAME]" at bounding box center [636, 240] width 388 height 8
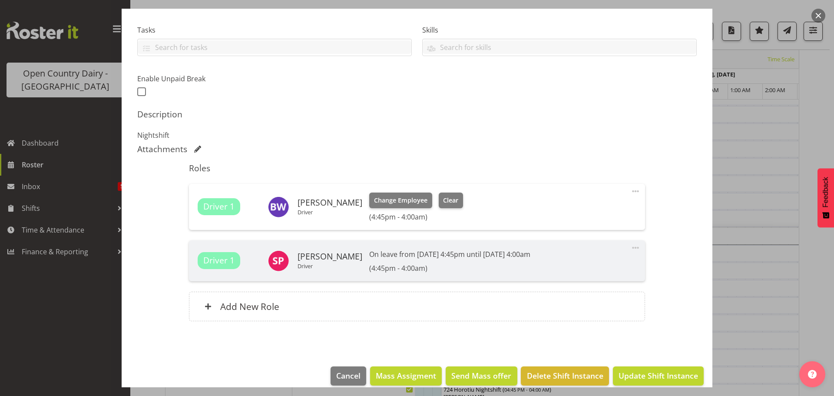
scroll to position [187, 0]
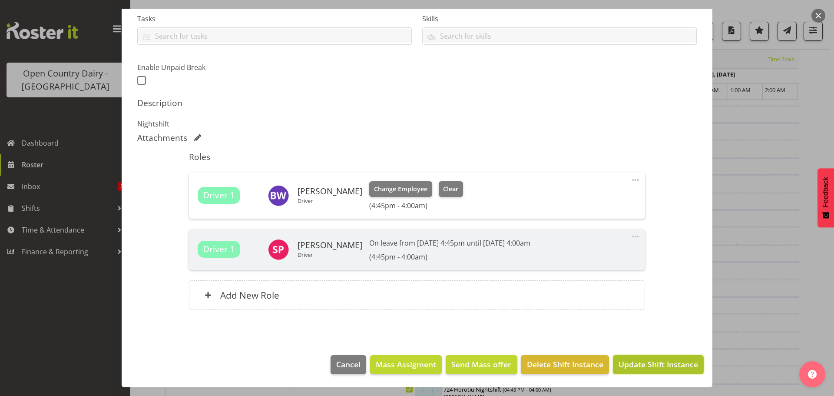
click at [645, 359] on span "Update Shift Instance" at bounding box center [659, 363] width 80 height 11
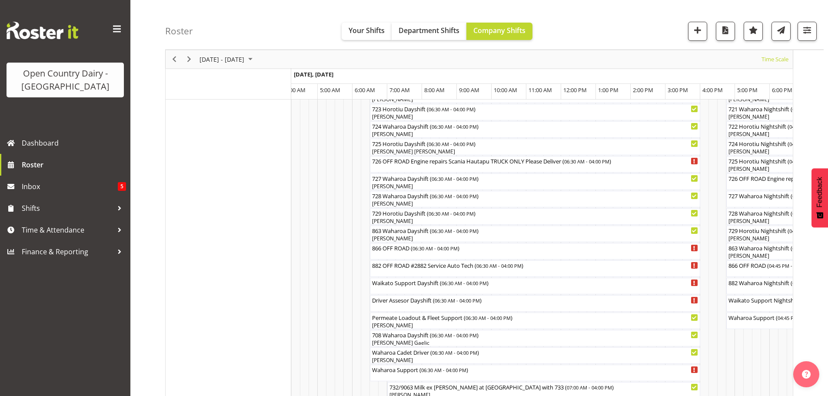
scroll to position [521, 0]
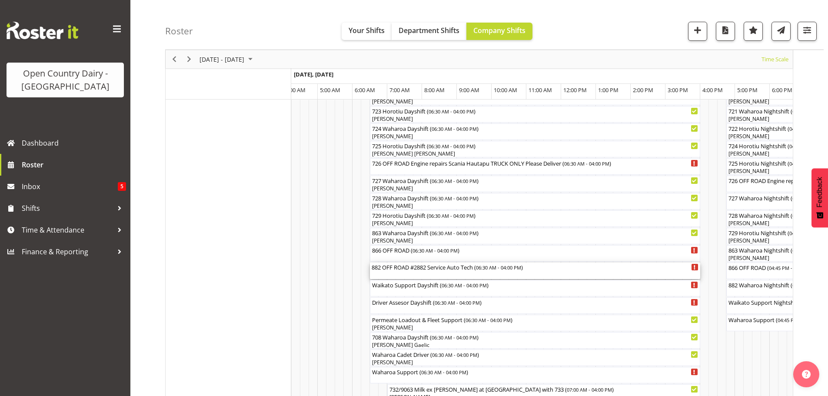
click at [388, 272] on div "882 OFF ROAD #2882 Service Auto Tech ( 06:30 AM - 04:00 PM )" at bounding box center [534, 270] width 327 height 17
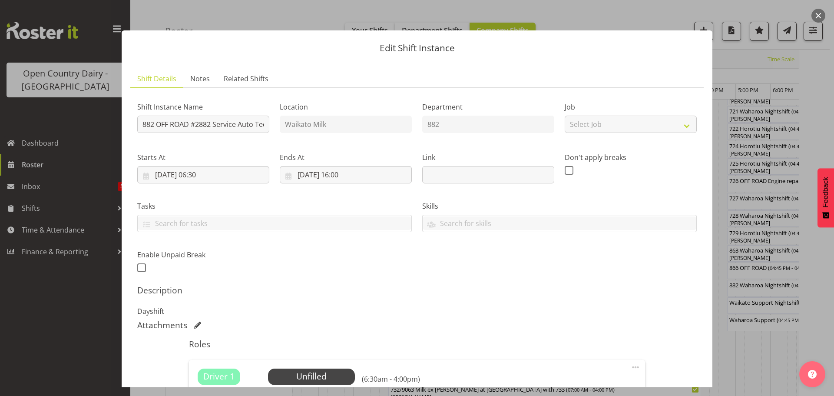
click at [12, 321] on div at bounding box center [417, 198] width 834 height 396
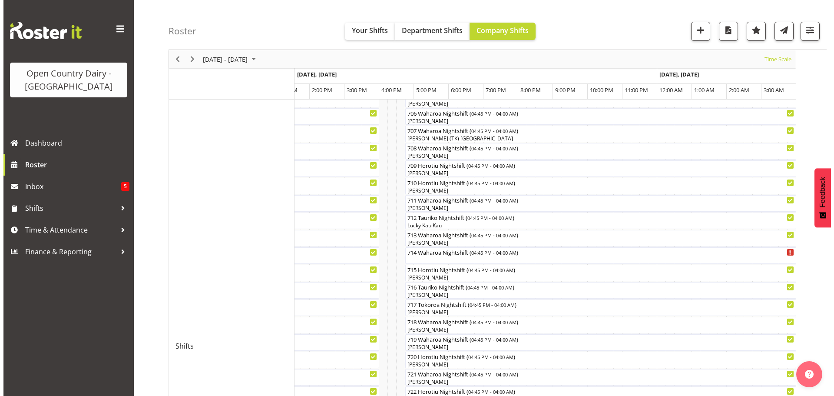
scroll to position [261, 0]
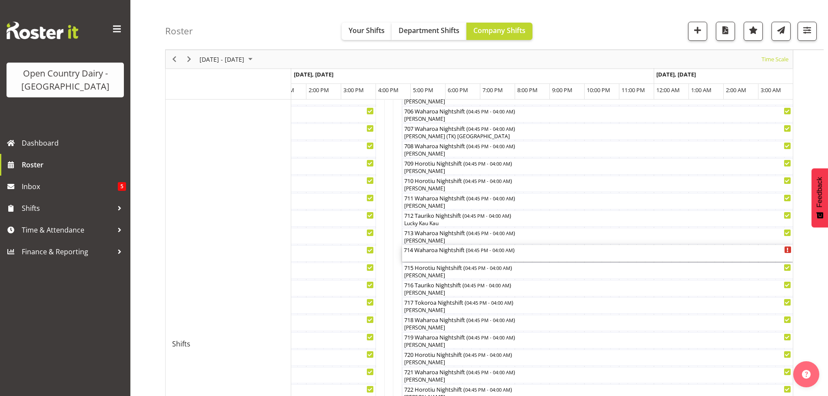
click at [426, 255] on div "714 Waharoa Nightshift ( 04:45 PM - 04:00 AM )" at bounding box center [598, 253] width 388 height 17
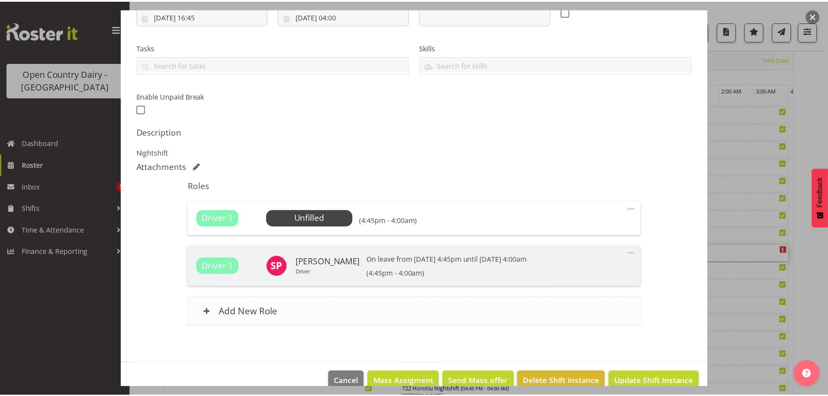
scroll to position [175, 0]
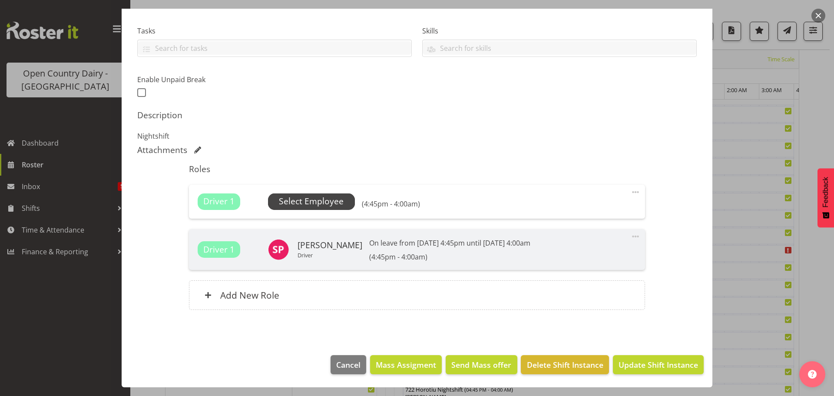
click at [309, 203] on span "Select Employee" at bounding box center [311, 201] width 65 height 13
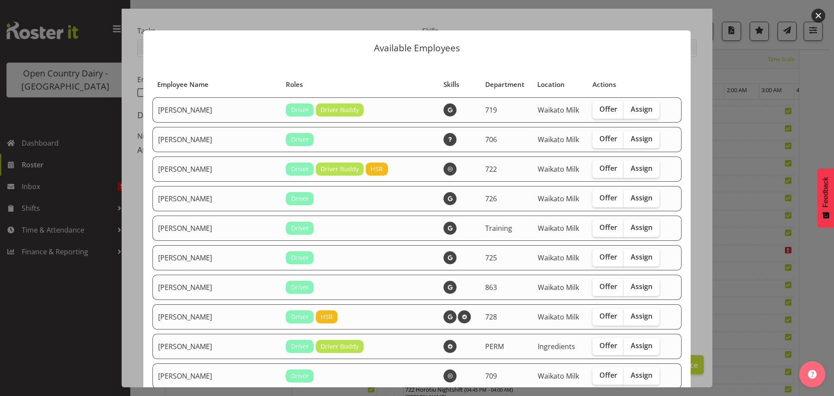
click at [109, 44] on div at bounding box center [417, 198] width 834 height 396
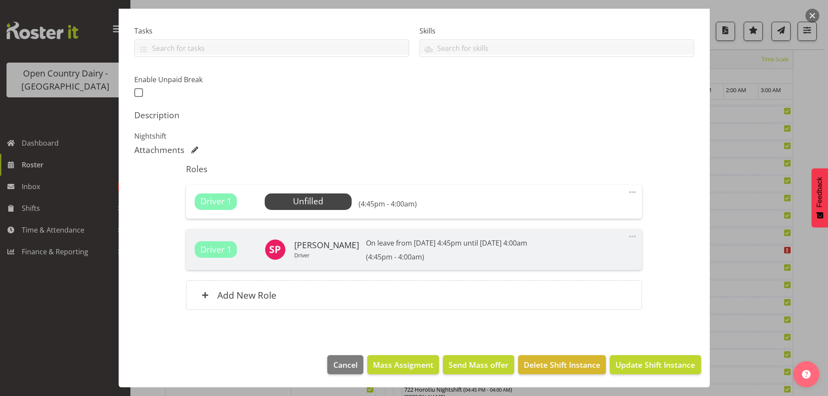
click at [92, 128] on div at bounding box center [414, 198] width 828 height 396
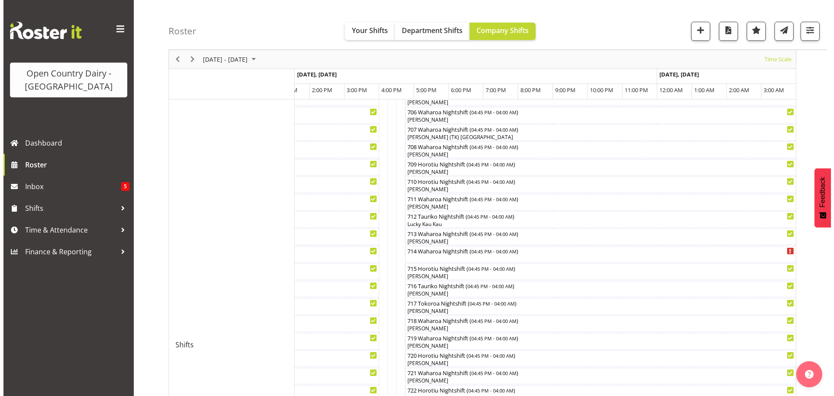
scroll to position [261, 0]
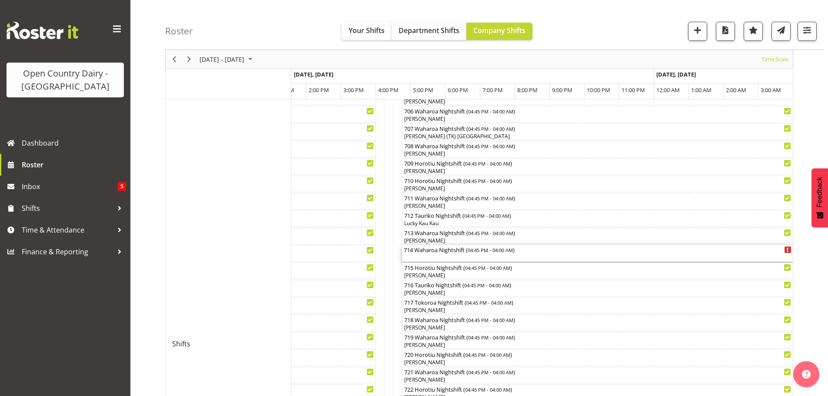
click at [412, 252] on div "714 Waharoa Nightshift ( 04:45 PM - 04:00 AM )" at bounding box center [598, 249] width 388 height 9
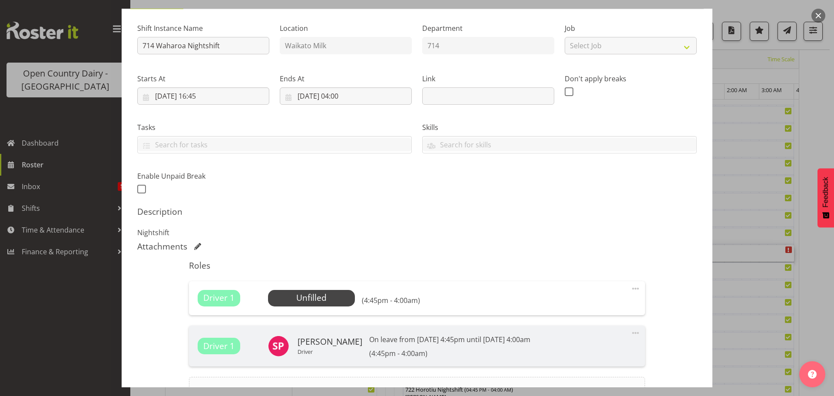
scroll to position [174, 0]
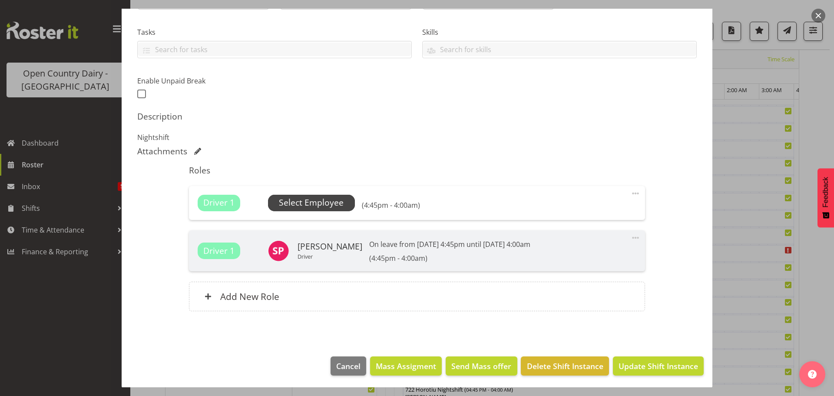
click at [318, 210] on span "Select Employee" at bounding box center [311, 203] width 87 height 17
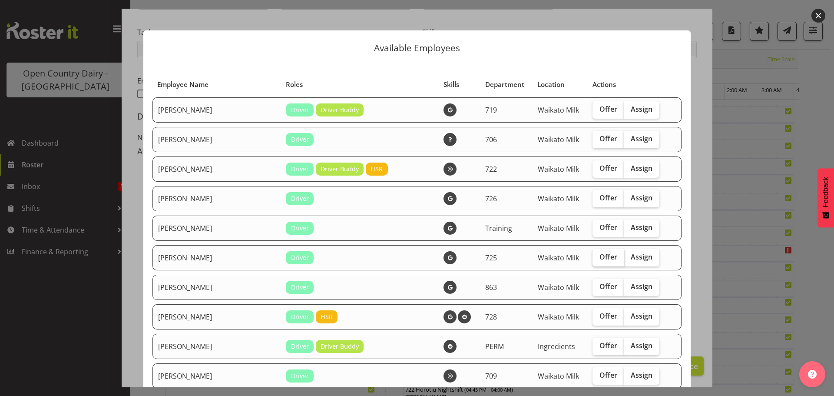
click at [602, 259] on span "Offer" at bounding box center [609, 256] width 18 height 9
click at [598, 259] on input "Offer" at bounding box center [596, 257] width 6 height 6
checkbox input "true"
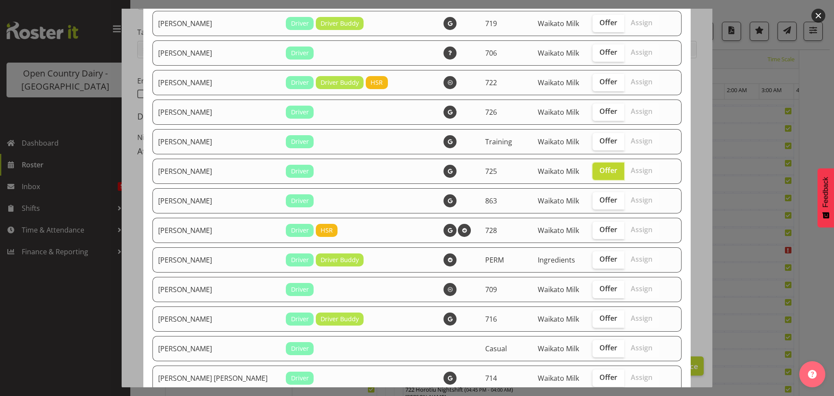
scroll to position [87, 0]
click at [600, 80] on span "Offer" at bounding box center [609, 81] width 18 height 9
click at [597, 80] on input "Offer" at bounding box center [596, 82] width 6 height 6
checkbox input "true"
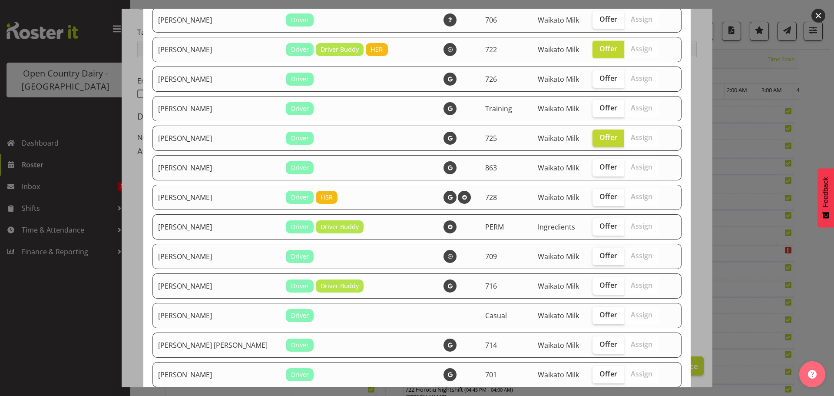
scroll to position [174, 0]
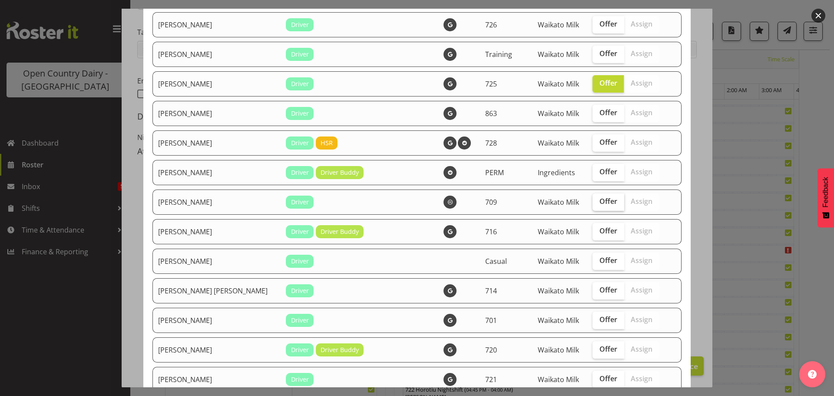
click at [600, 202] on span "Offer" at bounding box center [609, 201] width 18 height 9
click at [594, 202] on input "Offer" at bounding box center [596, 202] width 6 height 6
checkbox input "true"
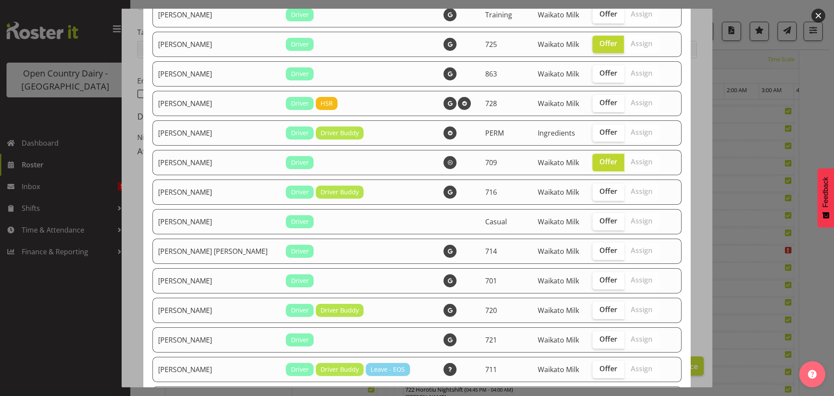
scroll to position [261, 0]
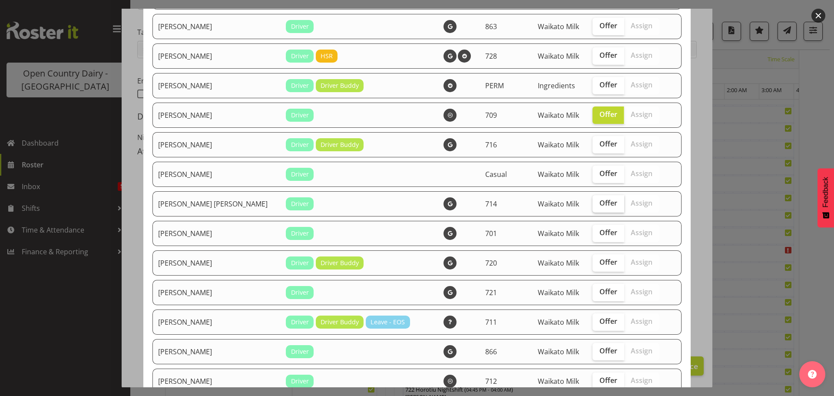
click at [600, 204] on span "Offer" at bounding box center [609, 203] width 18 height 9
click at [593, 204] on input "Offer" at bounding box center [596, 203] width 6 height 6
checkbox input "true"
click at [600, 233] on span "Offer" at bounding box center [609, 232] width 18 height 9
click at [598, 233] on input "Offer" at bounding box center [596, 233] width 6 height 6
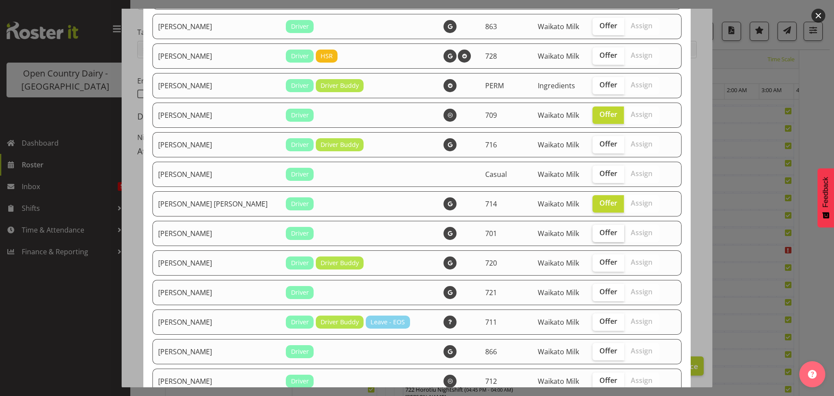
checkbox input "true"
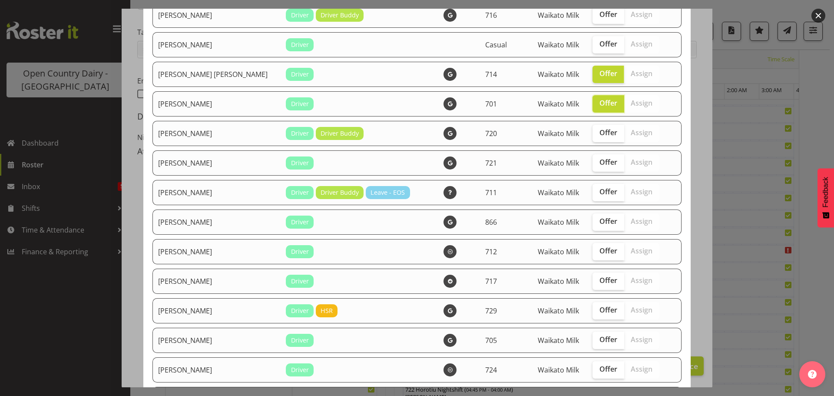
scroll to position [391, 0]
click at [600, 165] on span "Offer" at bounding box center [609, 161] width 18 height 9
click at [595, 164] on input "Offer" at bounding box center [596, 162] width 6 height 6
checkbox input "true"
click at [600, 222] on span "Offer" at bounding box center [609, 220] width 18 height 9
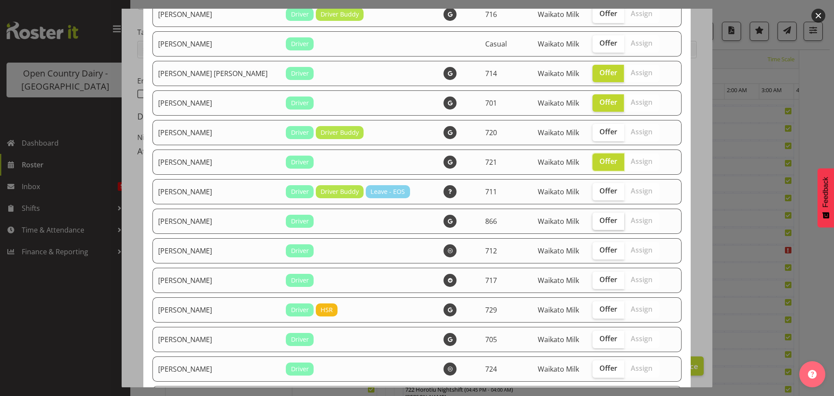
click at [593, 222] on input "Offer" at bounding box center [596, 221] width 6 height 6
checkbox input "true"
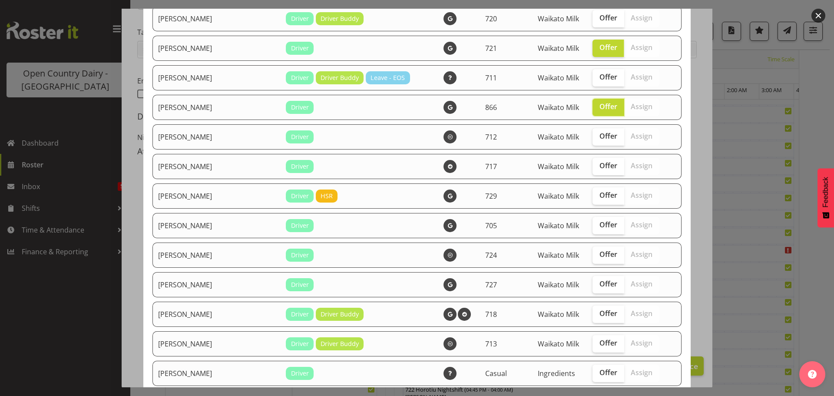
scroll to position [521, 0]
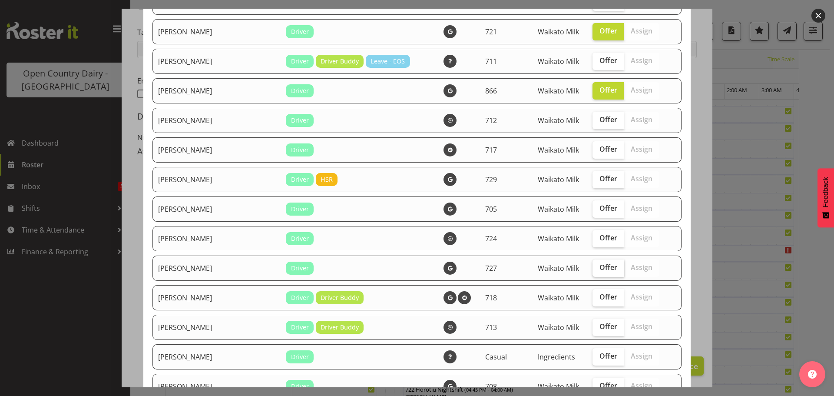
click at [600, 263] on span "Offer" at bounding box center [609, 267] width 18 height 9
click at [593, 265] on input "Offer" at bounding box center [596, 268] width 6 height 6
checkbox input "true"
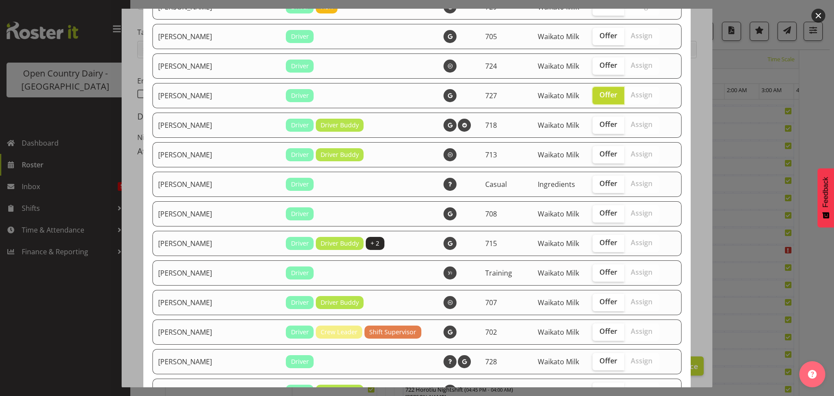
scroll to position [695, 0]
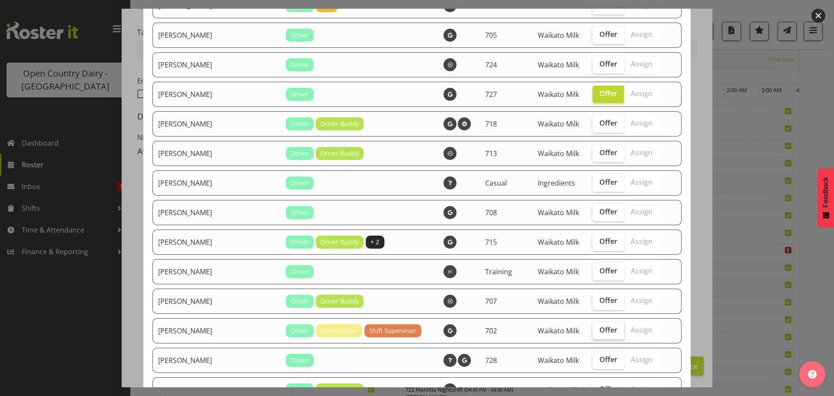
click at [600, 329] on span "Offer" at bounding box center [609, 329] width 18 height 9
click at [593, 329] on input "Offer" at bounding box center [596, 330] width 6 height 6
checkbox input "true"
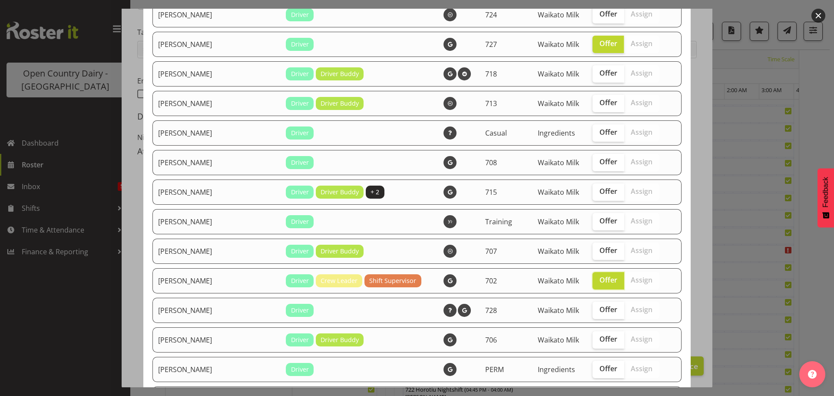
scroll to position [782, 0]
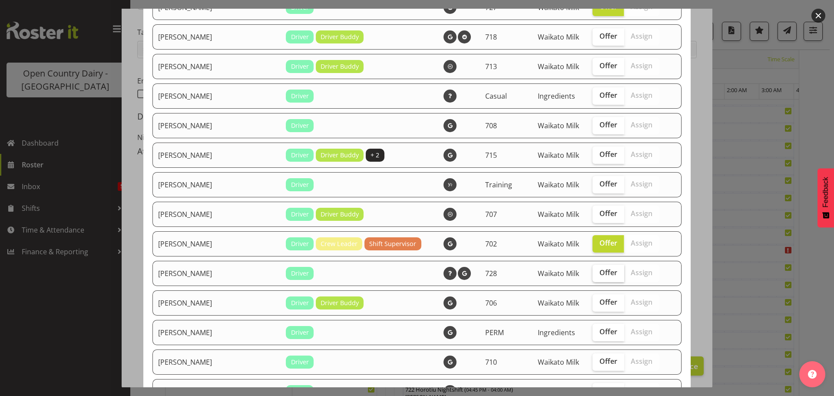
click at [600, 275] on span "Offer" at bounding box center [609, 272] width 18 height 9
click at [594, 275] on input "Offer" at bounding box center [596, 273] width 6 height 6
checkbox input "true"
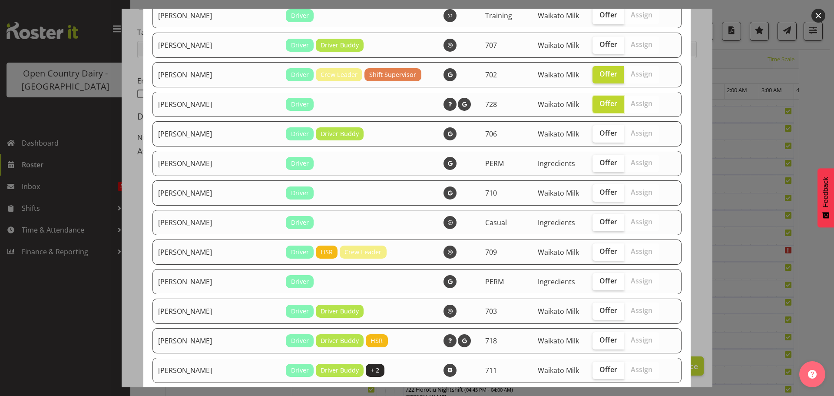
scroll to position [956, 0]
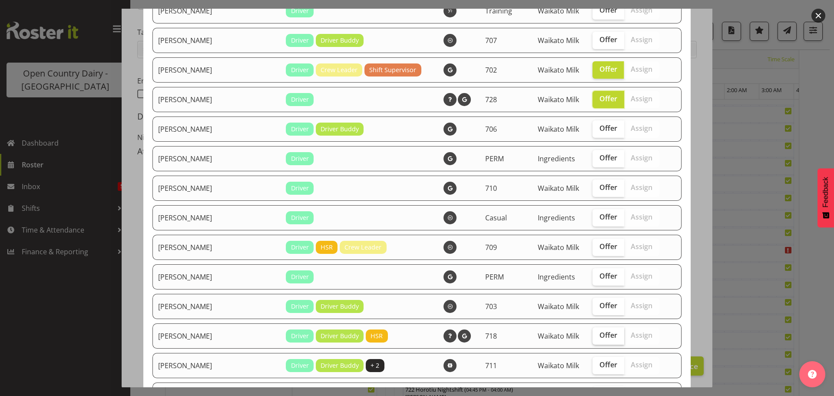
click at [600, 336] on span "Offer" at bounding box center [609, 335] width 18 height 9
click at [593, 336] on input "Offer" at bounding box center [596, 335] width 6 height 6
checkbox input "true"
click at [593, 363] on input "Offer" at bounding box center [596, 365] width 6 height 6
checkbox input "true"
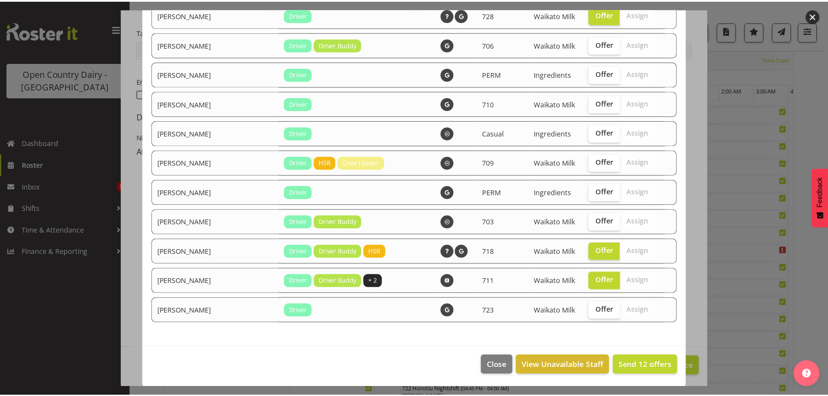
scroll to position [1041, 0]
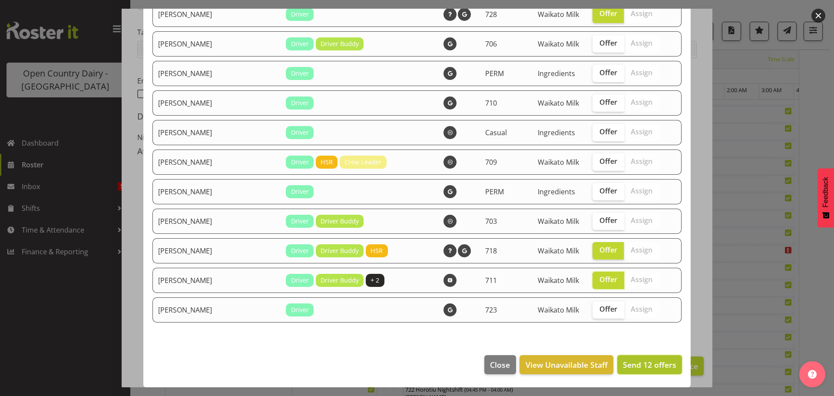
click at [633, 364] on span "Send 12 offers" at bounding box center [649, 364] width 53 height 10
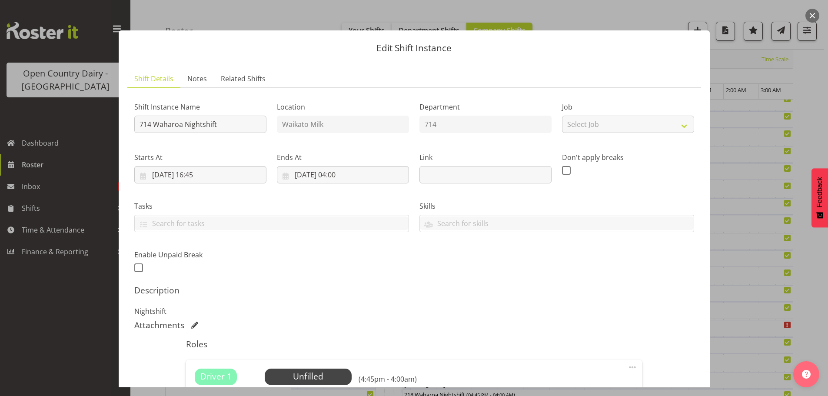
scroll to position [174, 0]
click at [94, 140] on div at bounding box center [414, 198] width 828 height 396
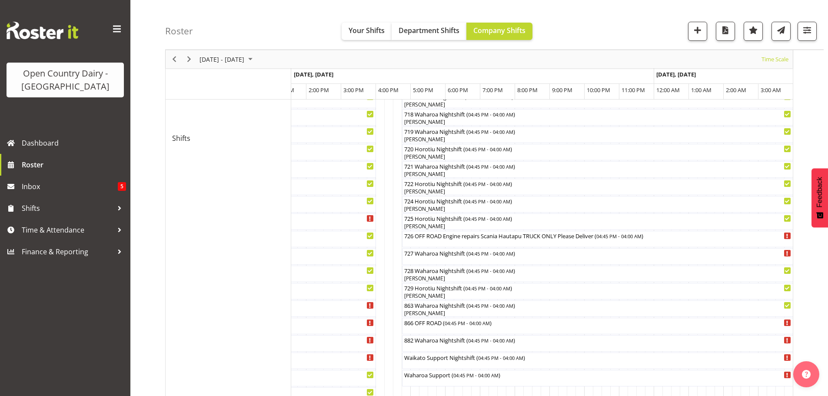
scroll to position [478, 0]
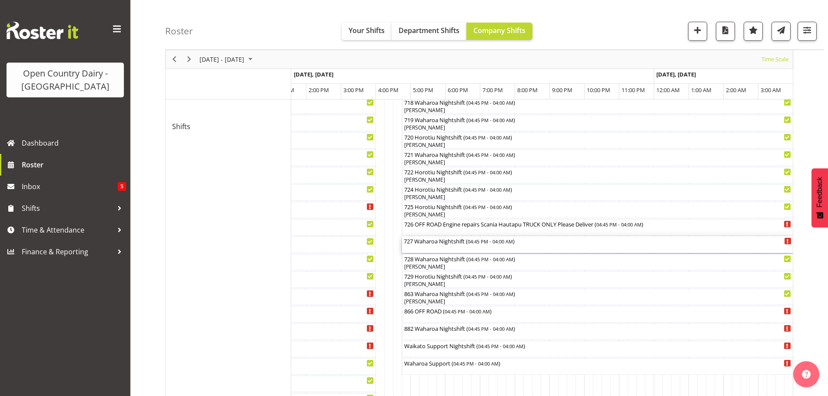
click at [429, 247] on div "727 Waharoa Nightshift ( 04:45 PM - 04:00 AM )" at bounding box center [598, 244] width 388 height 17
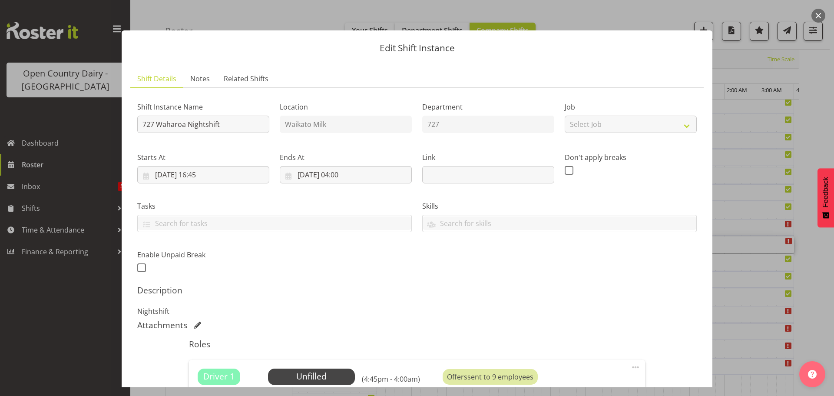
click at [426, 61] on header "Edit Shift Instance" at bounding box center [417, 45] width 591 height 31
click at [258, 13] on div "Edit Shift Instance Shift Details Notes Related Shifts Shift Instance Name 727 …" at bounding box center [417, 198] width 608 height 378
click at [659, 25] on div "Edit Shift Instance Shift Details Notes Related Shifts Shift Instance Name 727 …" at bounding box center [417, 198] width 608 height 378
click at [64, 319] on div at bounding box center [417, 198] width 834 height 396
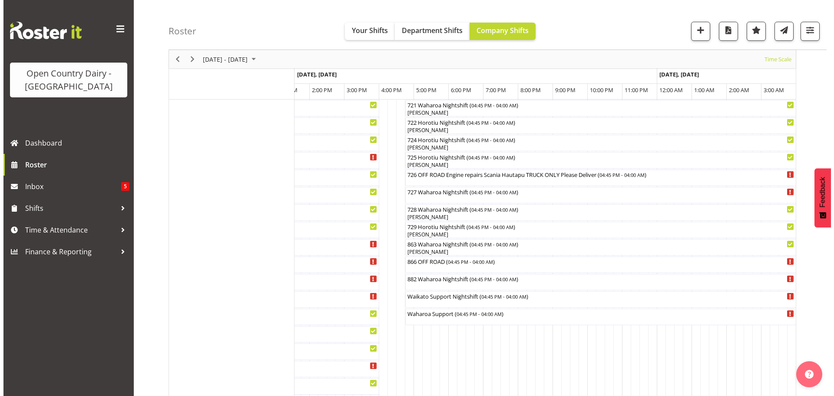
scroll to position [434, 0]
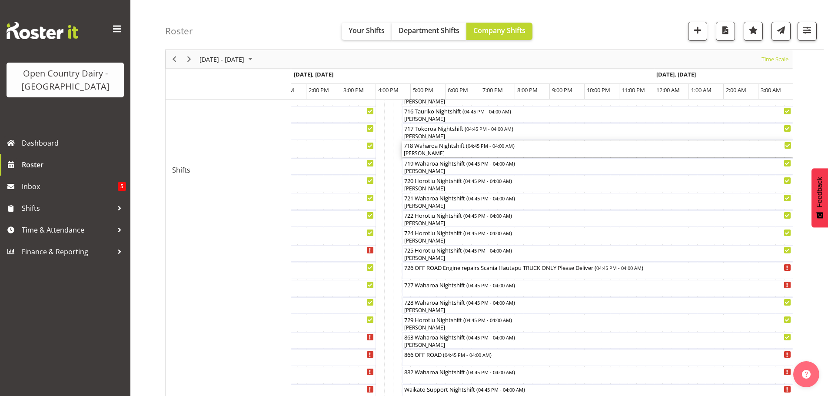
click at [441, 149] on div "[PERSON_NAME]" at bounding box center [598, 153] width 388 height 8
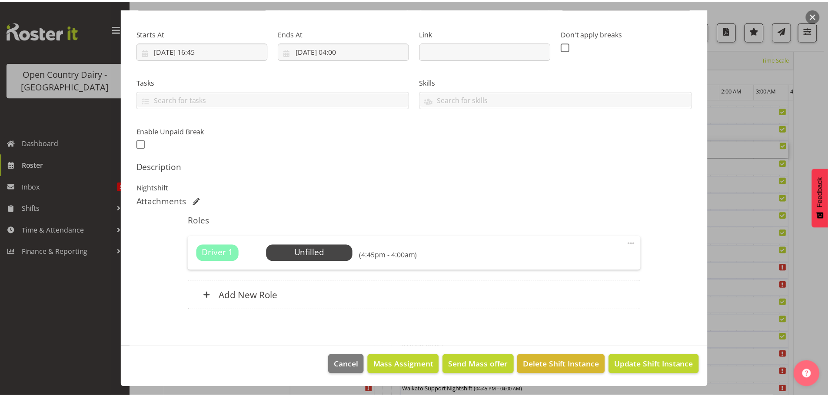
scroll to position [0, 0]
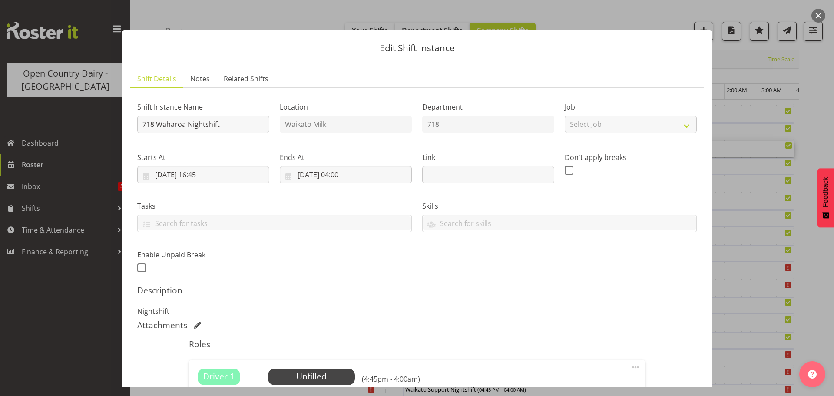
click at [188, 27] on div "Edit Shift Instance Shift Details Notes Related Shifts Shift Instance Name 718 …" at bounding box center [417, 198] width 608 height 378
click at [189, 23] on div "Edit Shift Instance Shift Details Notes Related Shifts Shift Instance Name 718 …" at bounding box center [417, 198] width 608 height 378
click at [75, 39] on div at bounding box center [417, 198] width 834 height 396
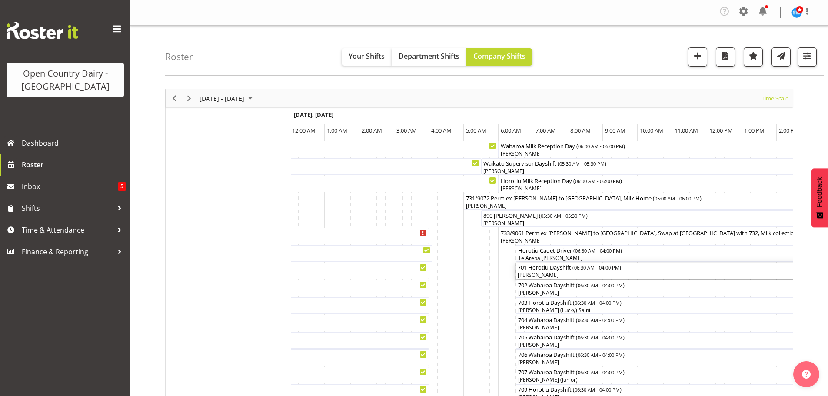
click at [533, 270] on div "701 Horotiu Dayshift ( 06:30 AM - 04:00 PM )" at bounding box center [680, 266] width 327 height 9
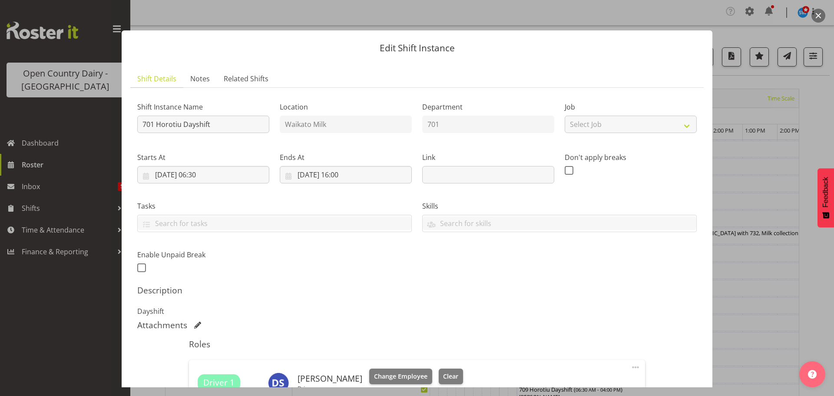
click at [77, 278] on div at bounding box center [417, 198] width 834 height 396
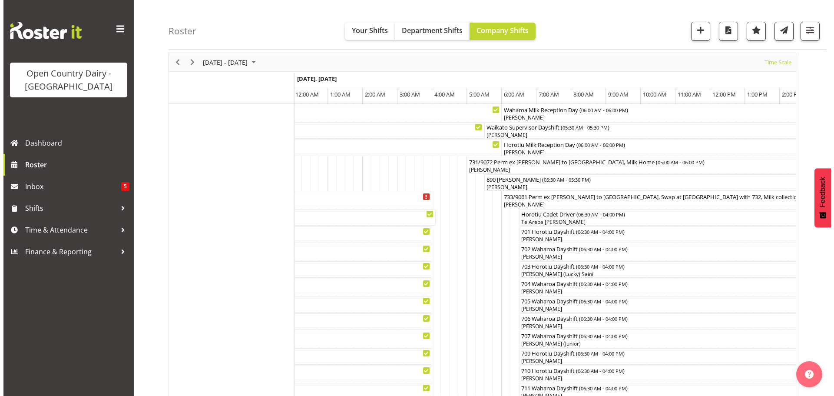
scroll to position [87, 0]
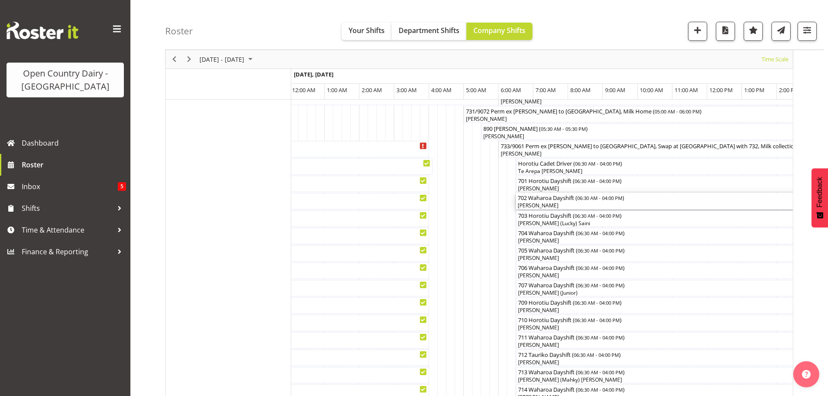
click at [529, 205] on div "[PERSON_NAME]" at bounding box center [680, 206] width 327 height 8
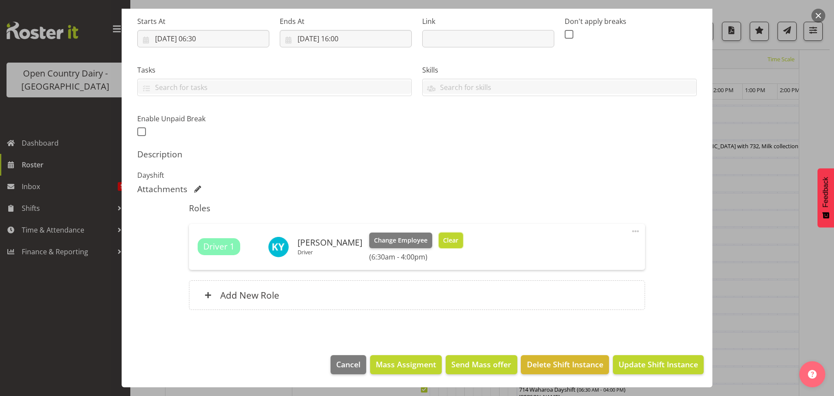
click at [443, 237] on span "Clear" at bounding box center [450, 240] width 15 height 10
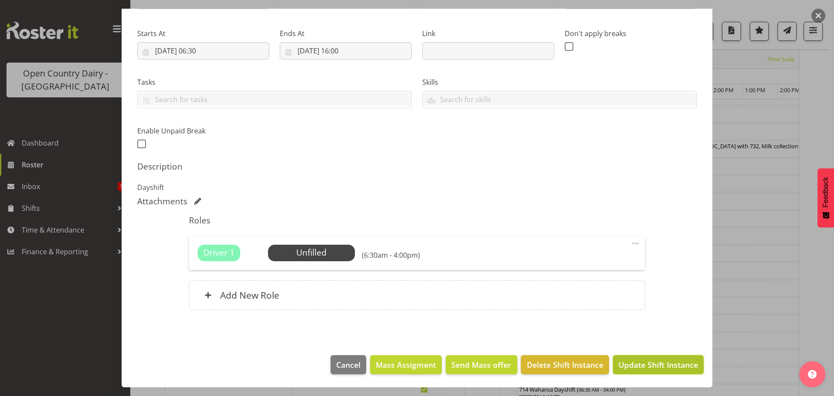
click at [639, 362] on span "Update Shift Instance" at bounding box center [659, 364] width 80 height 11
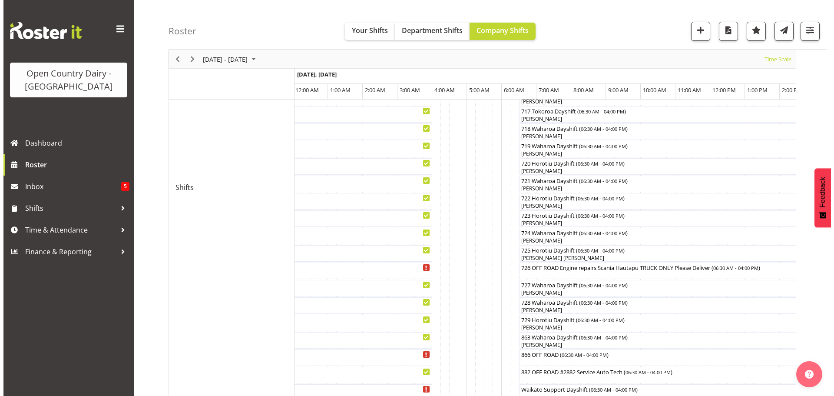
scroll to position [425, 0]
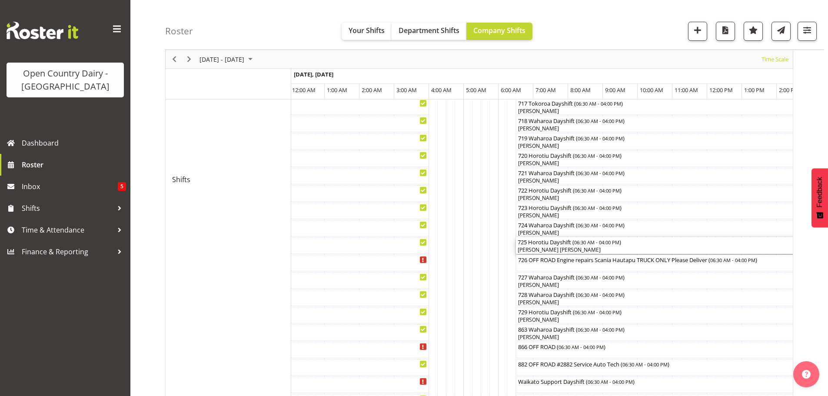
click at [544, 249] on div "[PERSON_NAME] [PERSON_NAME]" at bounding box center [680, 250] width 327 height 8
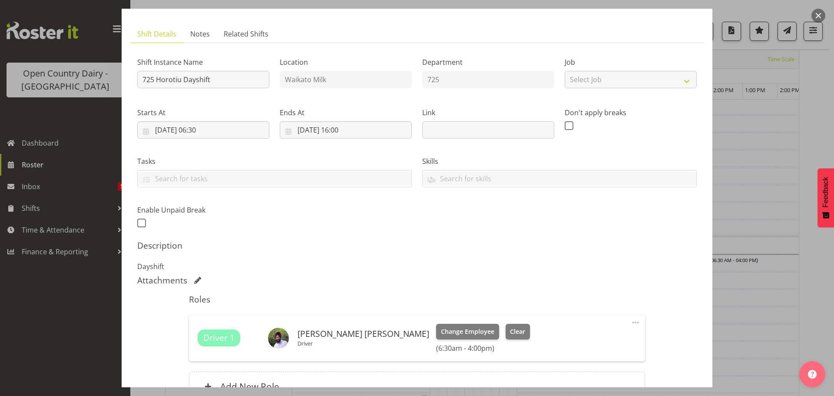
scroll to position [114, 0]
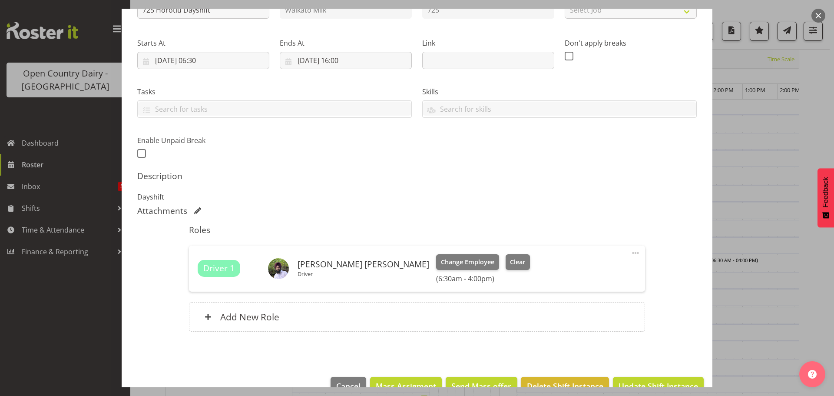
click at [470, 272] on div "Driver 1 [PERSON_NAME] [PERSON_NAME] Driver Change Employee Clear (6:30am - 4:0…" at bounding box center [417, 268] width 456 height 46
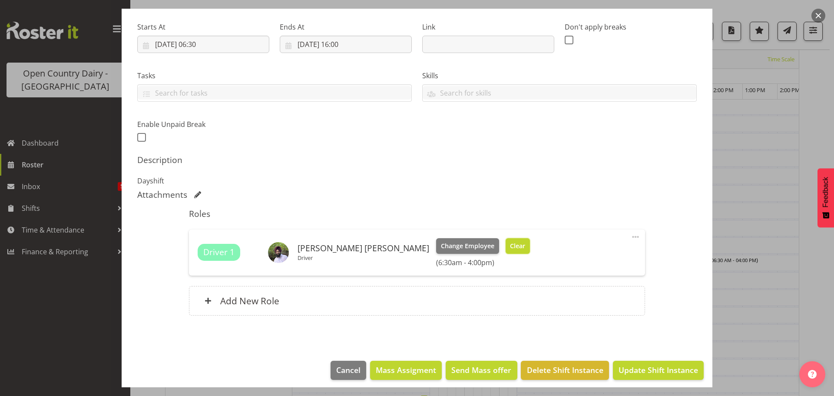
click at [506, 251] on button "Clear" at bounding box center [518, 246] width 25 height 16
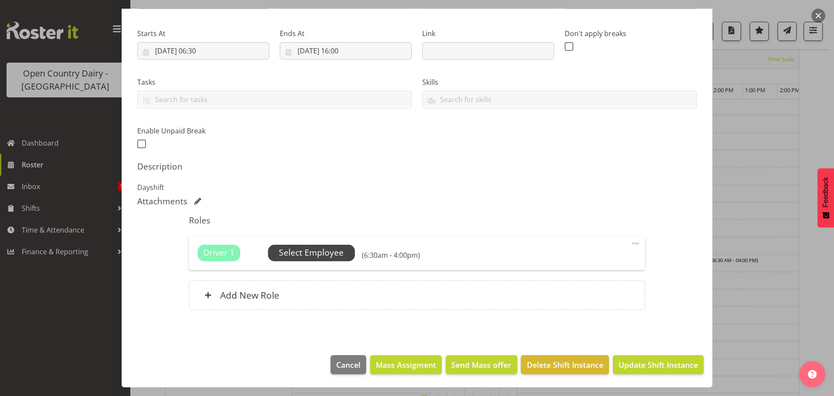
click at [304, 255] on span "Select Employee" at bounding box center [311, 252] width 65 height 13
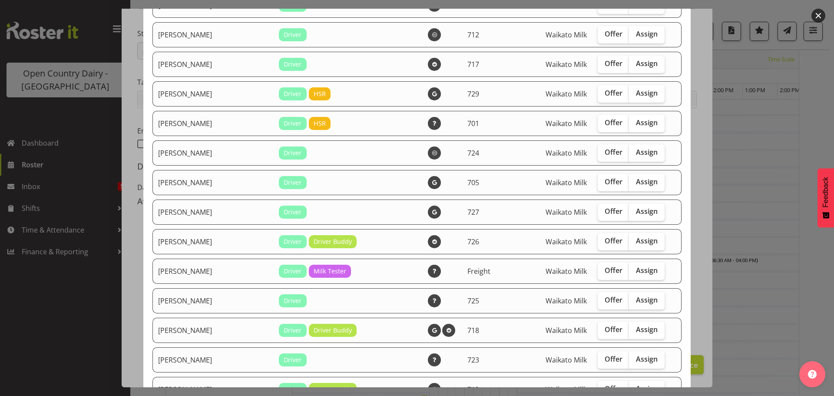
scroll to position [739, 0]
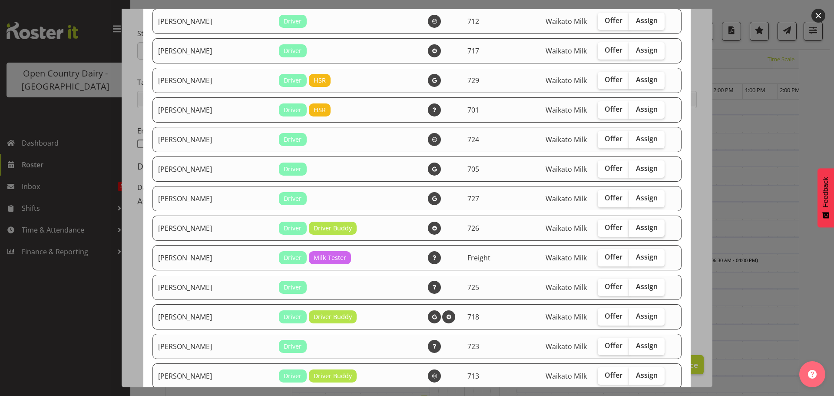
click at [636, 228] on span "Assign" at bounding box center [647, 227] width 22 height 9
click at [629, 228] on input "Assign" at bounding box center [632, 228] width 6 height 6
checkbox input "true"
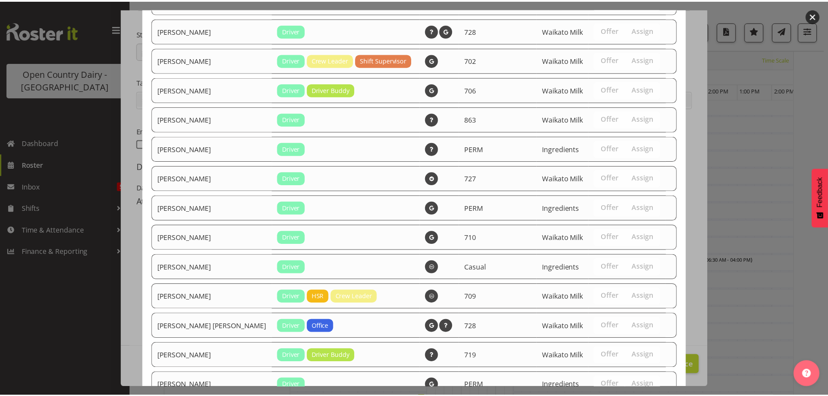
scroll to position [1602, 0]
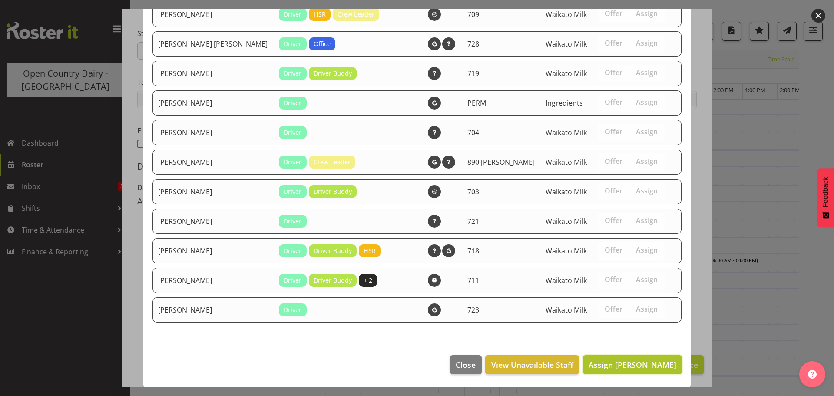
click at [616, 365] on span "Assign [PERSON_NAME]" at bounding box center [633, 364] width 88 height 10
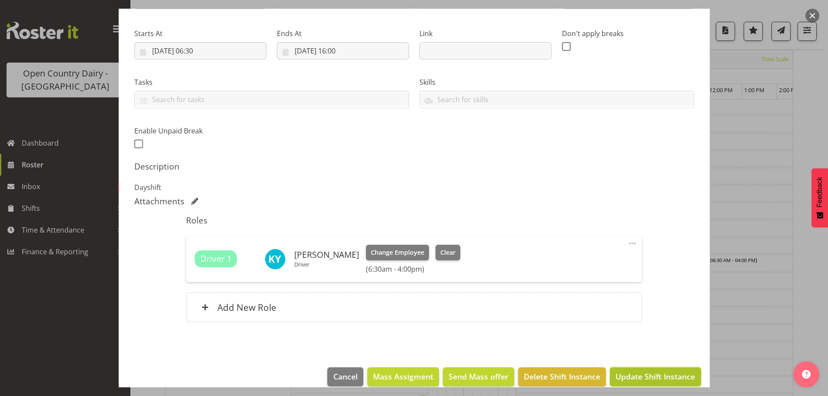
click at [667, 372] on span "Update Shift Instance" at bounding box center [655, 376] width 80 height 11
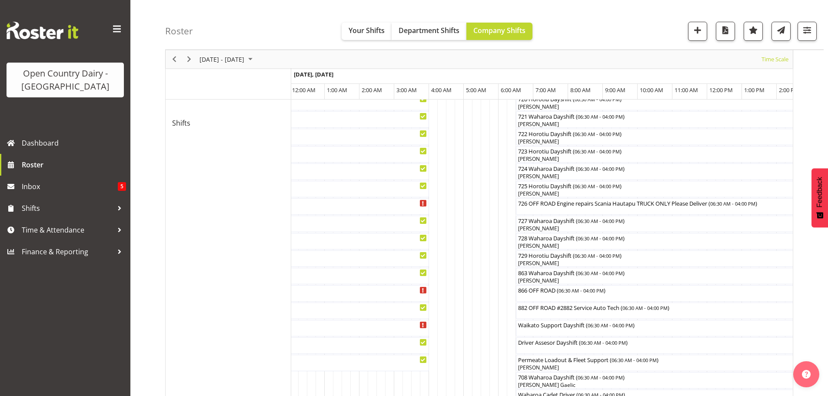
scroll to position [521, 0]
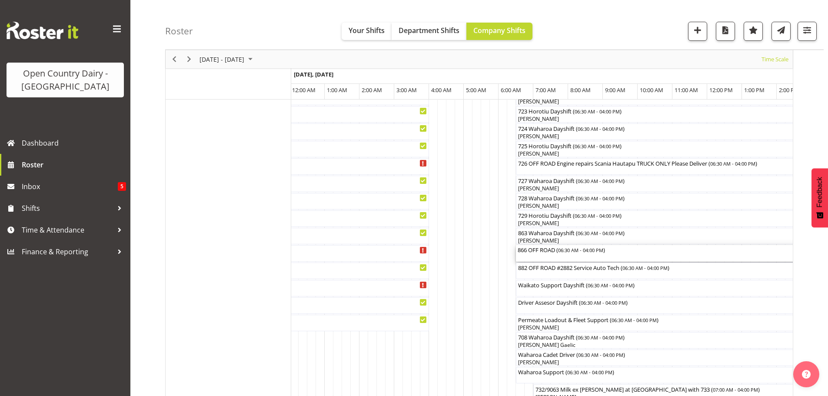
click at [526, 258] on div "866 OFF ROAD ( 06:30 AM - 04:00 PM )" at bounding box center [680, 253] width 327 height 17
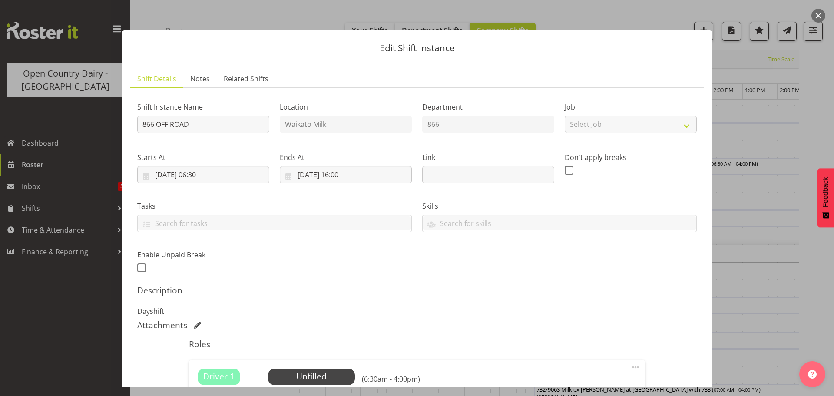
click at [79, 355] on div at bounding box center [417, 198] width 834 height 396
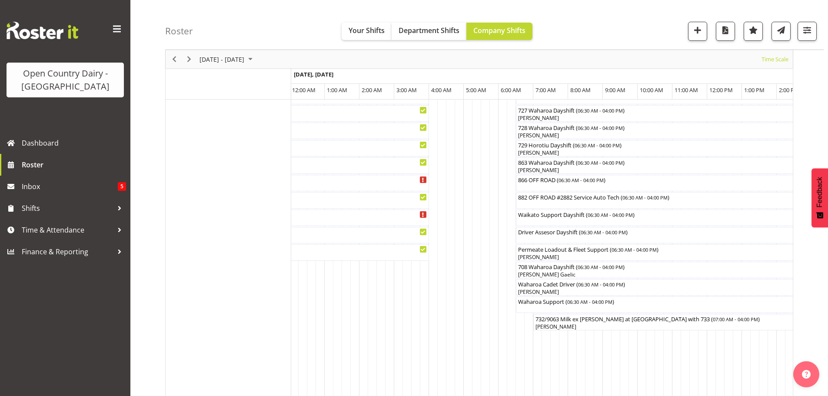
scroll to position [565, 0]
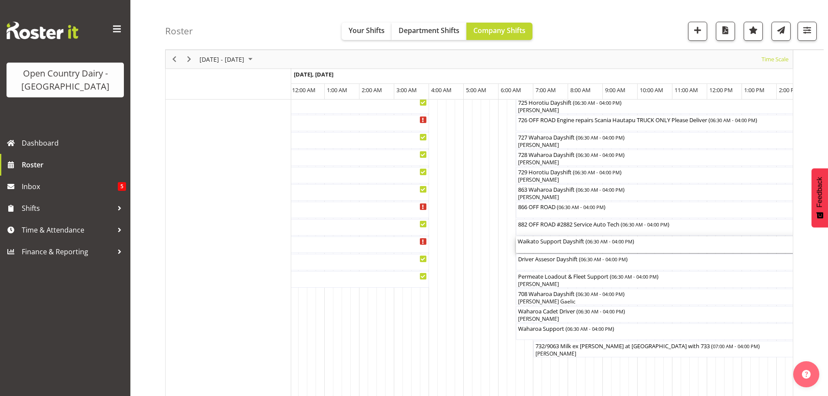
click at [537, 249] on div "Waikato Support Dayshift ( 06:30 AM - 04:00 PM )" at bounding box center [680, 244] width 327 height 17
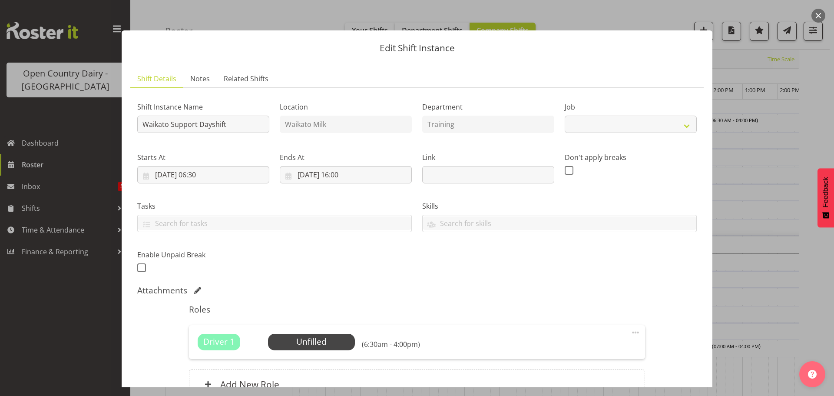
select select "9052"
click at [678, 125] on select "Create new job Driver Driver supervisor Support" at bounding box center [631, 124] width 132 height 17
click at [606, 88] on section "Shift Instance Name [GEOGRAPHIC_DATA] Support Dayshift Location [GEOGRAPHIC_DAT…" at bounding box center [416, 252] width 573 height 328
click at [315, 345] on span "Select Employee" at bounding box center [311, 341] width 65 height 13
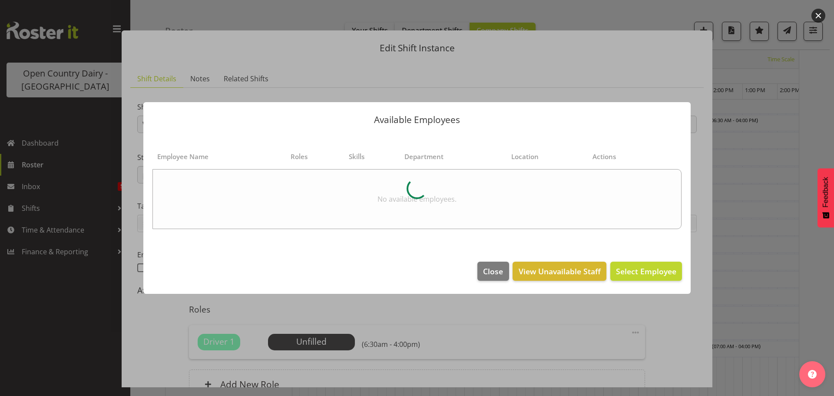
click at [63, 317] on div at bounding box center [417, 198] width 834 height 396
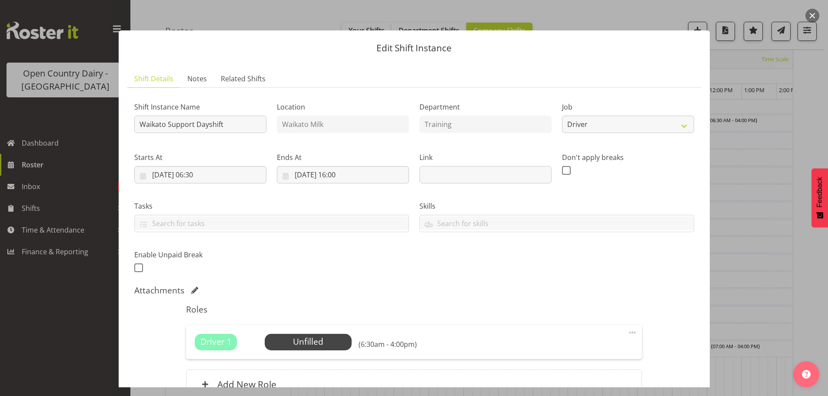
click at [62, 317] on div at bounding box center [414, 198] width 828 height 396
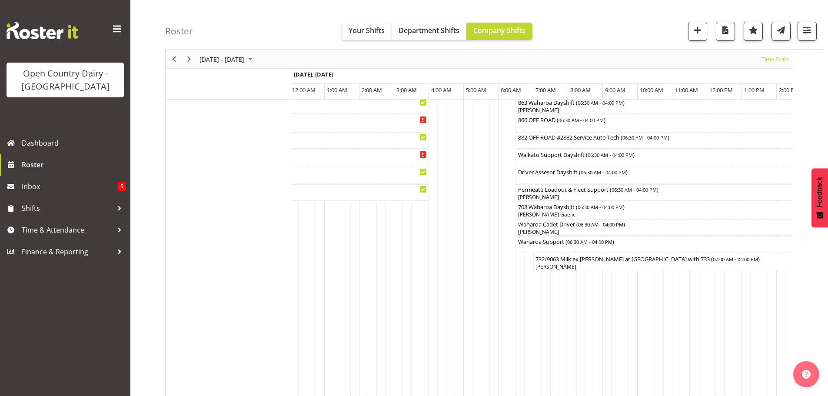
scroll to position [608, 0]
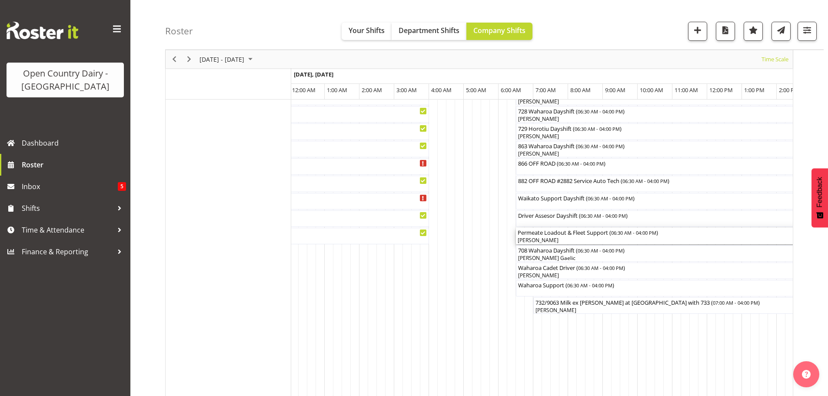
click at [542, 240] on div "[PERSON_NAME]" at bounding box center [680, 240] width 327 height 8
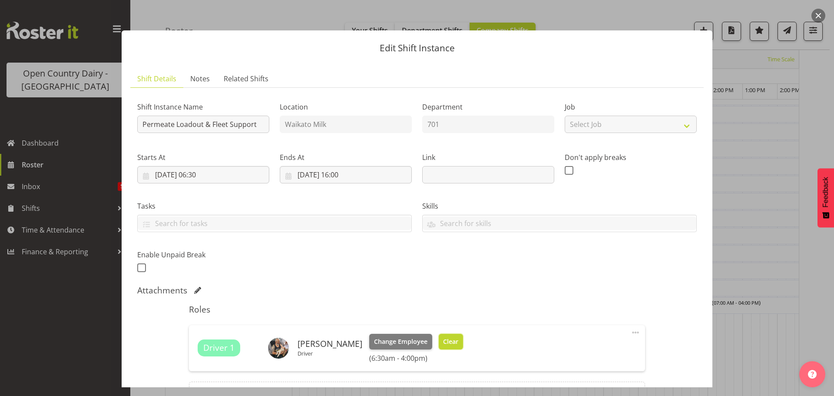
click at [443, 337] on span "Clear" at bounding box center [450, 342] width 15 height 10
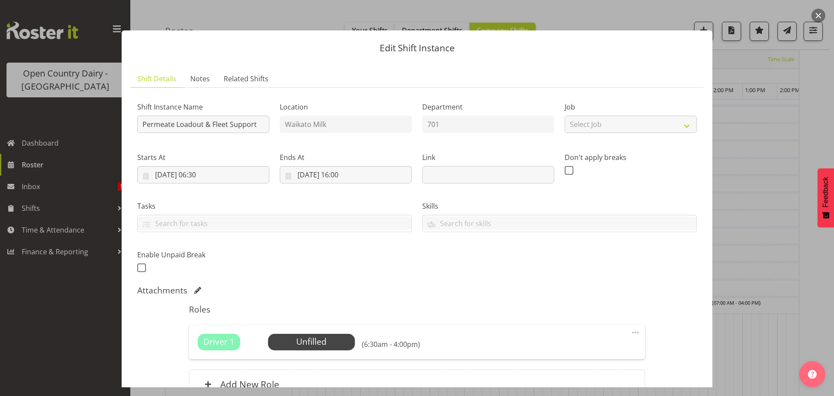
click at [64, 313] on div at bounding box center [417, 198] width 834 height 396
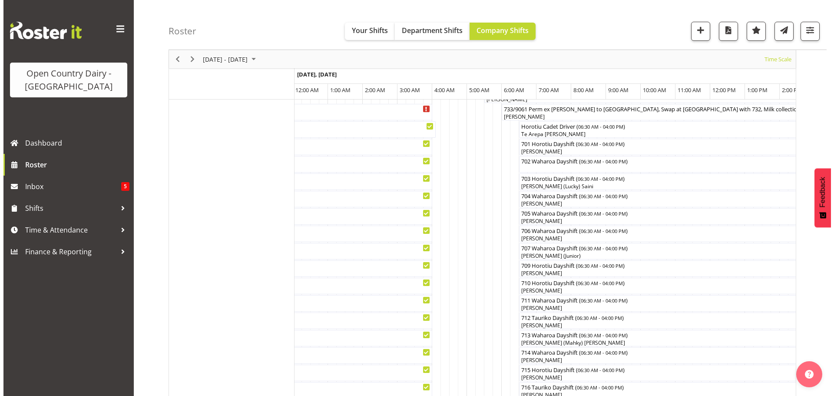
scroll to position [0, 0]
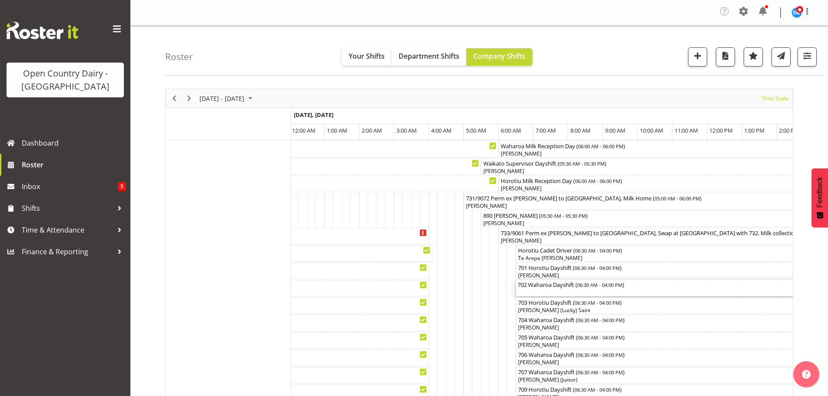
click at [533, 293] on div "702 Waharoa Dayshift ( 06:30 AM - 04:00 PM )" at bounding box center [680, 288] width 327 height 17
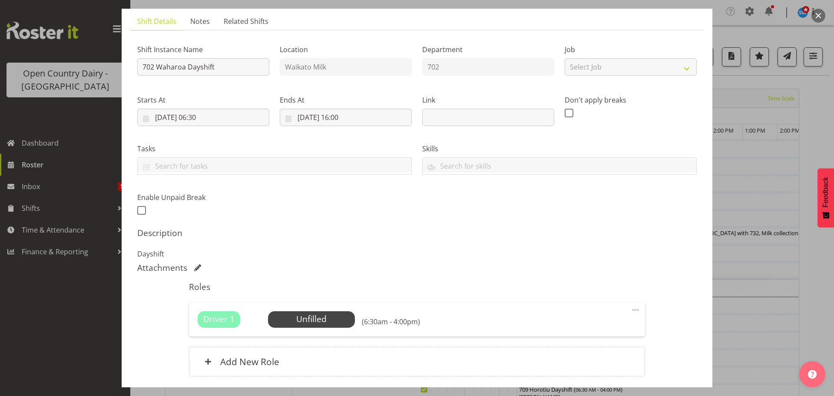
scroll to position [124, 0]
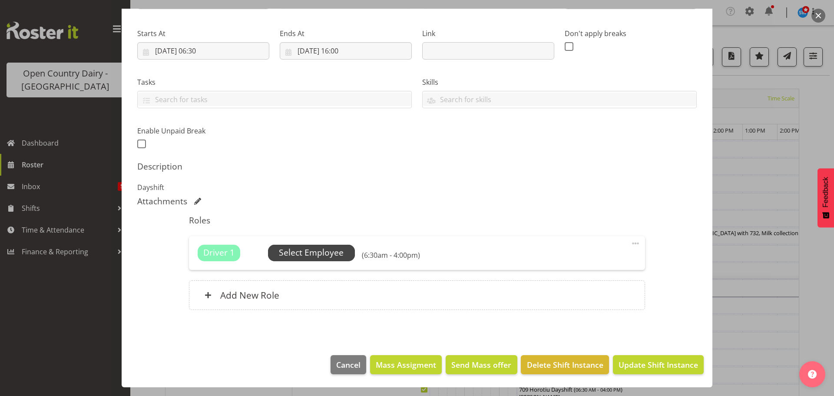
click at [308, 254] on span "Select Employee" at bounding box center [311, 252] width 65 height 13
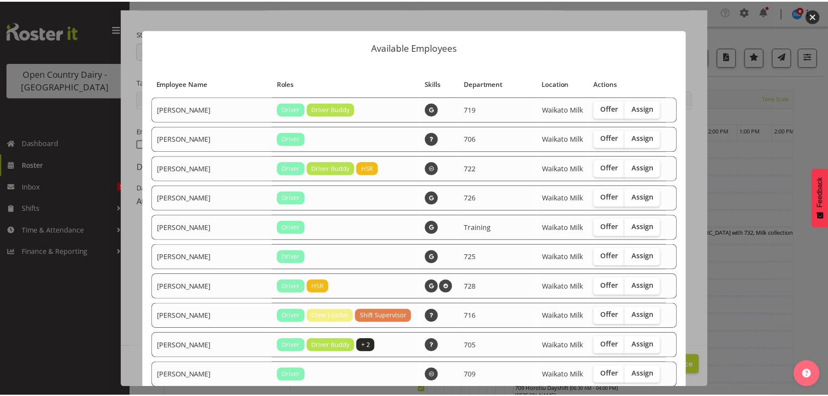
scroll to position [0, 0]
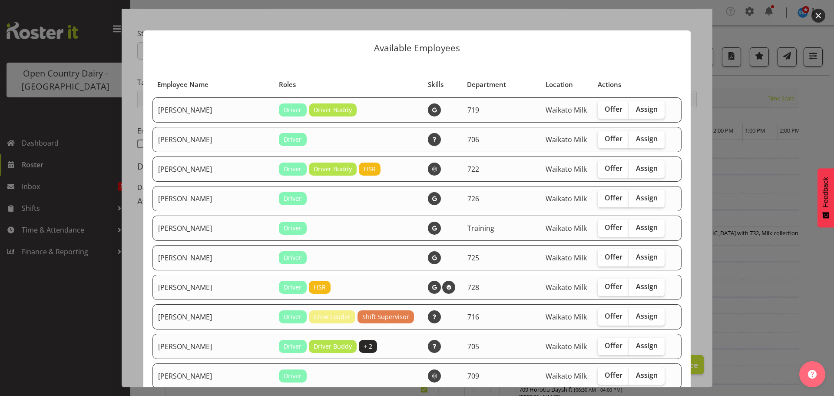
click at [53, 174] on div at bounding box center [417, 198] width 834 height 396
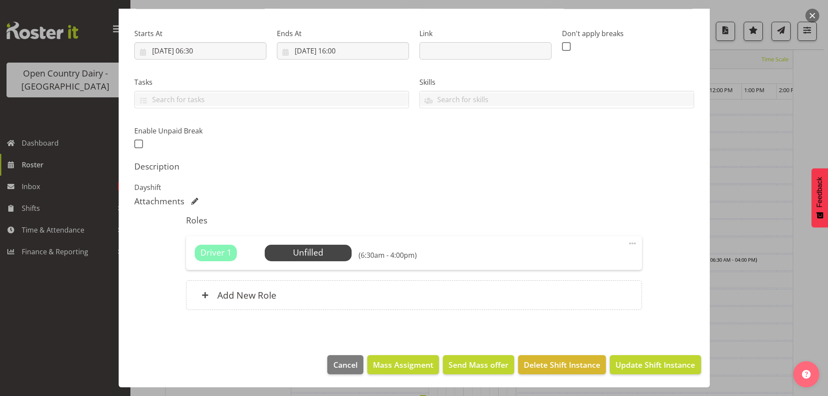
scroll to position [434, 0]
click at [652, 361] on span "Update Shift Instance" at bounding box center [655, 364] width 80 height 11
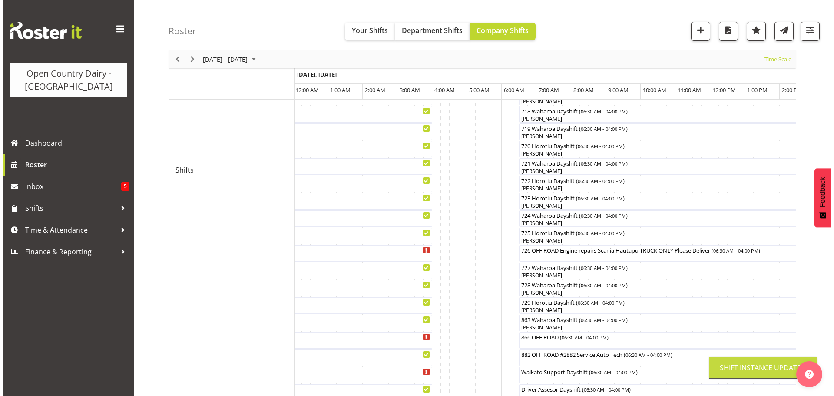
scroll to position [34, 0]
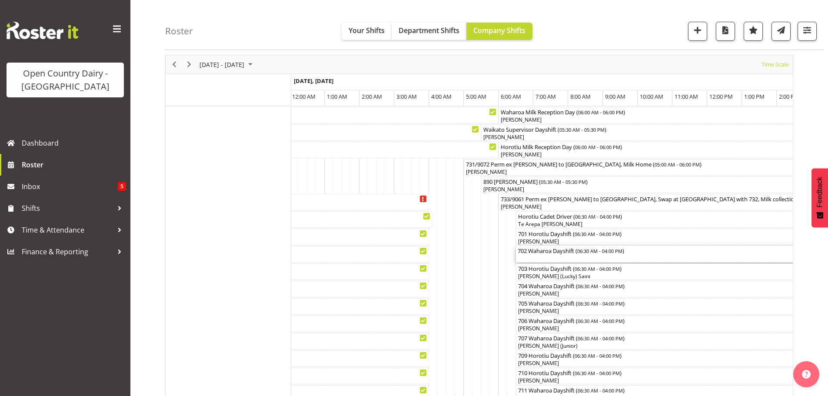
click at [536, 251] on div "702 Waharoa Dayshift ( 06:30 AM - 04:00 PM )" at bounding box center [680, 250] width 327 height 9
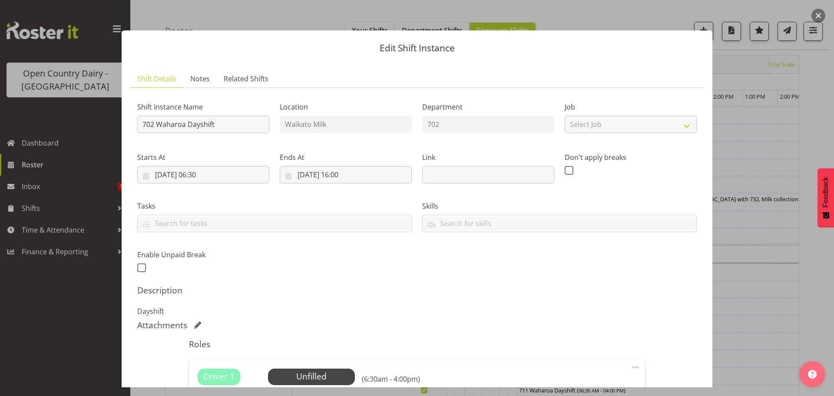
scroll to position [124, 0]
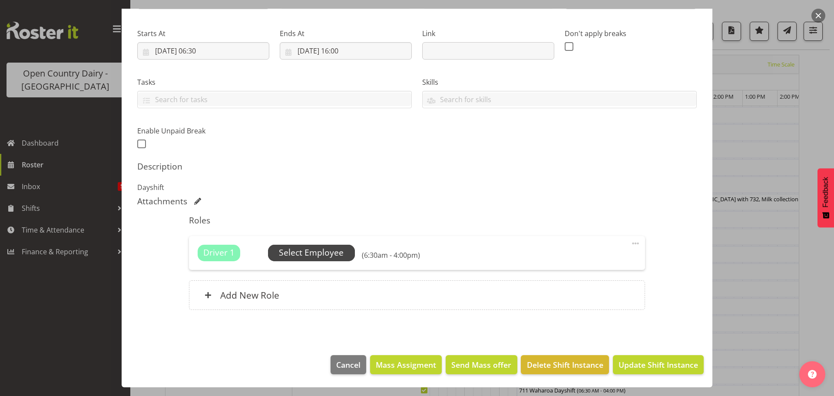
click at [307, 248] on span "Select Employee" at bounding box center [311, 252] width 65 height 13
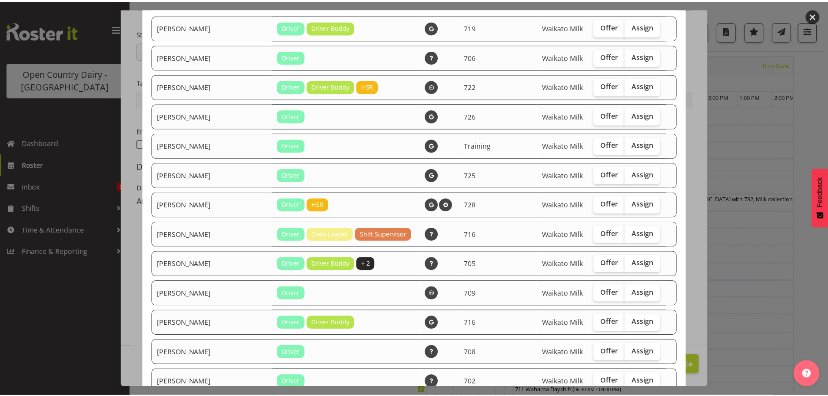
scroll to position [0, 0]
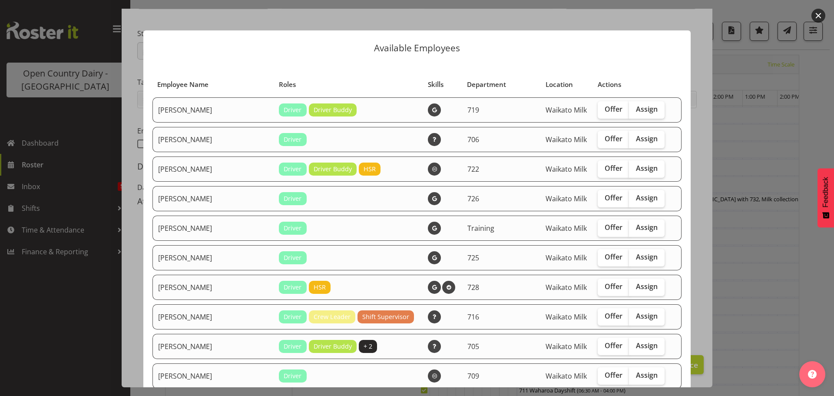
click at [85, 207] on div at bounding box center [417, 198] width 834 height 396
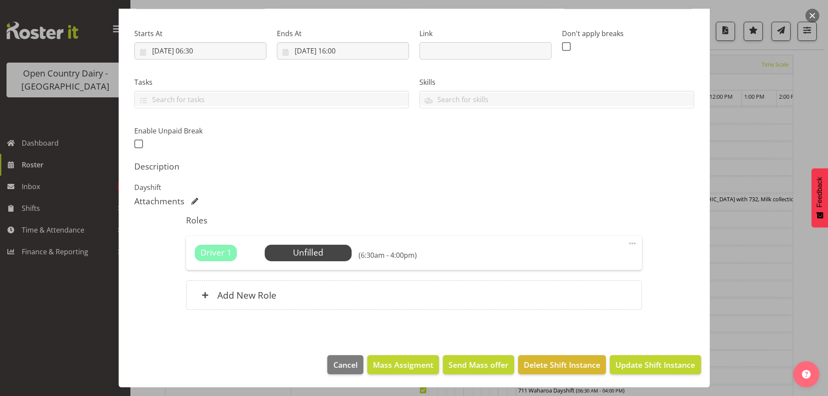
click at [58, 288] on div at bounding box center [414, 198] width 828 height 396
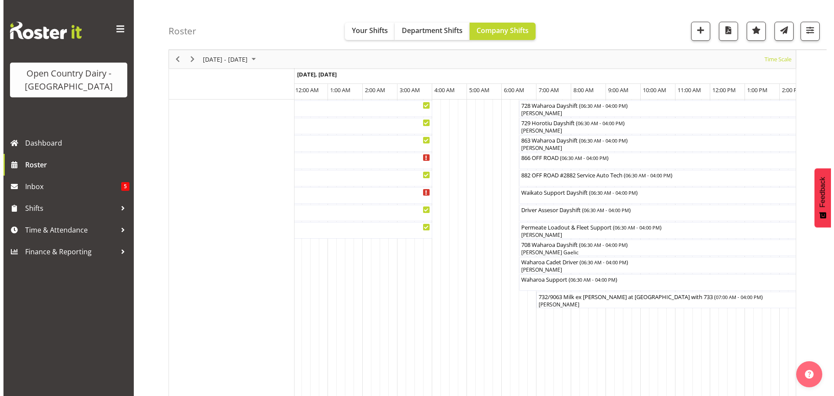
scroll to position [642, 0]
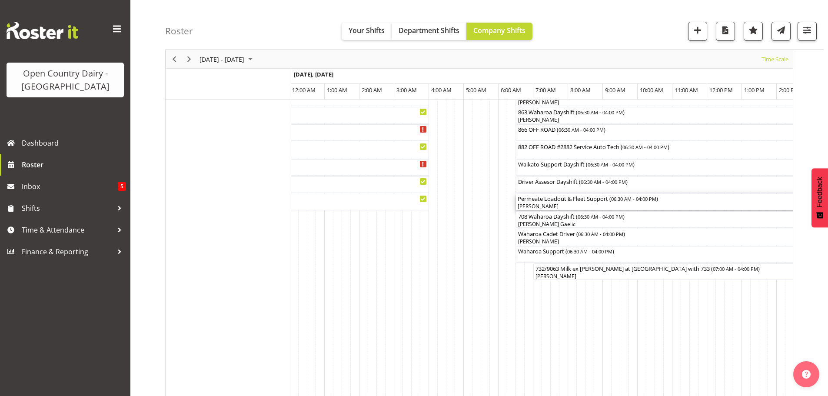
click at [539, 206] on div "[PERSON_NAME]" at bounding box center [680, 206] width 327 height 8
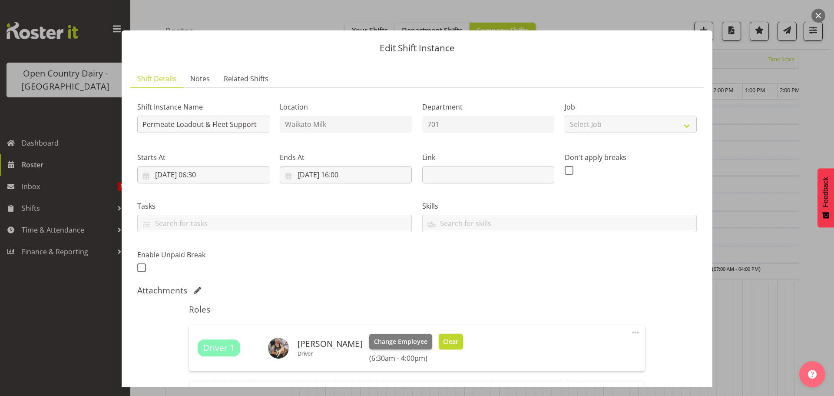
click at [448, 339] on span "Clear" at bounding box center [450, 342] width 15 height 10
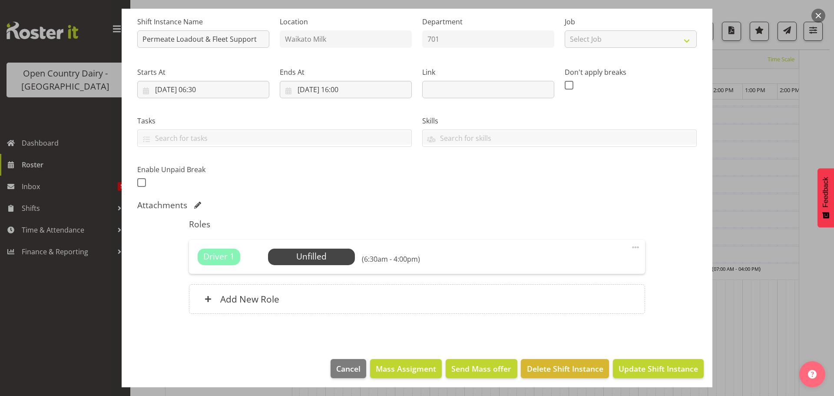
scroll to position [89, 0]
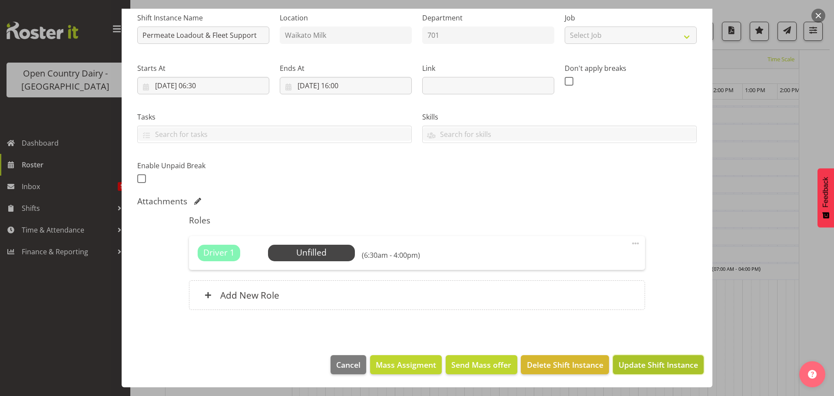
click at [663, 368] on span "Update Shift Instance" at bounding box center [659, 364] width 80 height 11
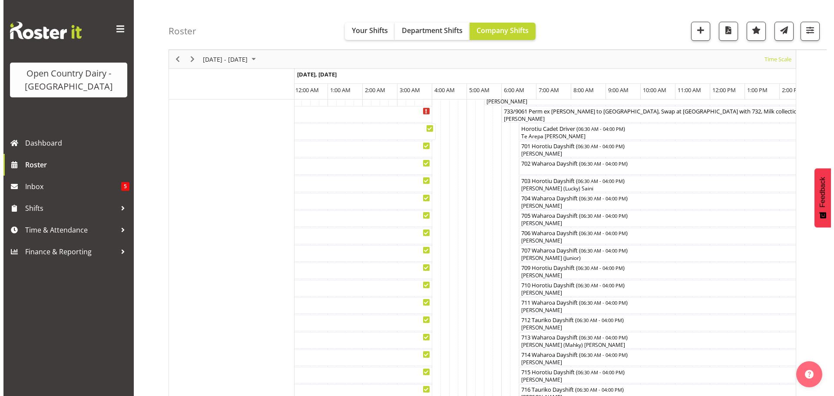
scroll to position [121, 0]
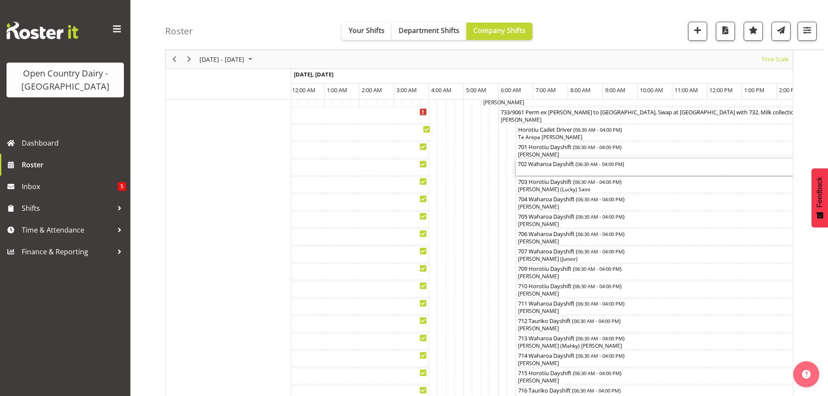
click at [530, 169] on div "702 Waharoa Dayshift ( 06:30 AM - 04:00 PM )" at bounding box center [680, 167] width 327 height 17
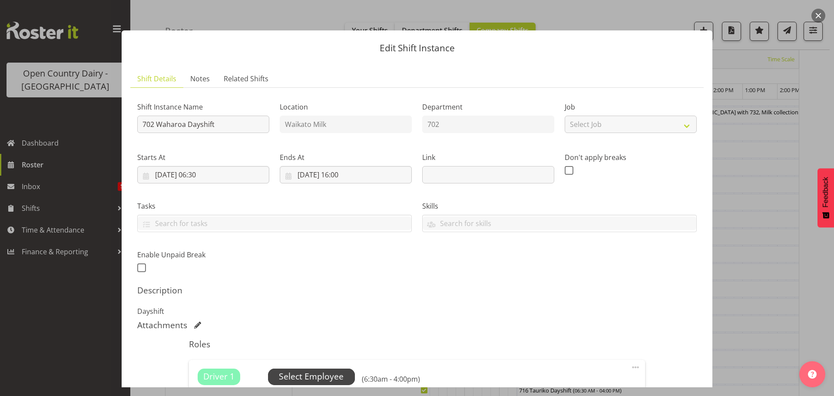
click at [328, 376] on span "Select Employee" at bounding box center [311, 376] width 65 height 13
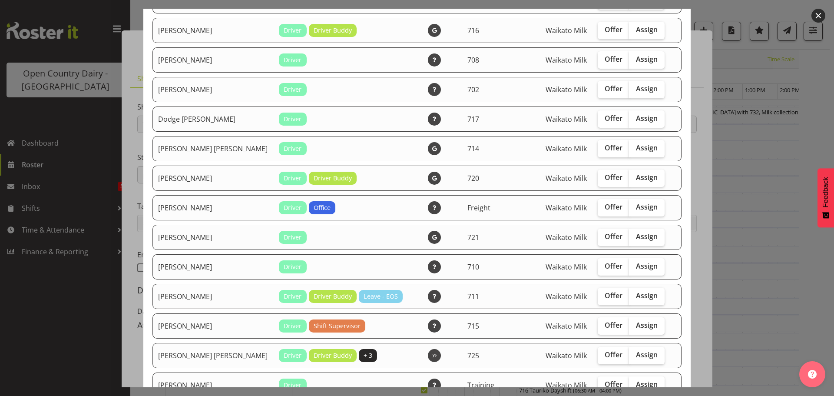
scroll to position [391, 0]
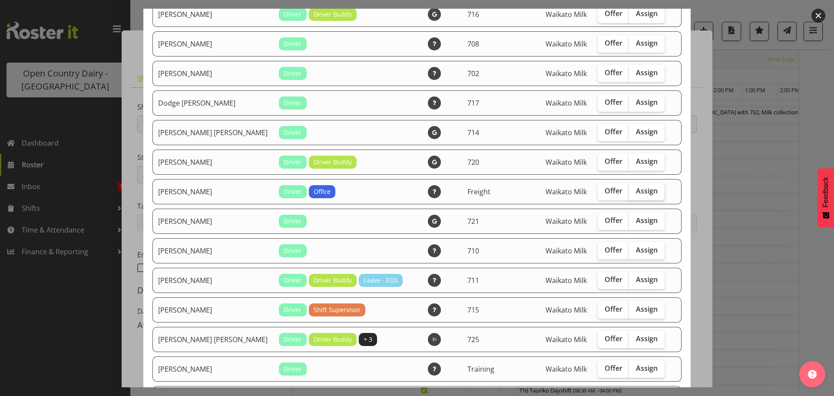
click at [636, 190] on span "Assign" at bounding box center [647, 190] width 22 height 9
click at [629, 190] on input "Assign" at bounding box center [632, 191] width 6 height 6
checkbox input "true"
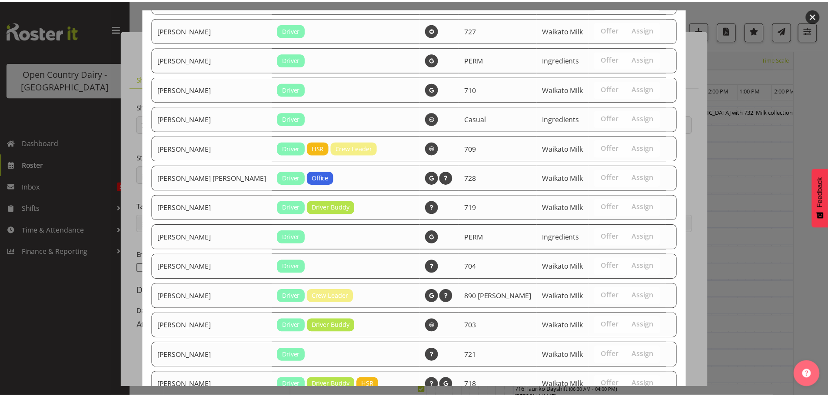
scroll to position [1632, 0]
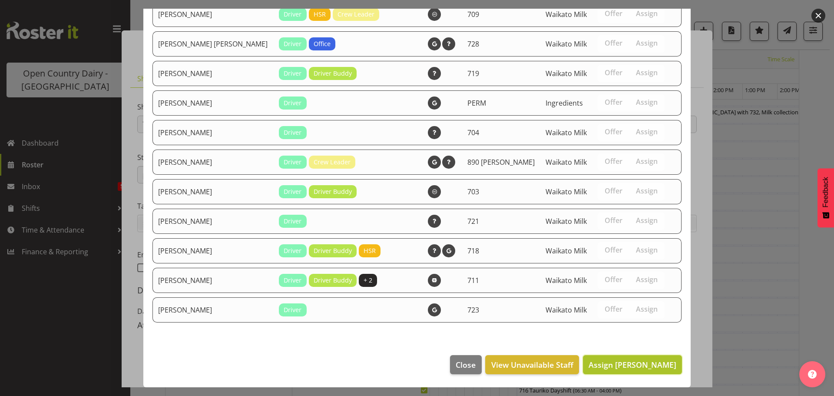
click at [636, 362] on span "Assign [PERSON_NAME]" at bounding box center [633, 364] width 88 height 10
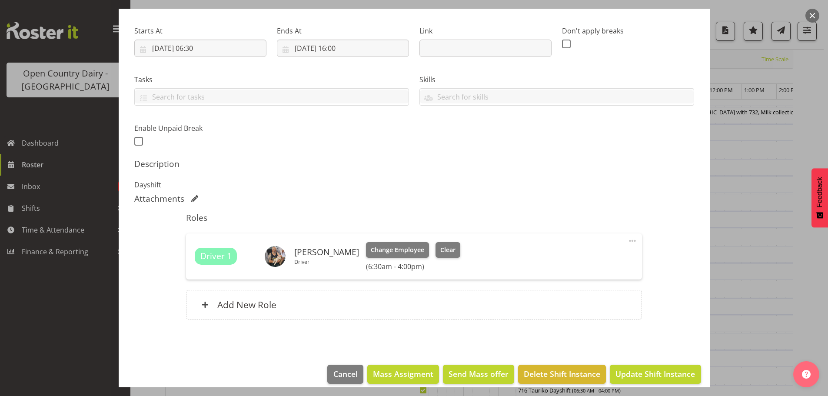
scroll to position [136, 0]
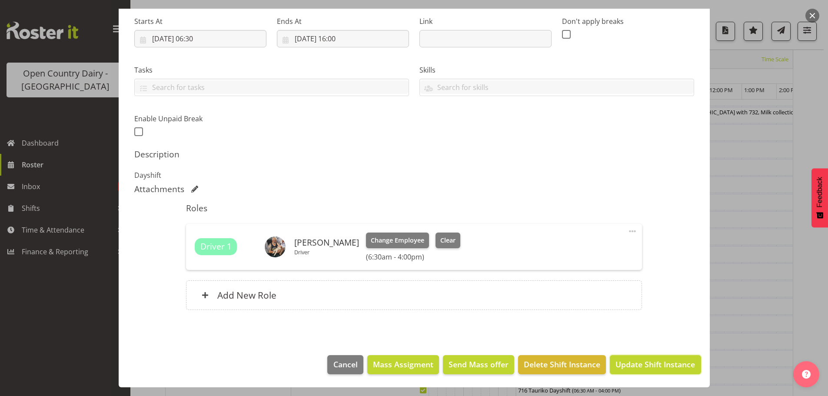
drag, startPoint x: 643, startPoint y: 363, endPoint x: 643, endPoint y: 375, distance: 11.7
click at [640, 363] on span "Update Shift Instance" at bounding box center [655, 363] width 80 height 11
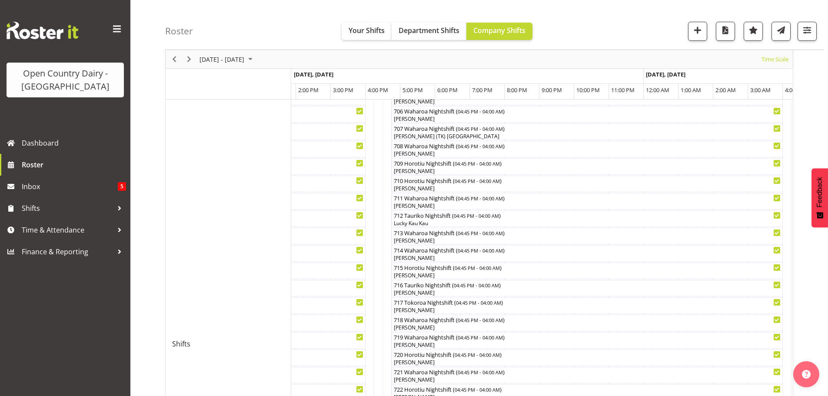
scroll to position [0, 0]
